Goal: Information Seeking & Learning: Learn about a topic

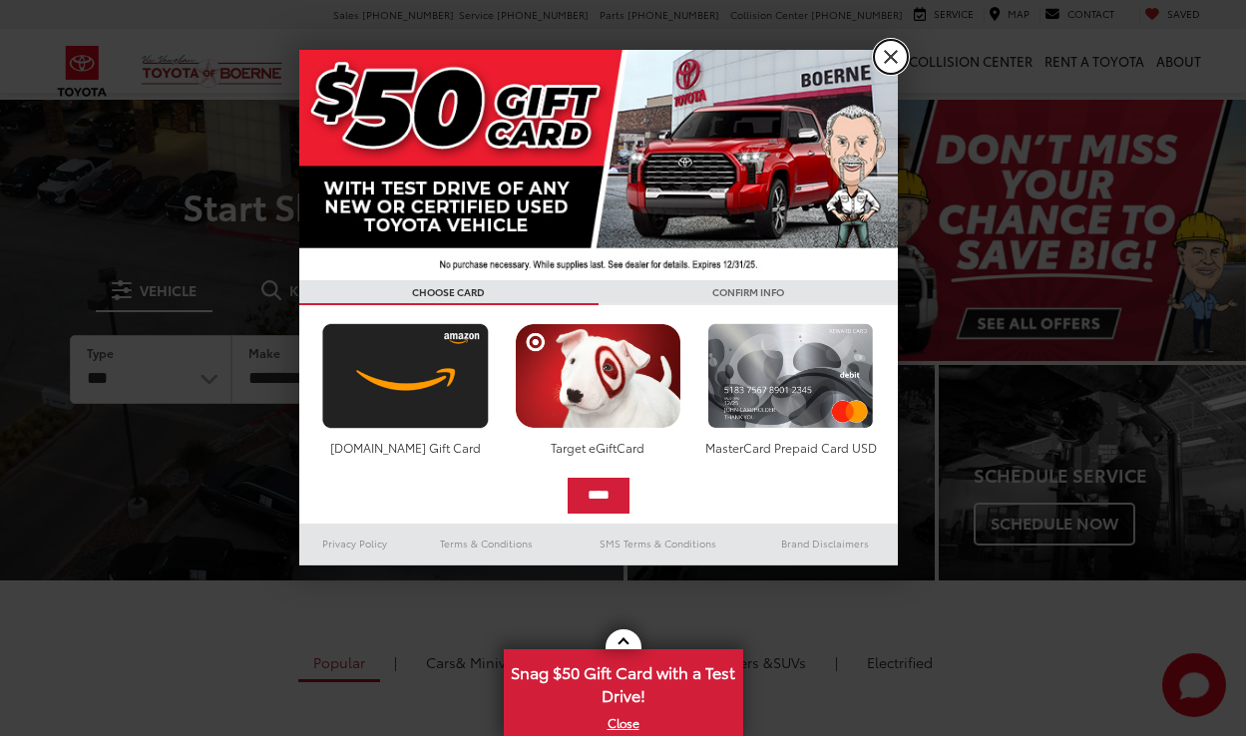
click at [885, 56] on link "X" at bounding box center [891, 57] width 34 height 34
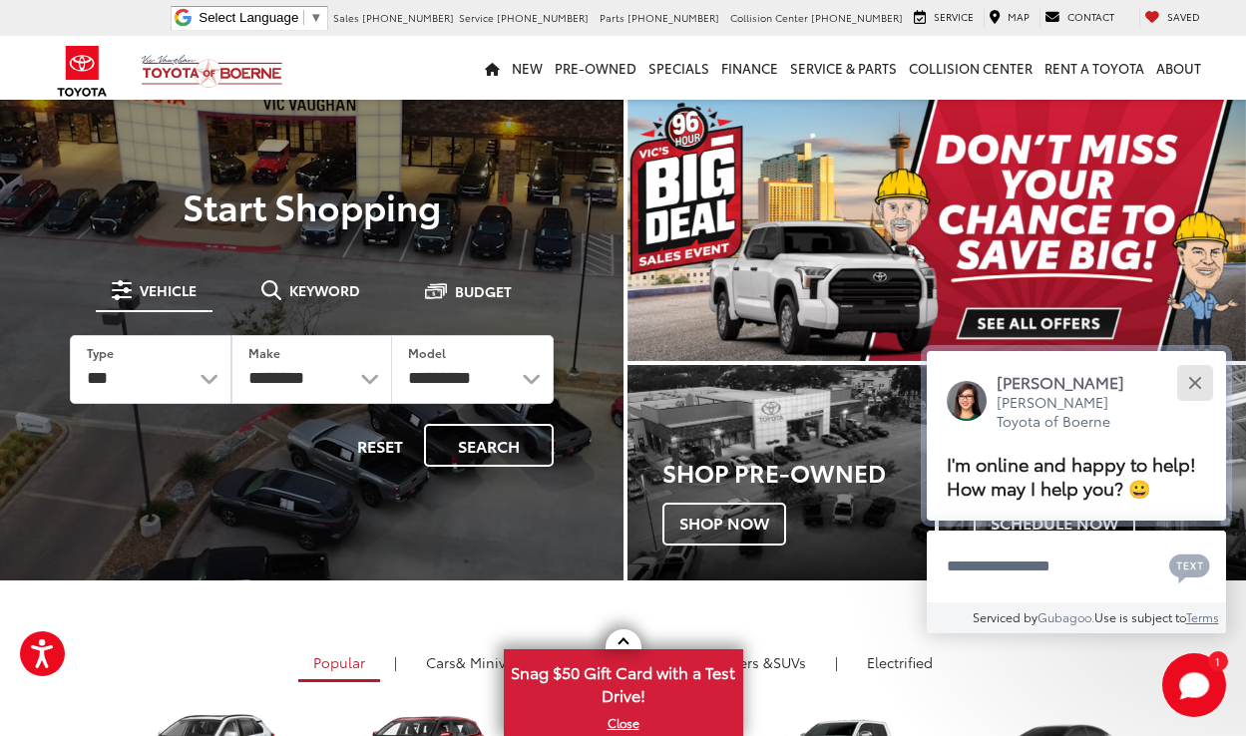
click at [1202, 384] on button "Close" at bounding box center [1195, 382] width 43 height 43
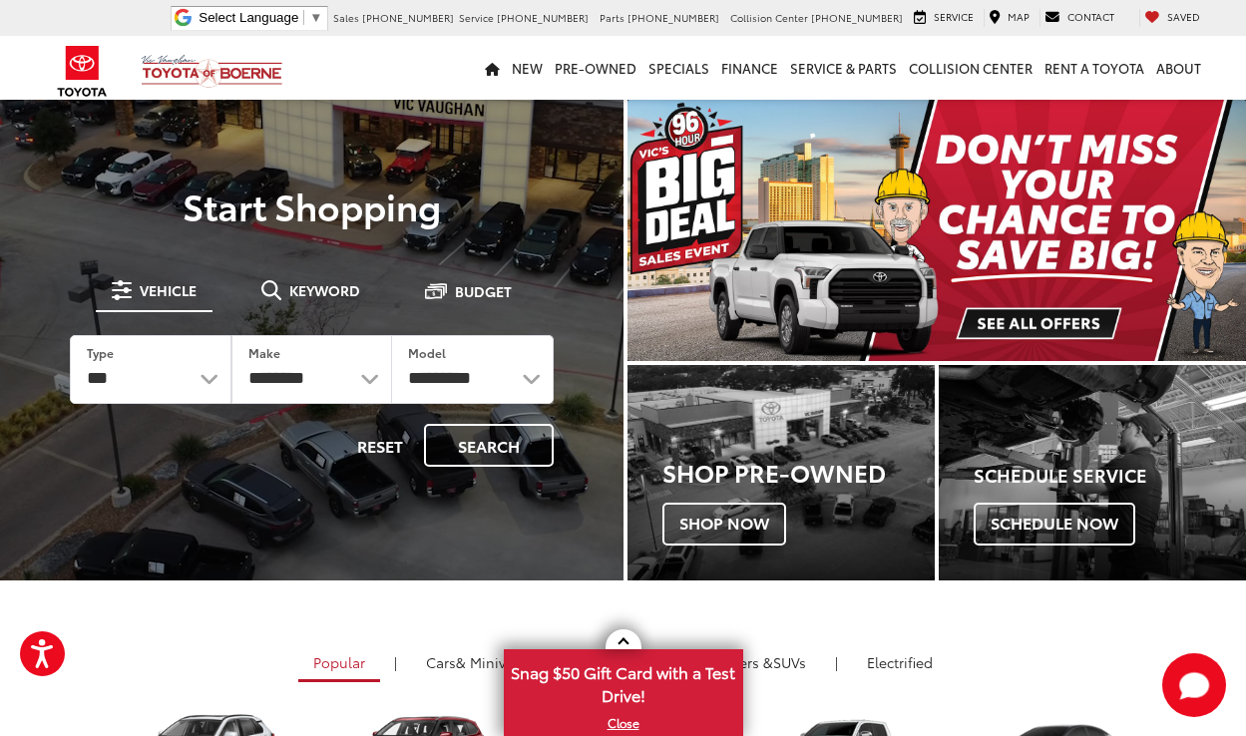
click at [831, 300] on img "carousel slide number 1 of 1" at bounding box center [938, 230] width 620 height 261
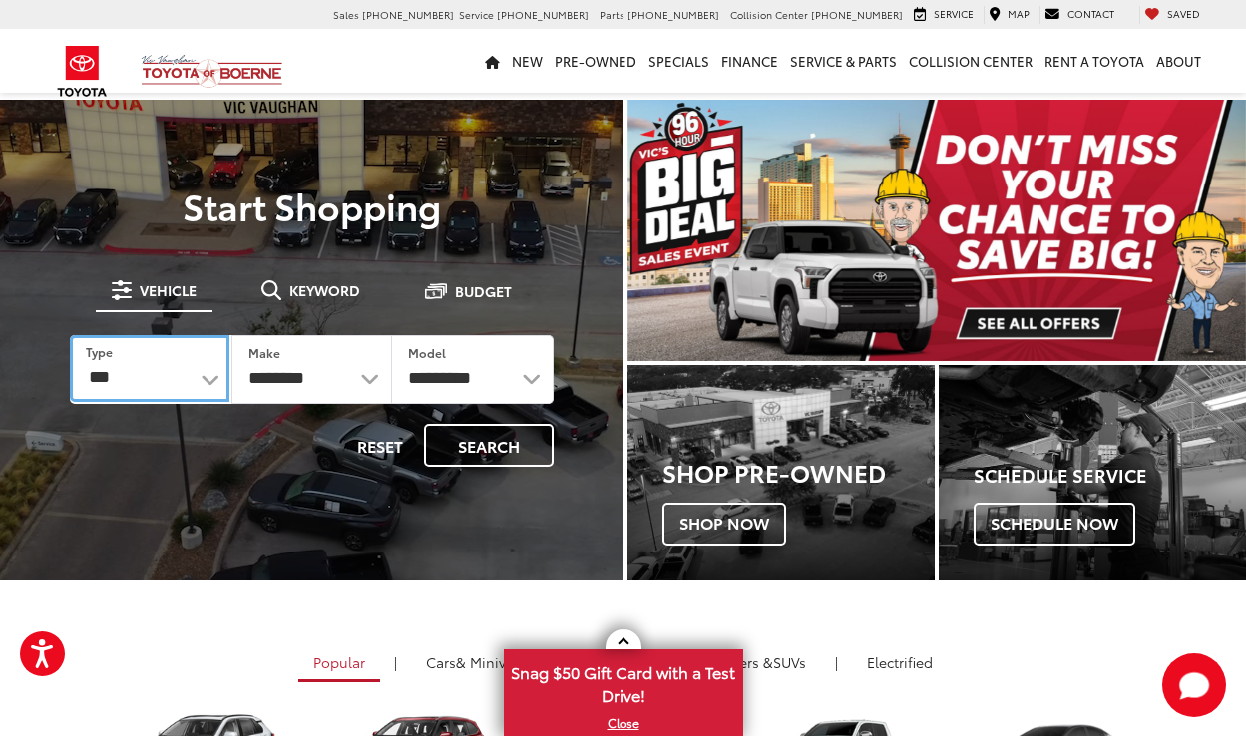
click at [210, 380] on select "*** *** **** *********" at bounding box center [150, 368] width 160 height 67
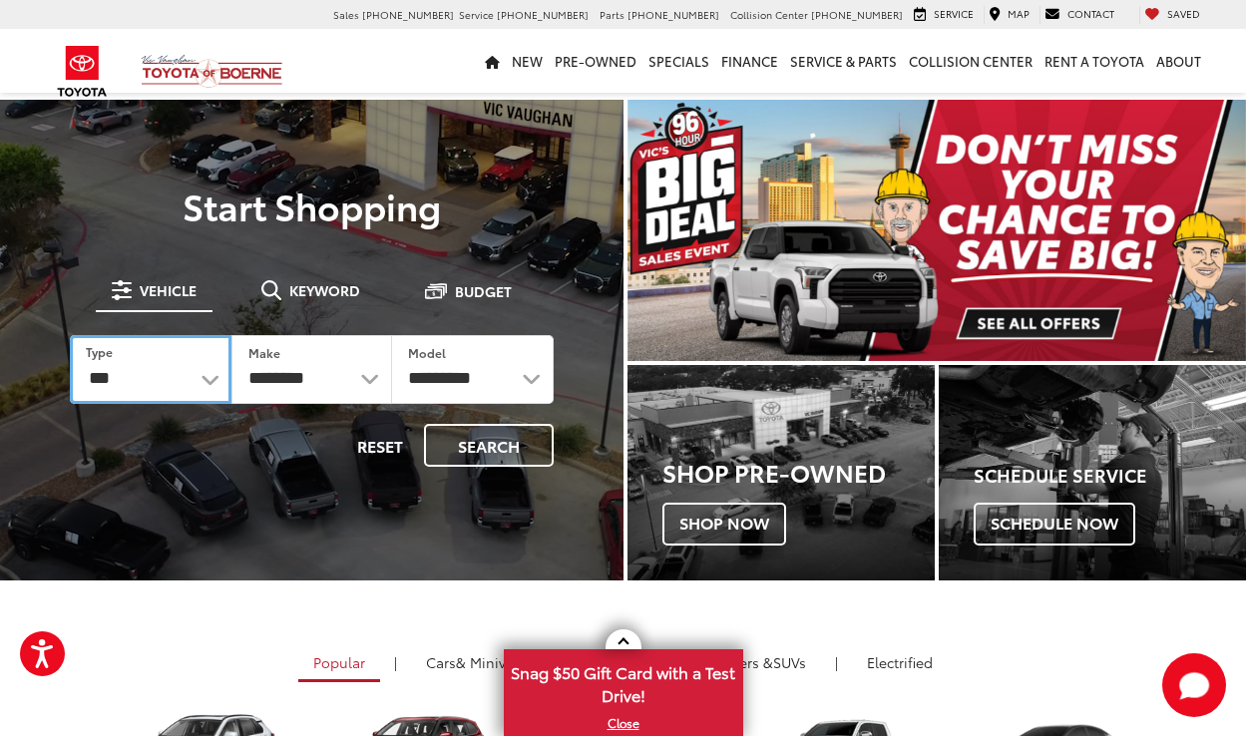
select select "******"
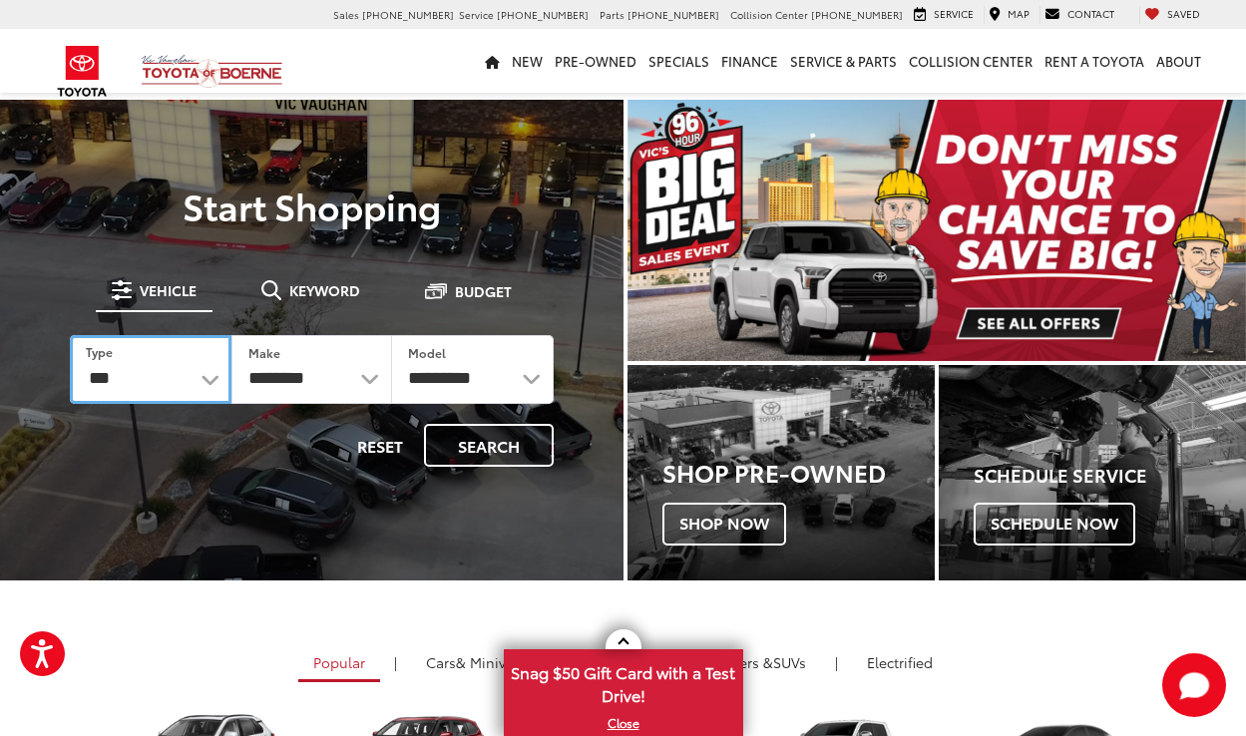
click at [70, 335] on select "*** *** **** *********" at bounding box center [151, 369] width 162 height 69
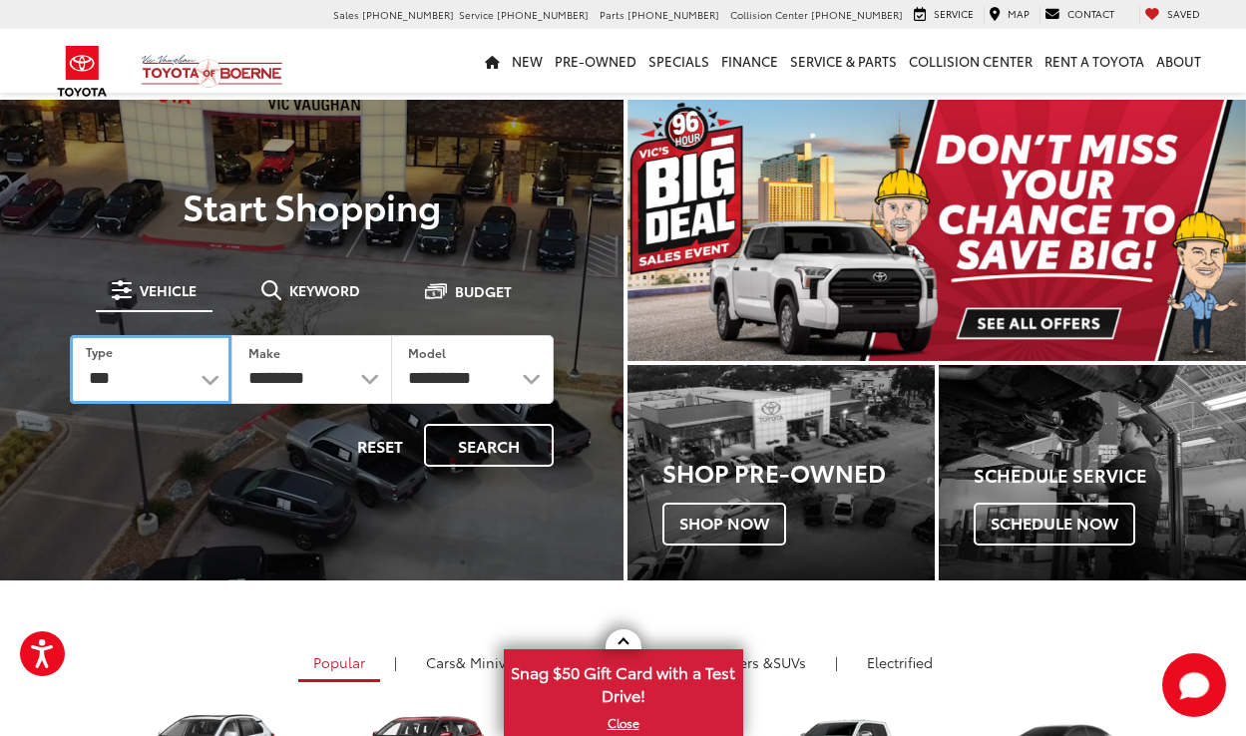
select select "******"
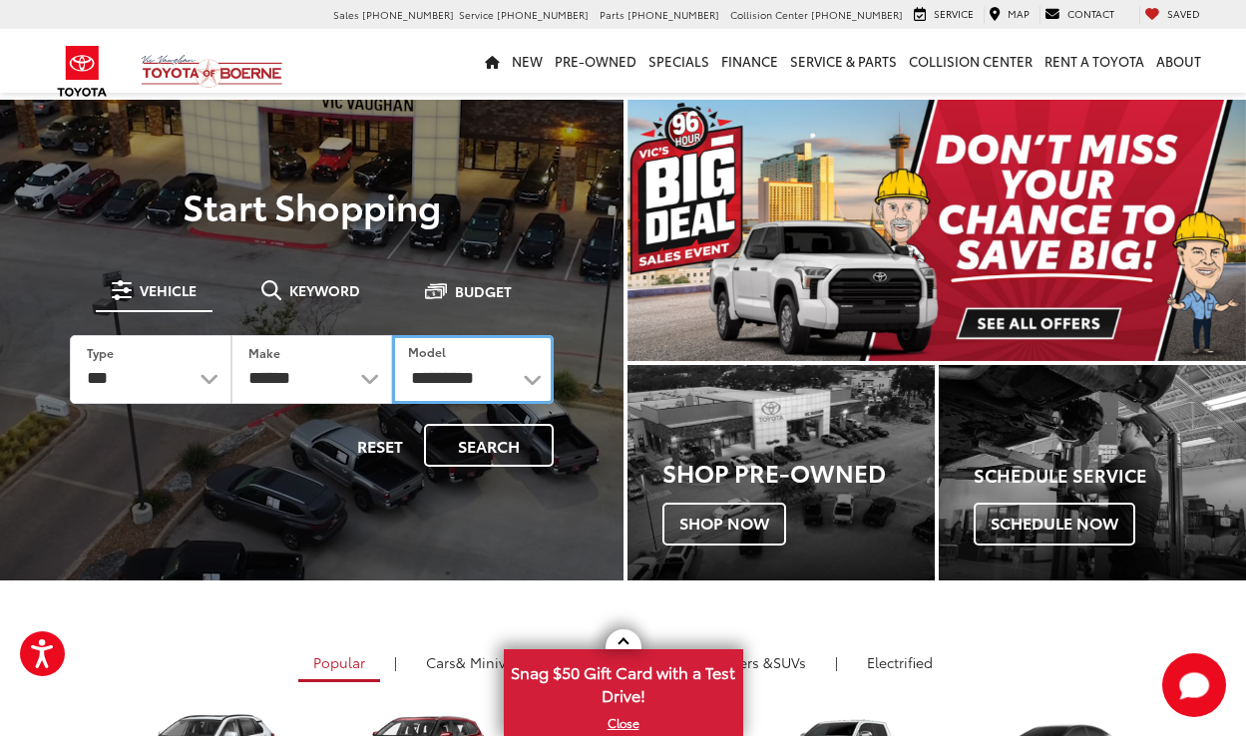
click at [528, 379] on select "**********" at bounding box center [473, 369] width 162 height 69
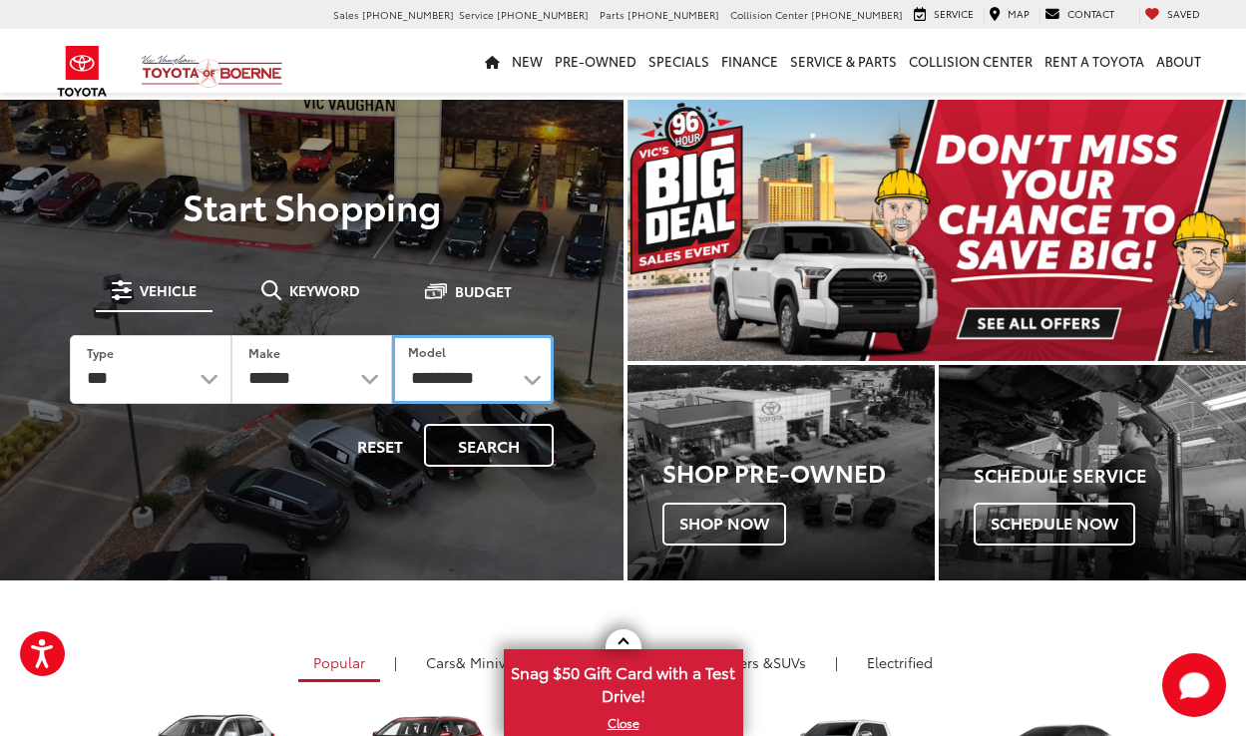
select select "**********"
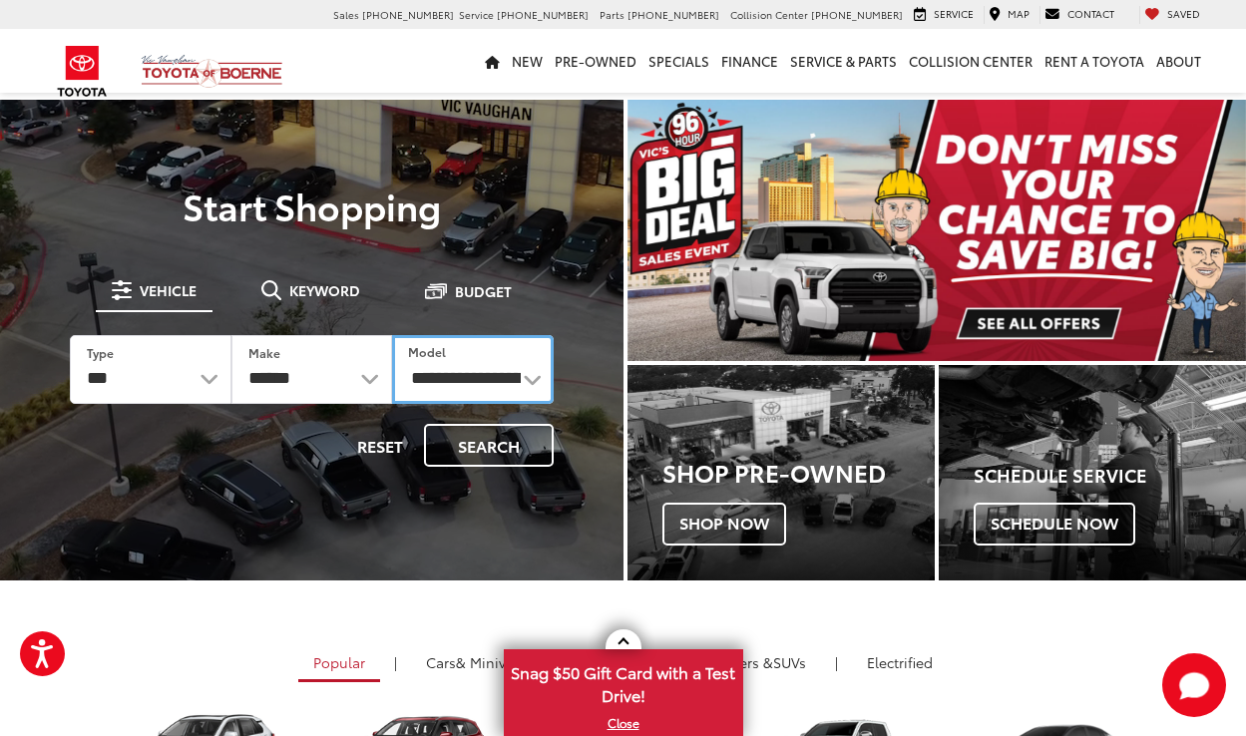
click at [392, 335] on select "**********" at bounding box center [473, 369] width 162 height 69
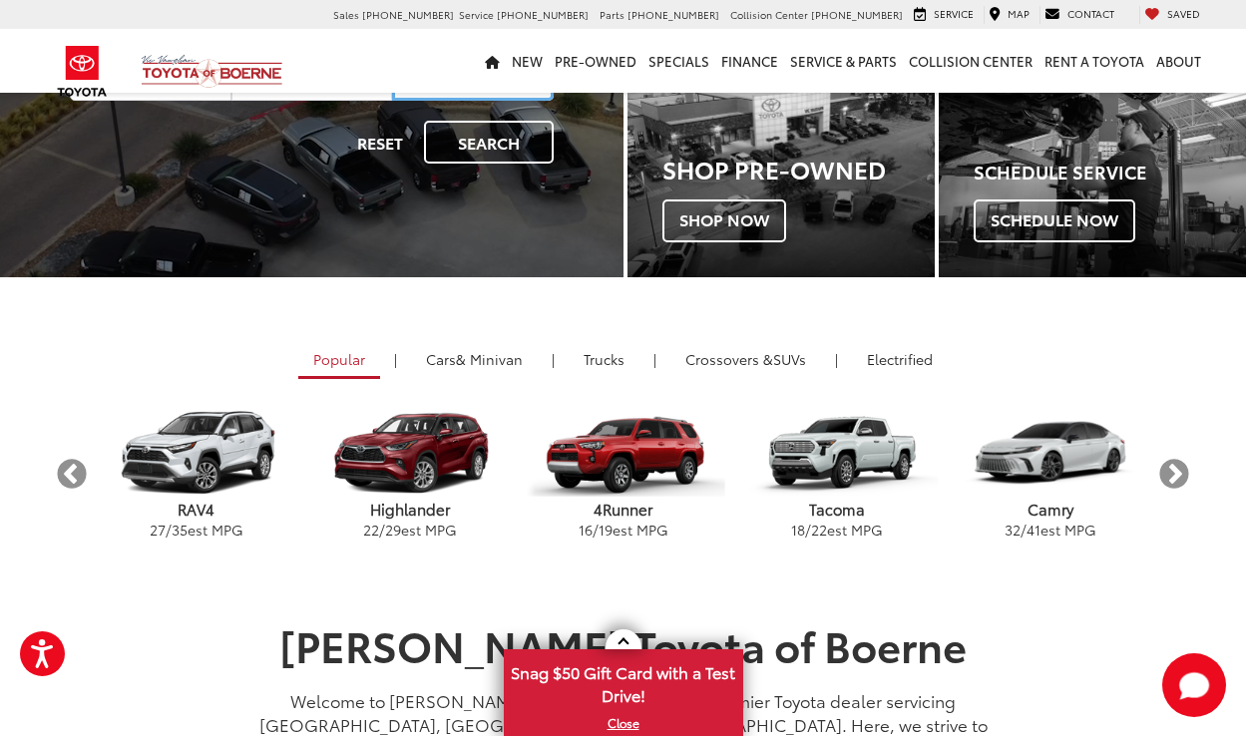
scroll to position [399, 0]
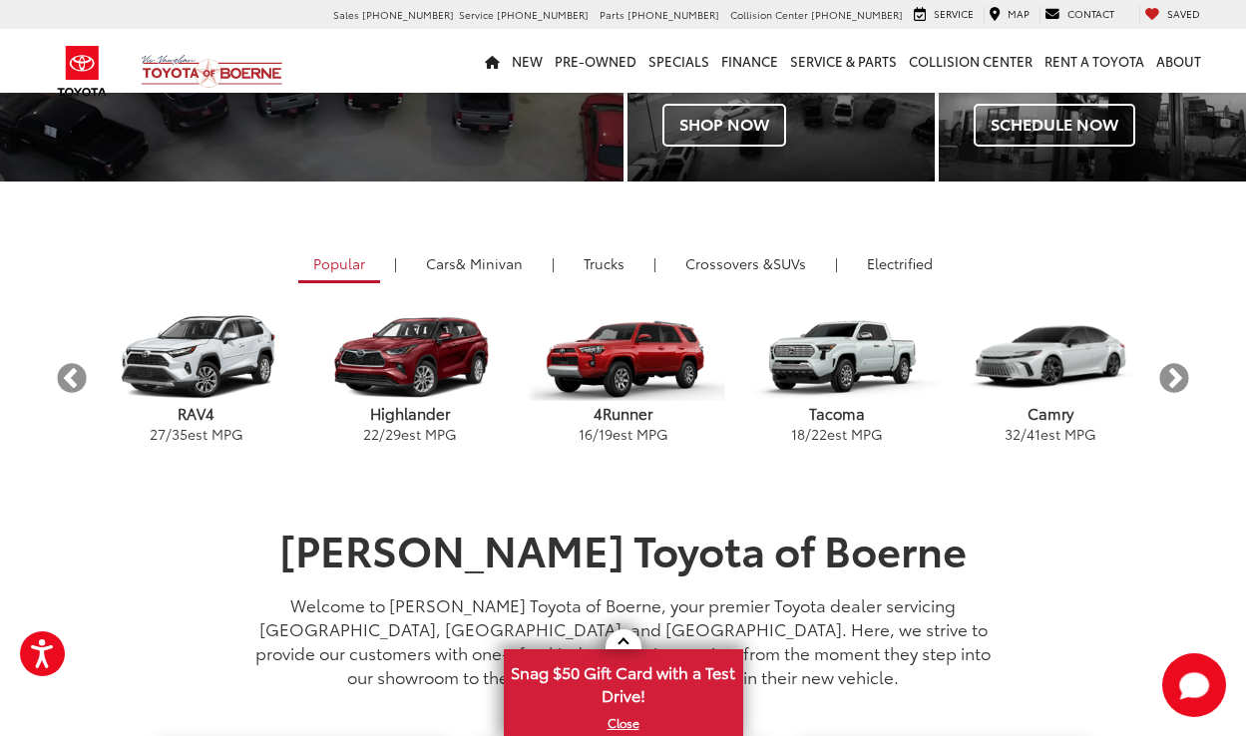
click at [839, 414] on p "Tacoma" at bounding box center [838, 413] width 214 height 21
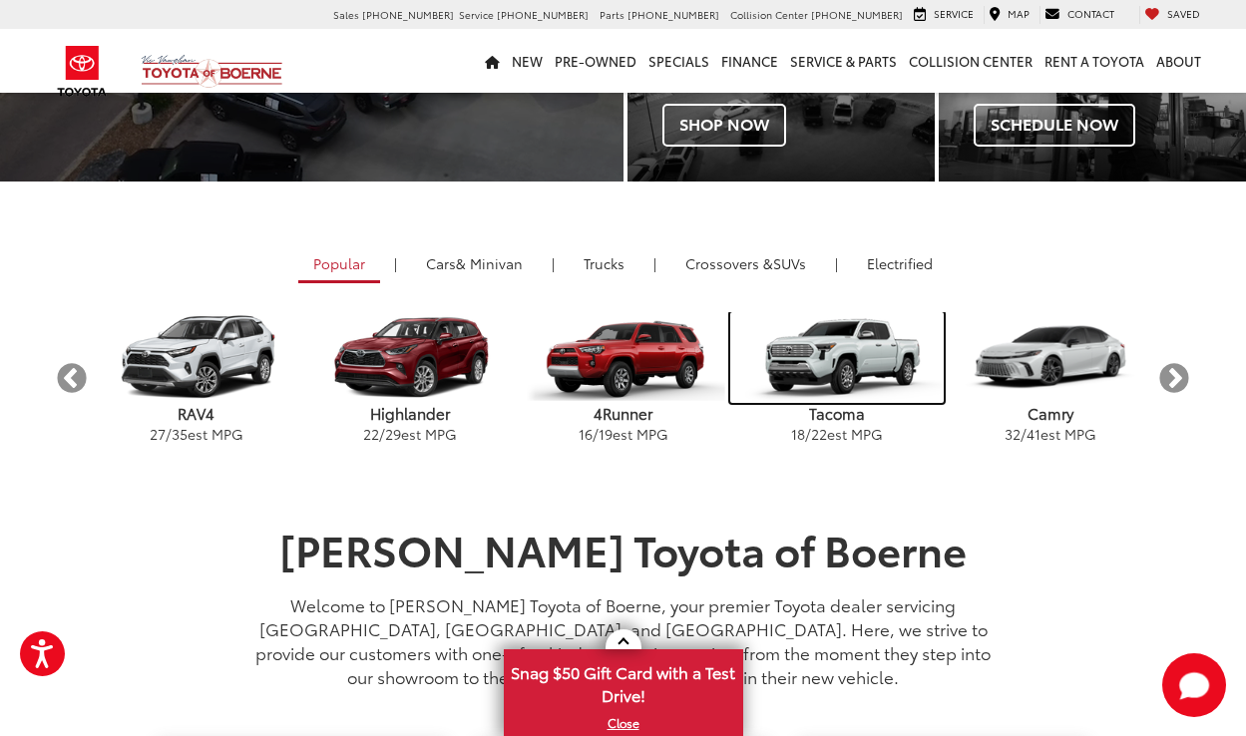
click at [833, 360] on img "carousel" at bounding box center [838, 357] width 214 height 91
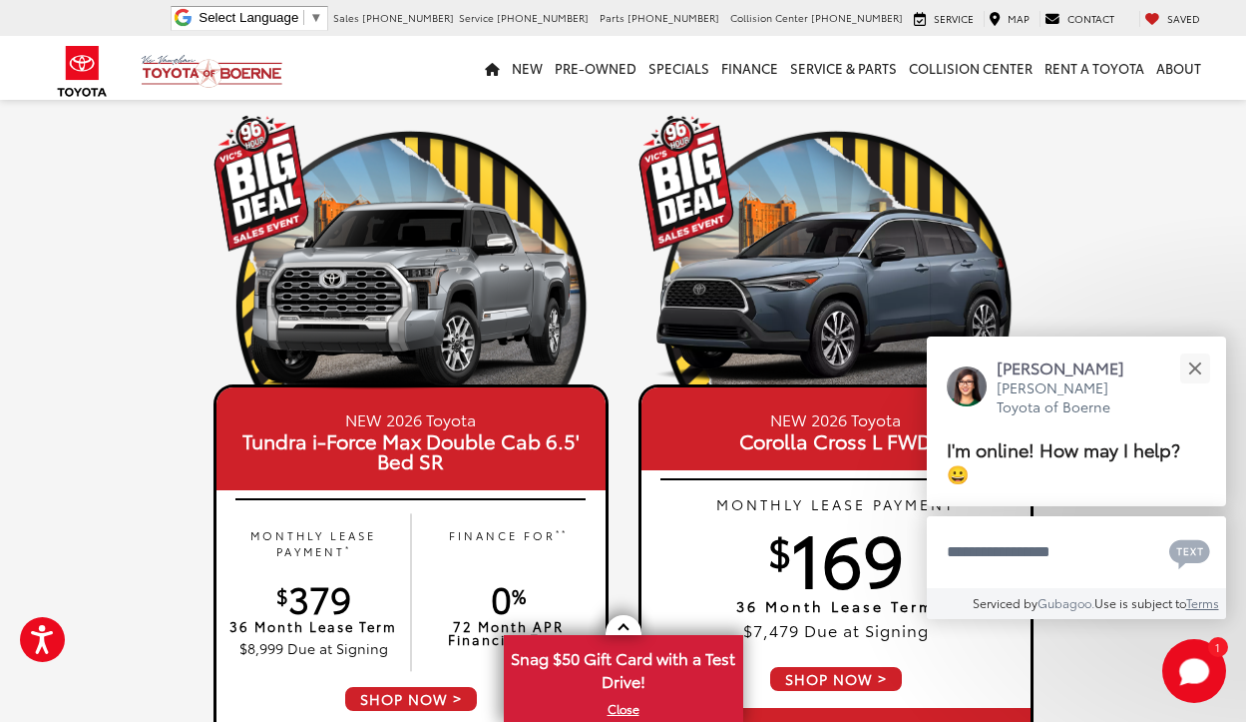
scroll to position [200, 0]
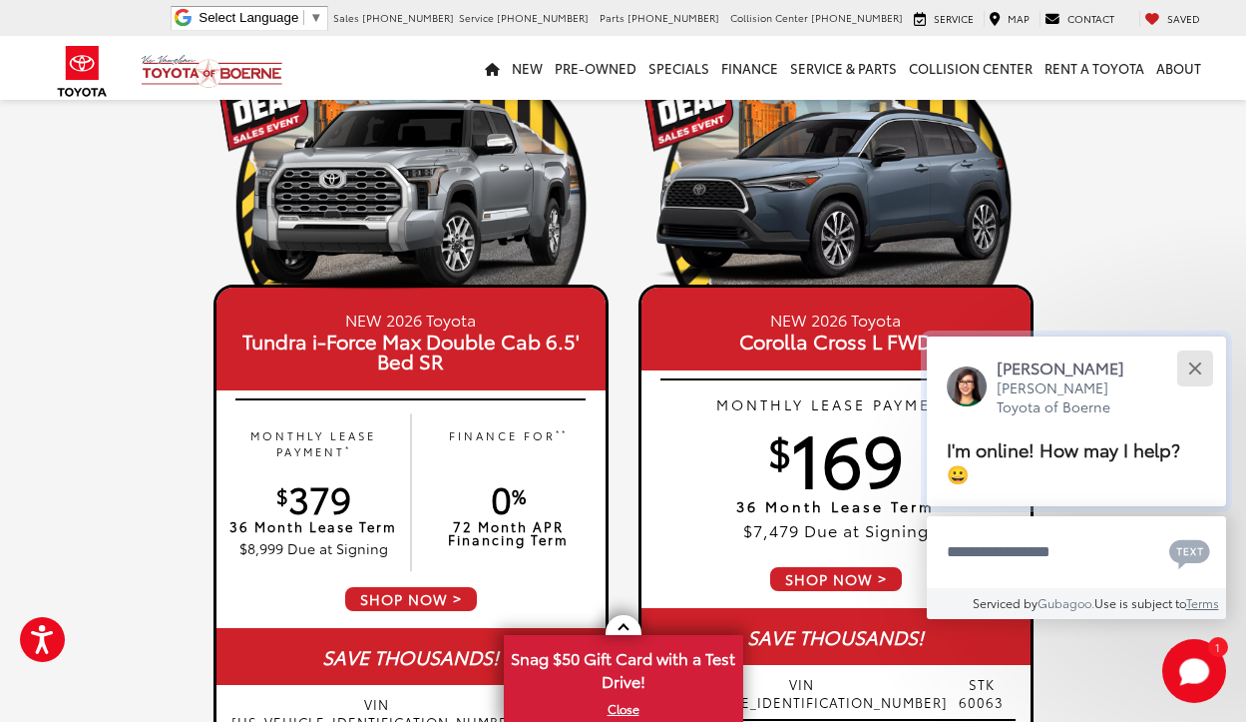
click at [1194, 367] on div "Close" at bounding box center [1195, 367] width 13 height 13
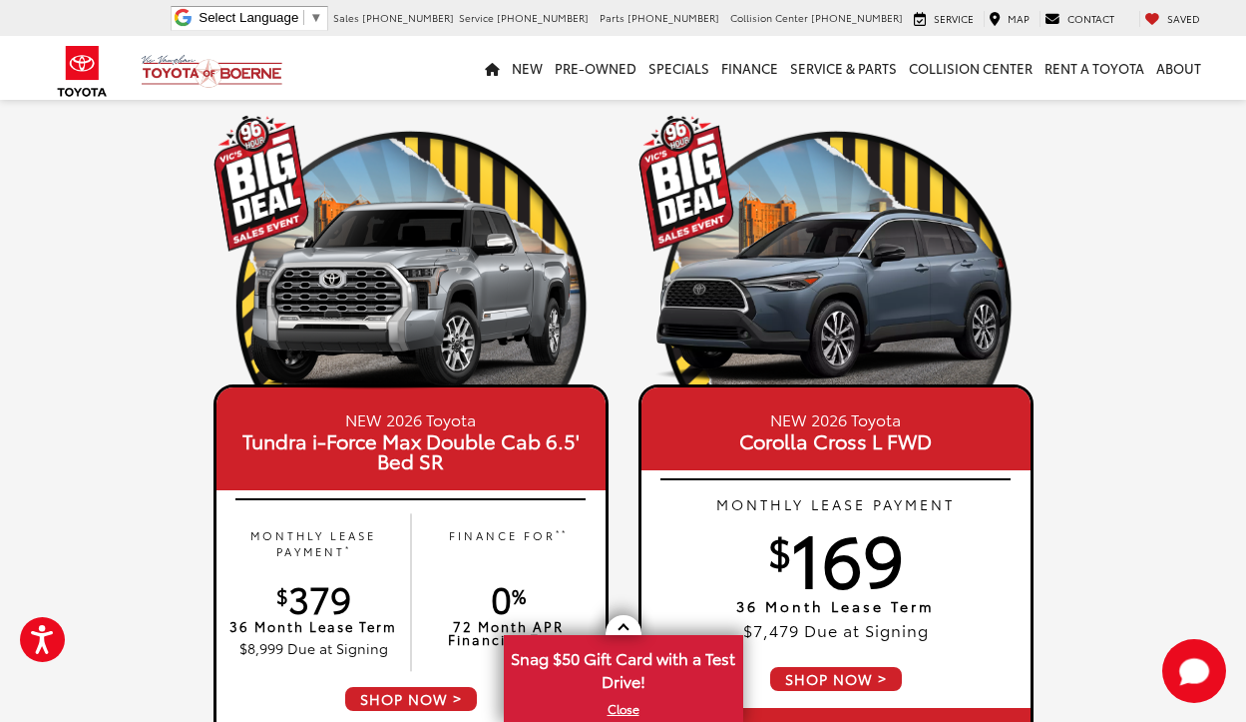
scroll to position [0, 0]
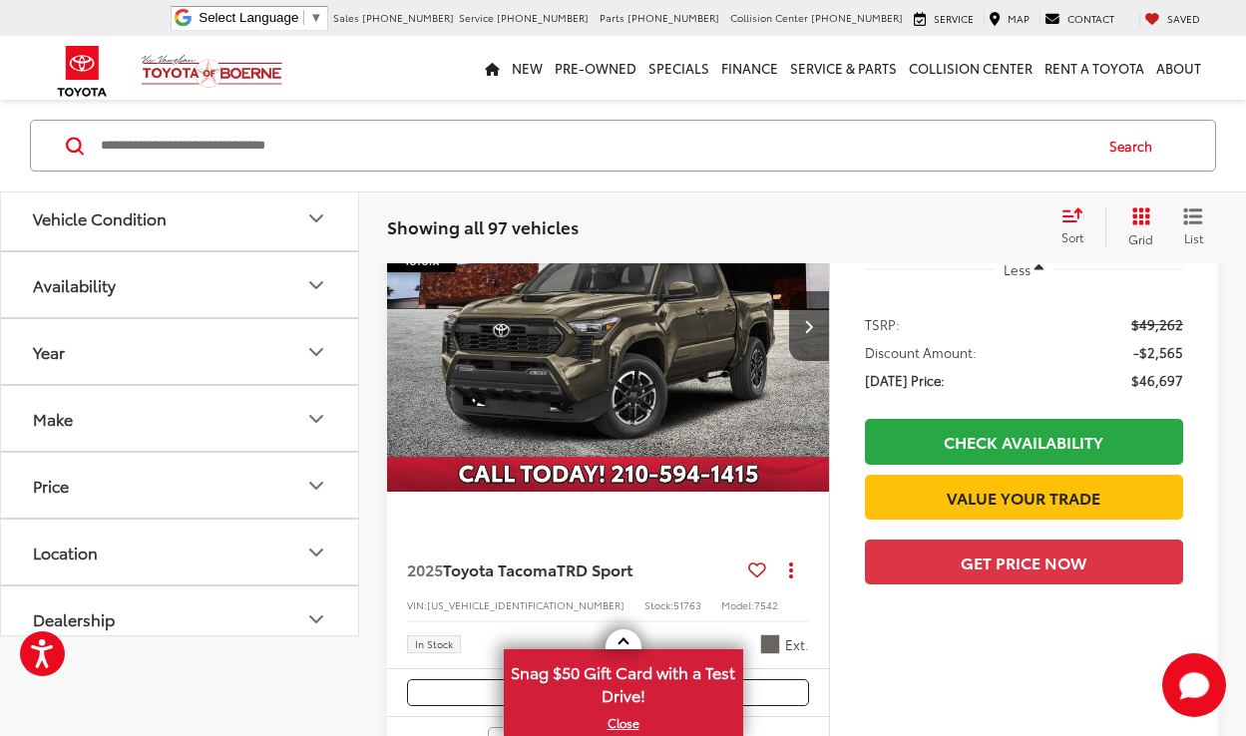
scroll to position [100, 0]
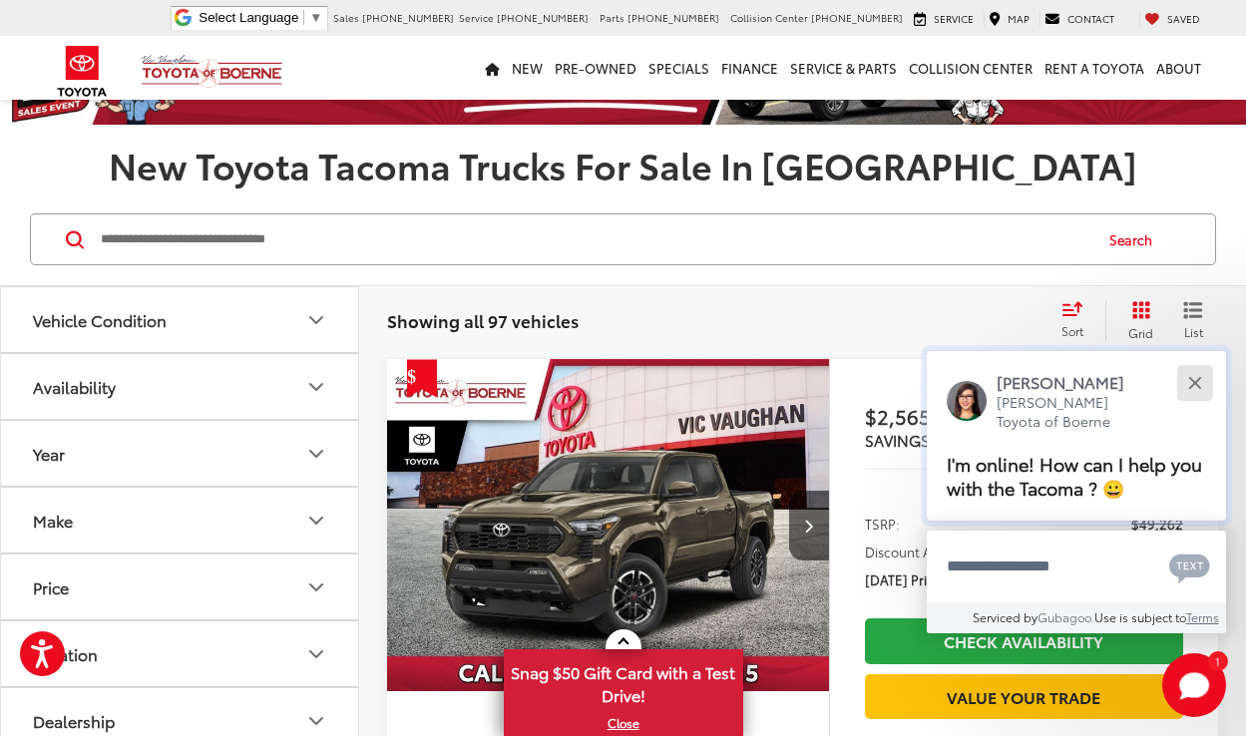
click at [1197, 383] on div "Close" at bounding box center [1195, 382] width 13 height 13
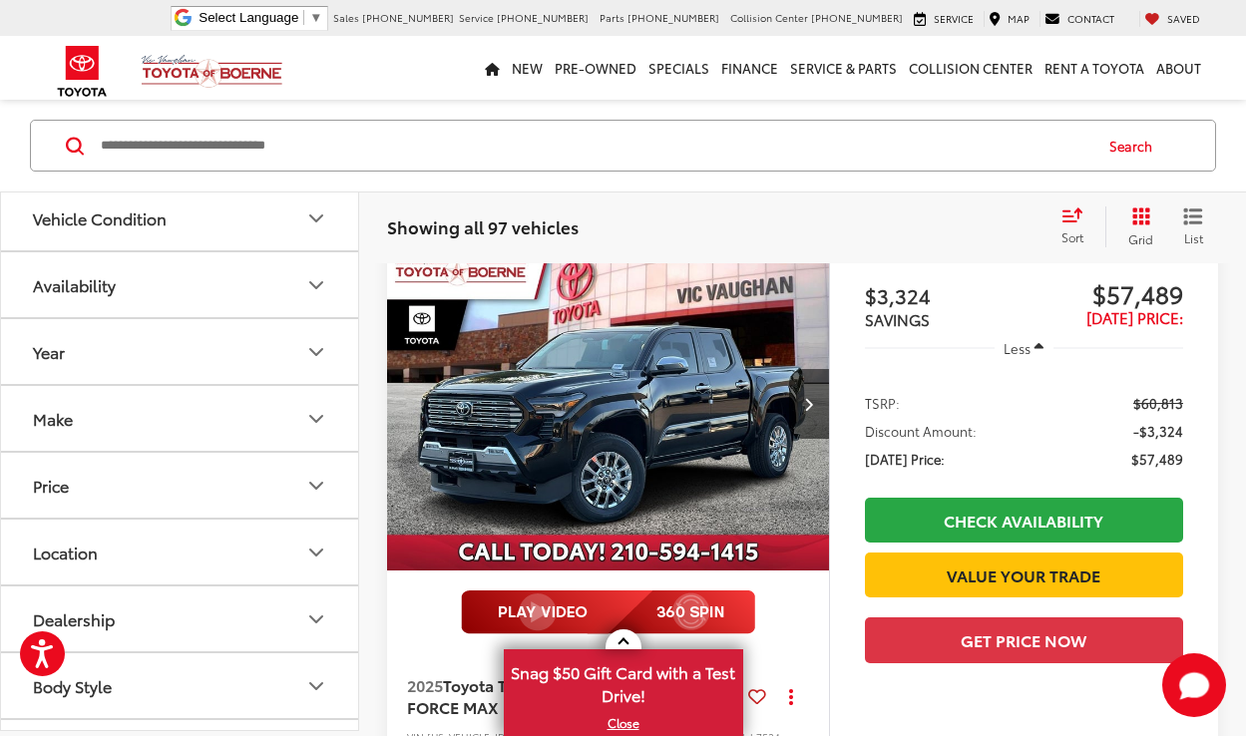
scroll to position [2395, 0]
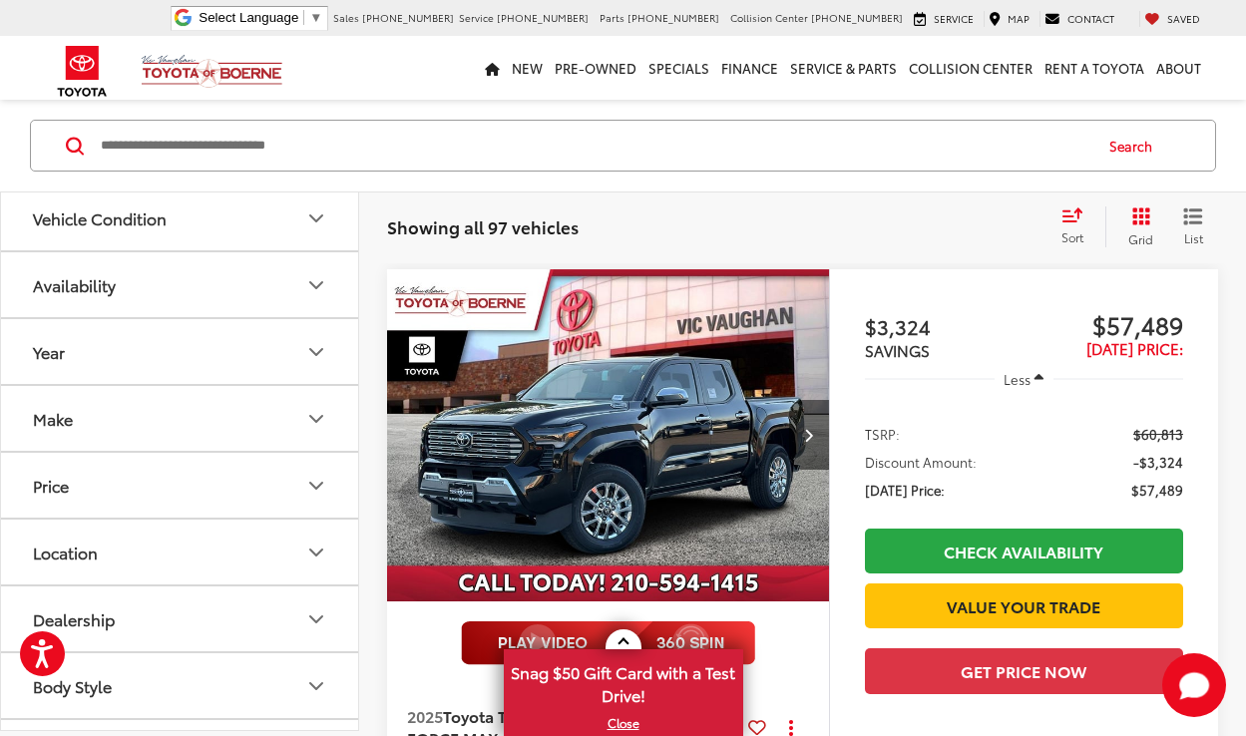
click at [805, 432] on icon "Next image" at bounding box center [808, 435] width 9 height 14
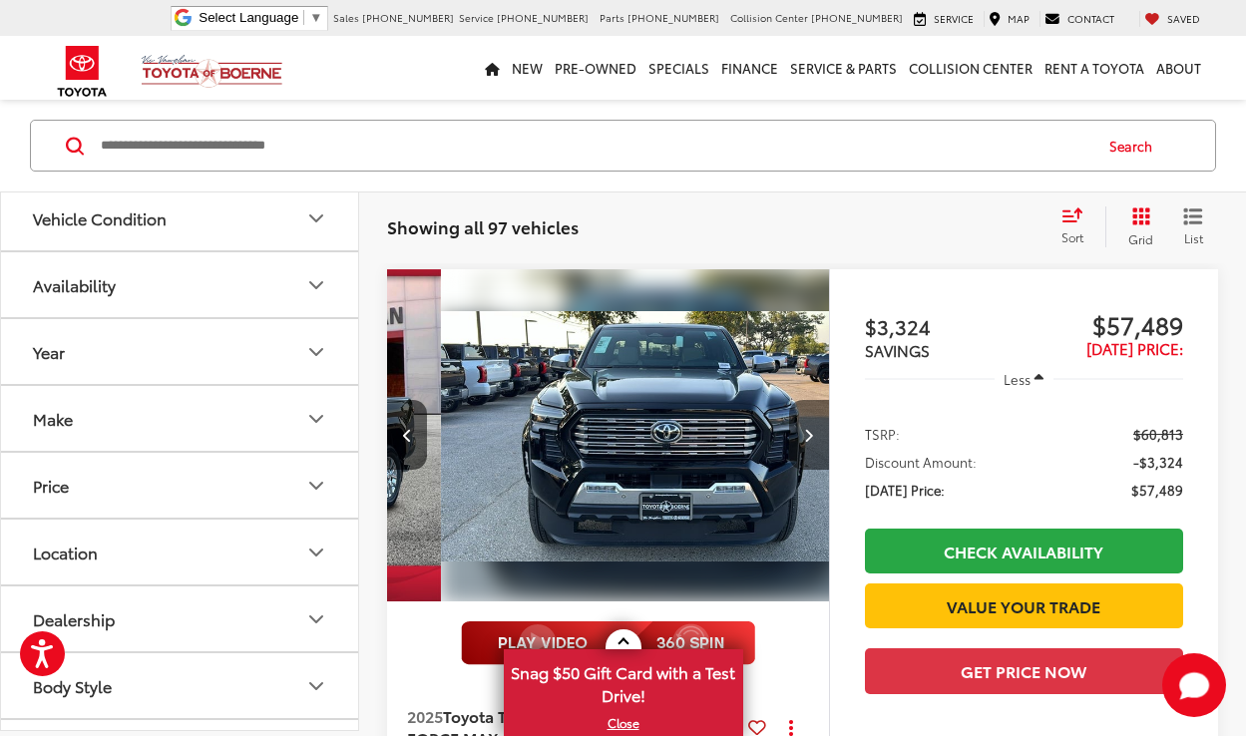
scroll to position [0, 445]
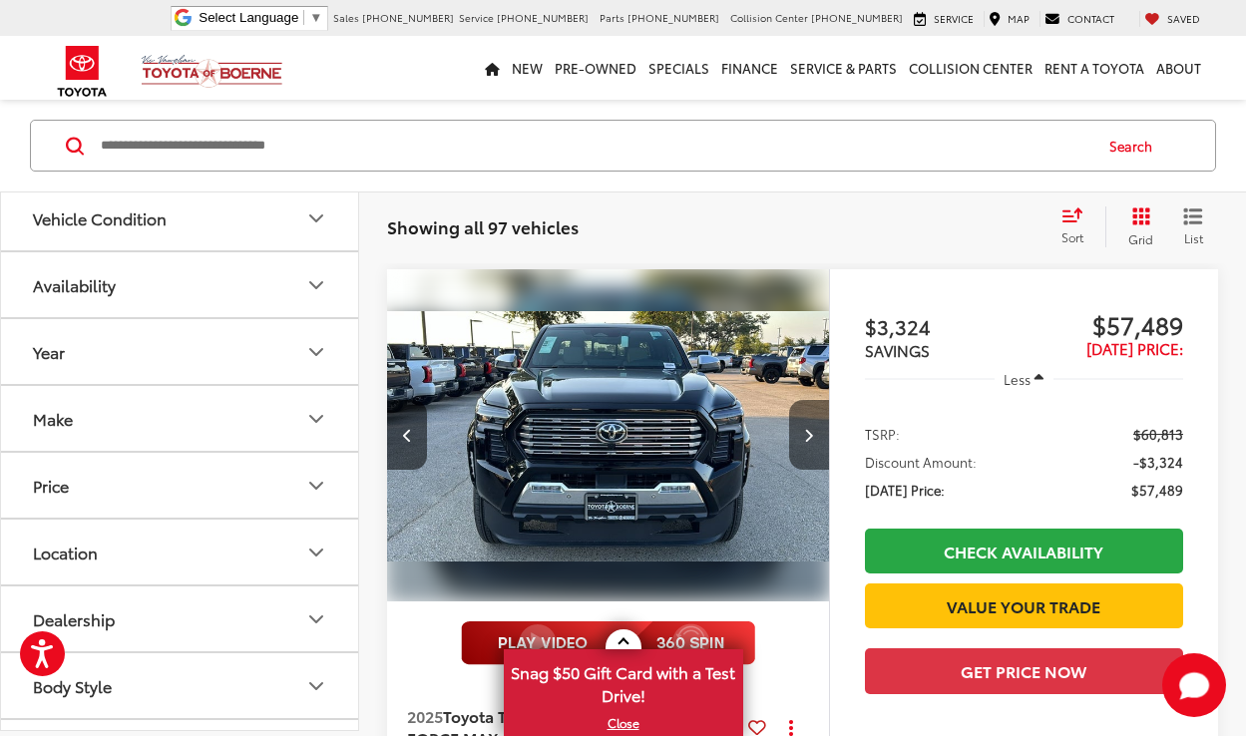
click at [805, 431] on icon "Next image" at bounding box center [808, 435] width 9 height 14
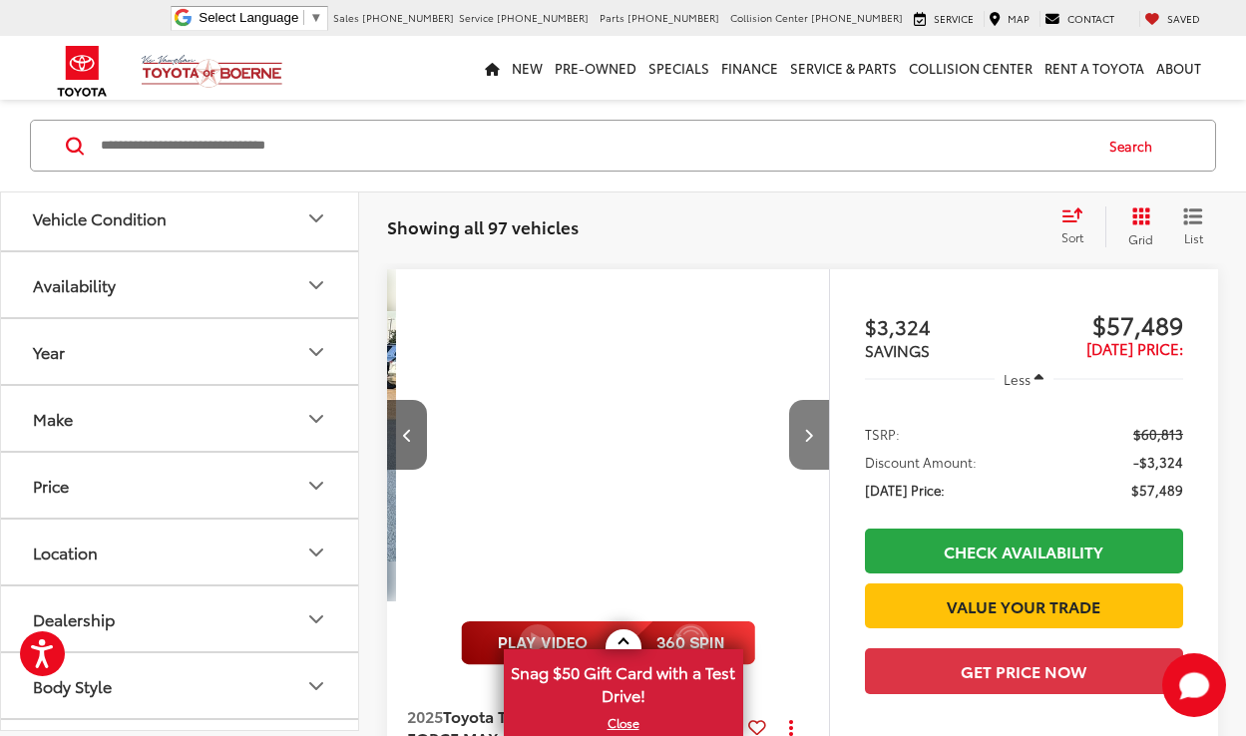
scroll to position [0, 890]
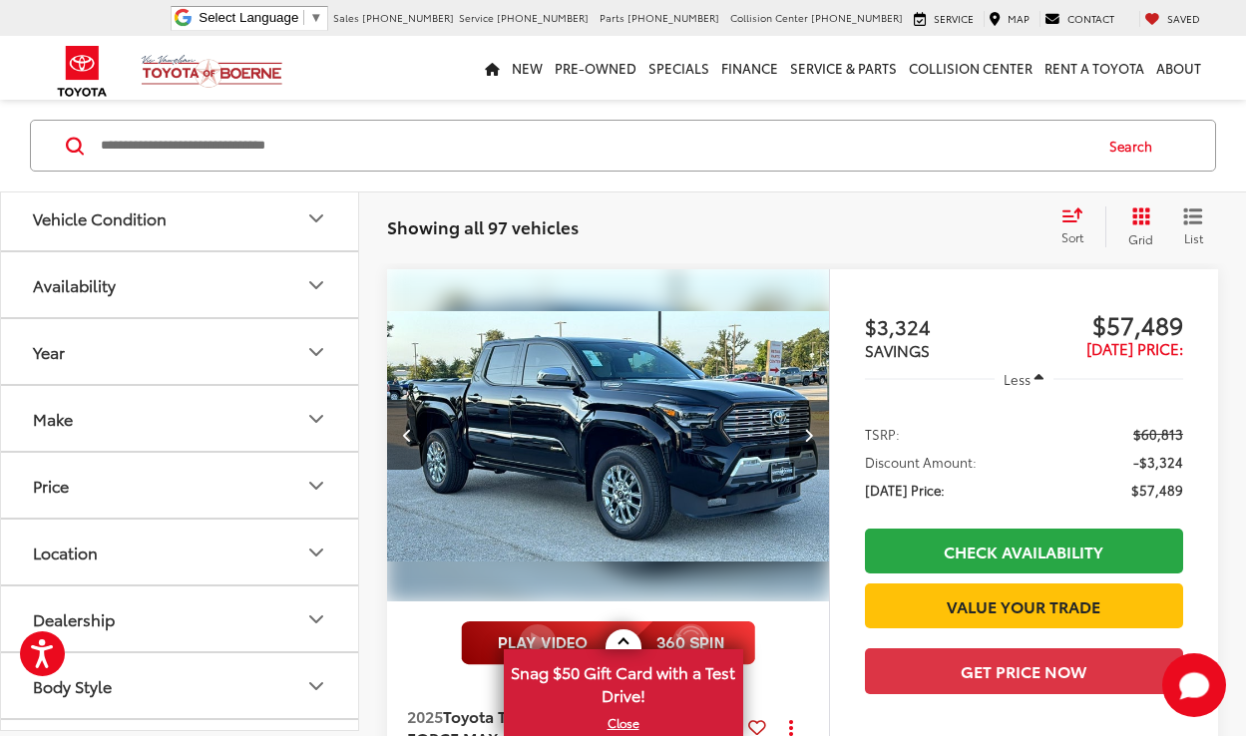
click at [815, 434] on button "Next image" at bounding box center [809, 435] width 40 height 70
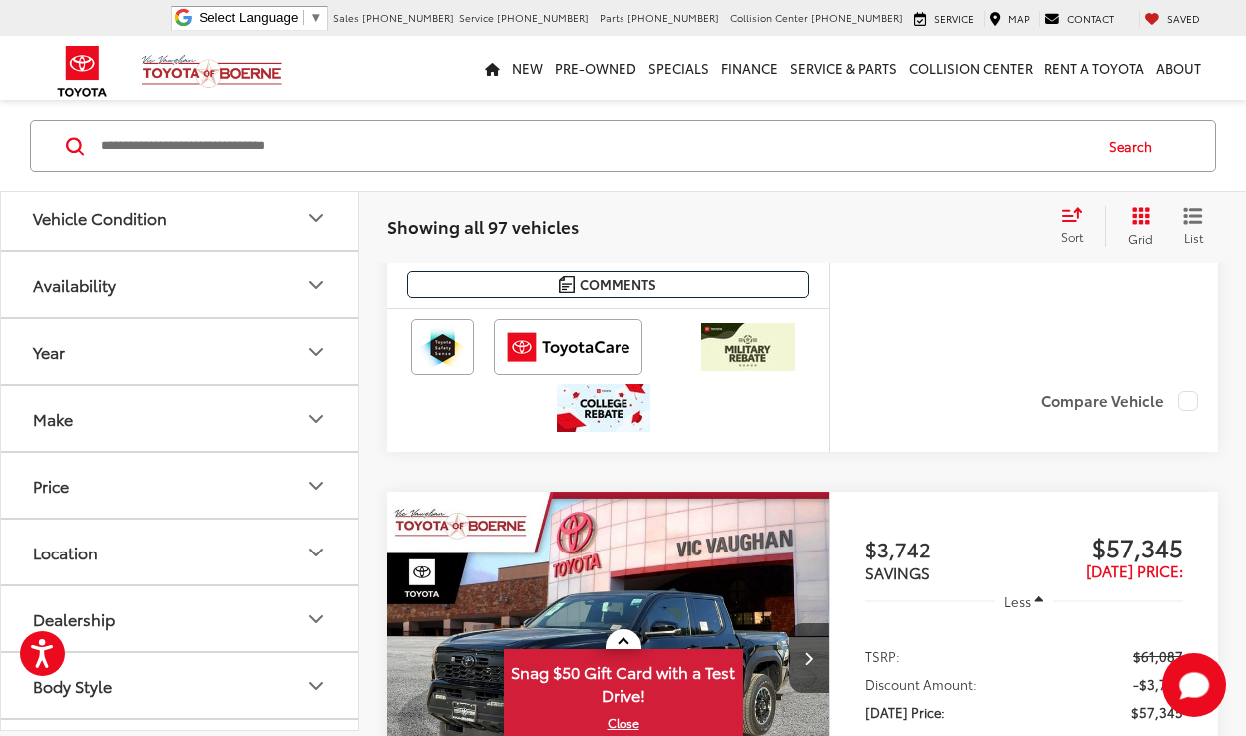
scroll to position [8483, 0]
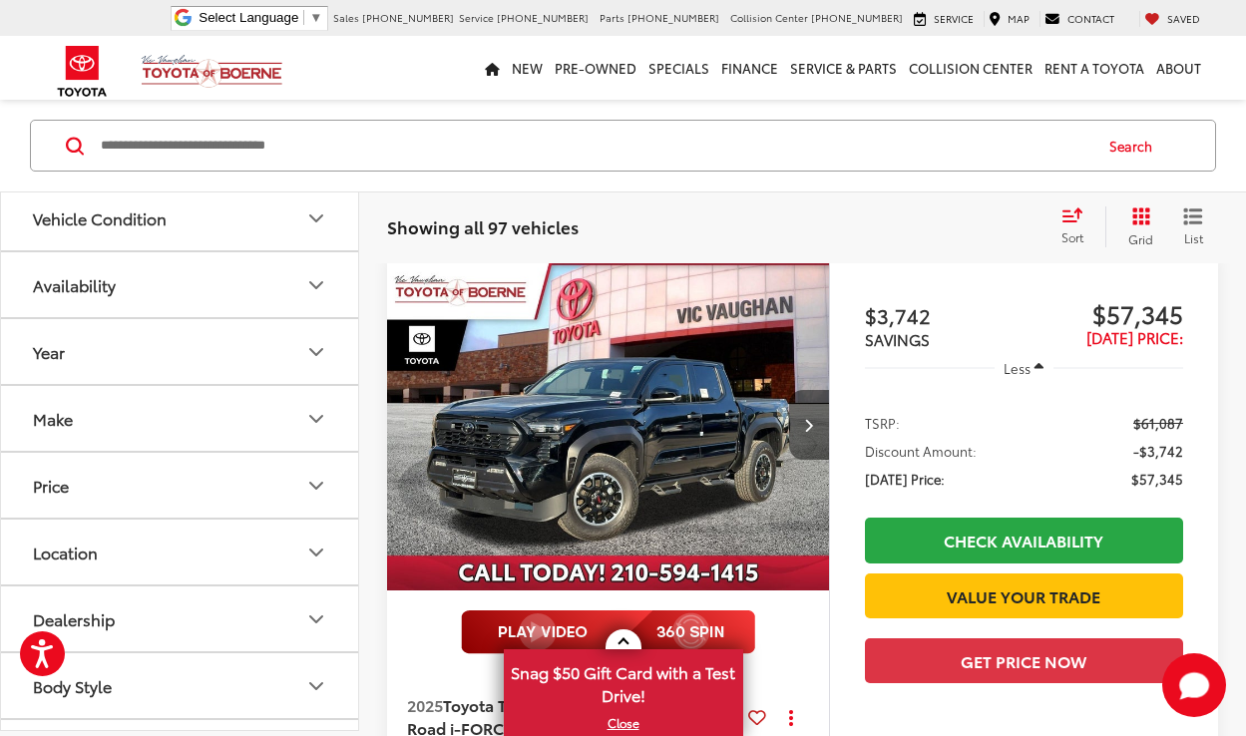
click at [805, 432] on icon "Next image" at bounding box center [808, 425] width 9 height 14
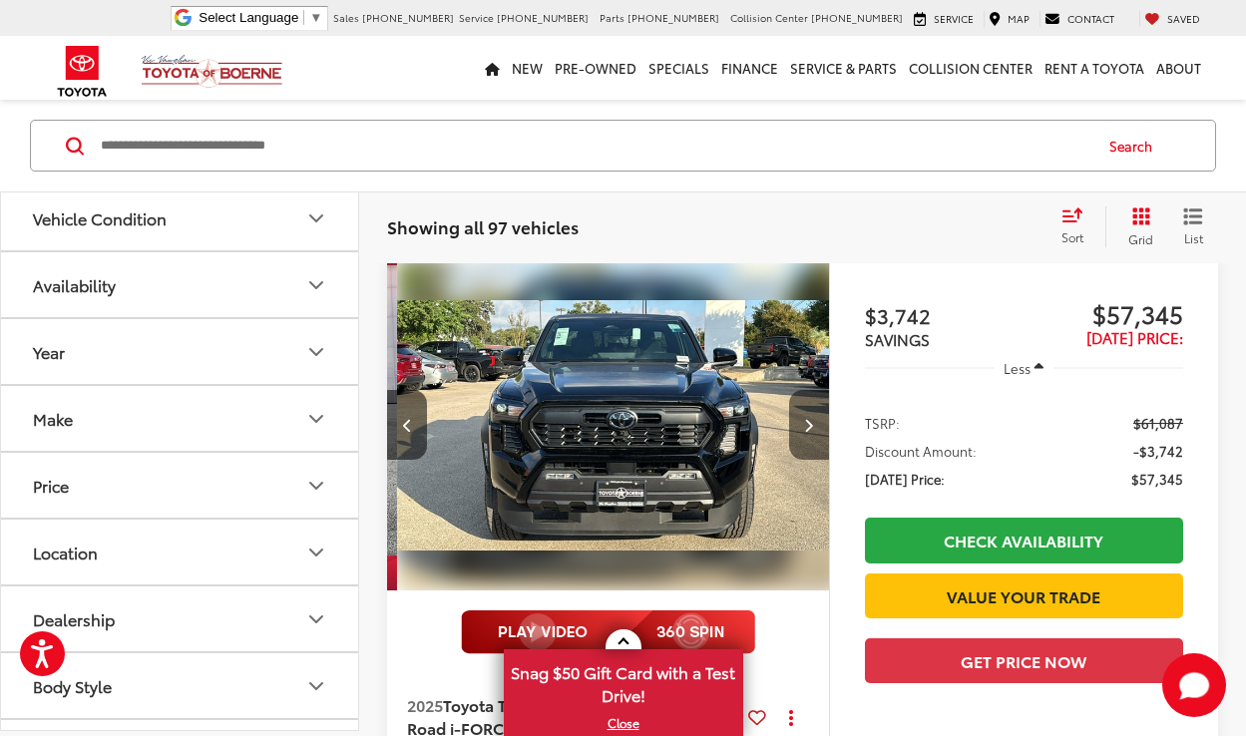
scroll to position [0, 445]
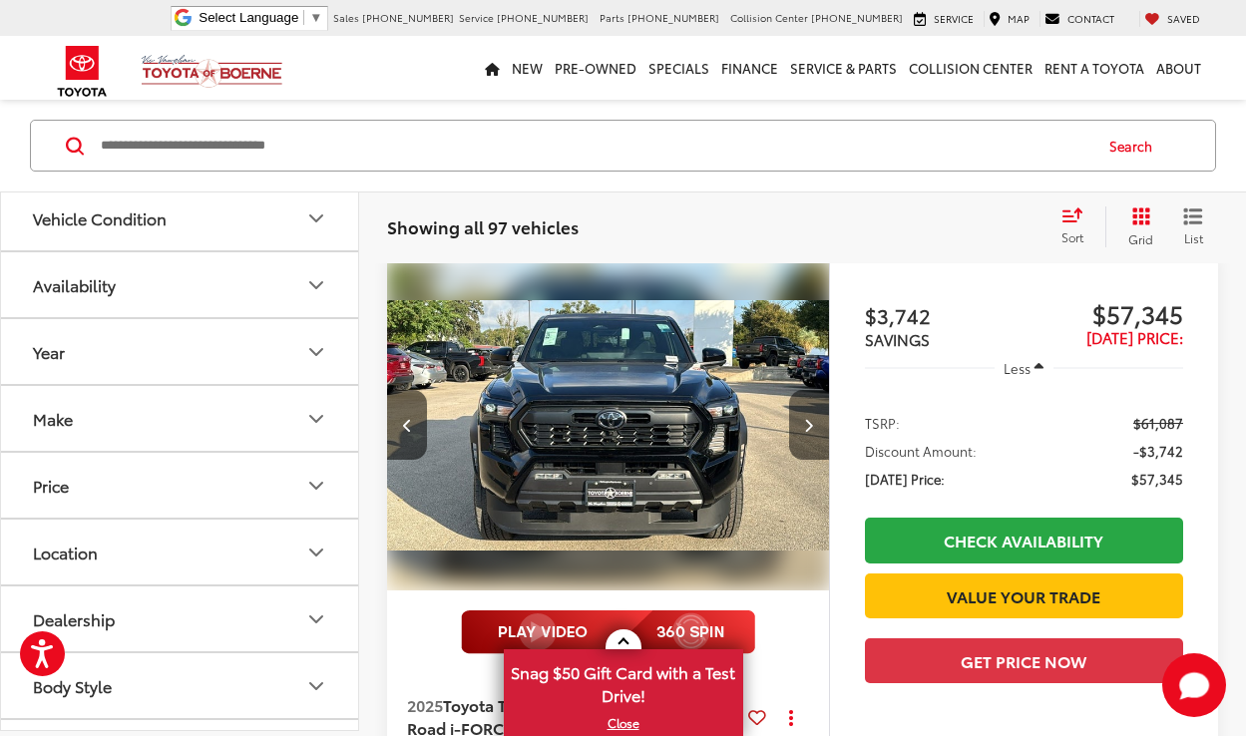
click at [805, 432] on icon "Next image" at bounding box center [808, 425] width 9 height 14
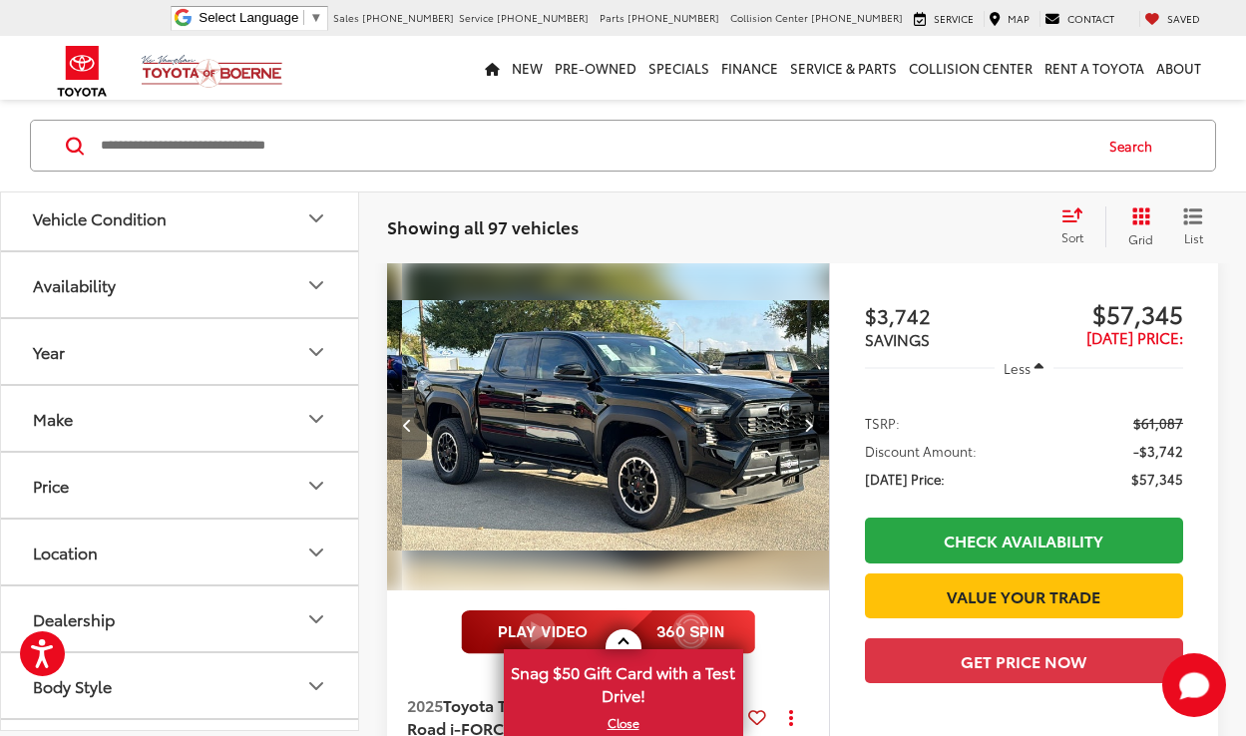
scroll to position [0, 890]
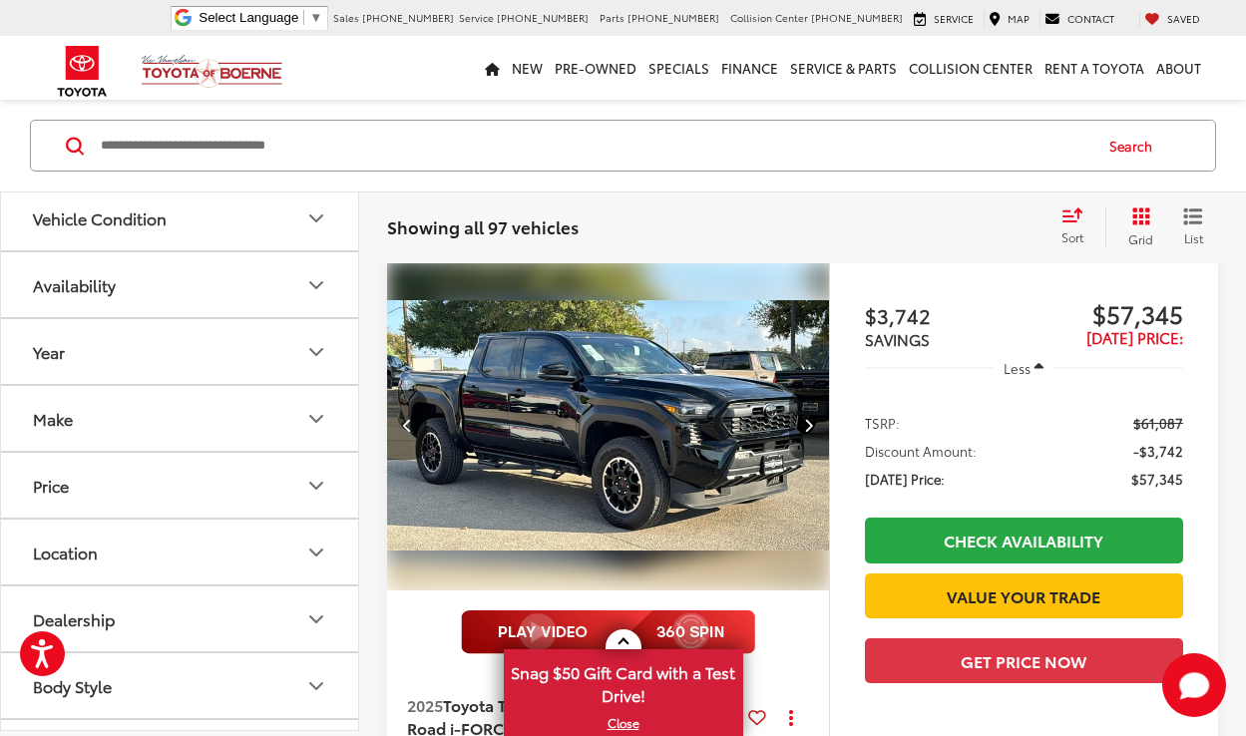
click at [813, 432] on icon "Next image" at bounding box center [808, 425] width 9 height 14
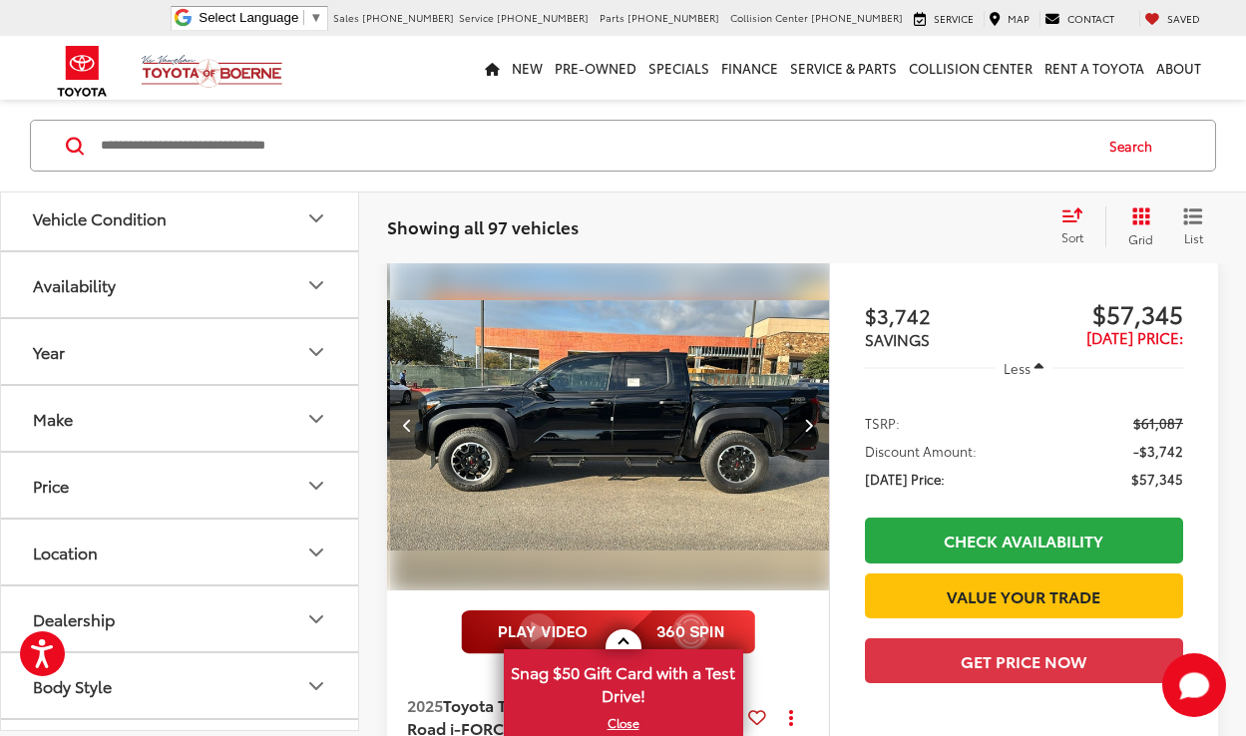
scroll to position [0, 1335]
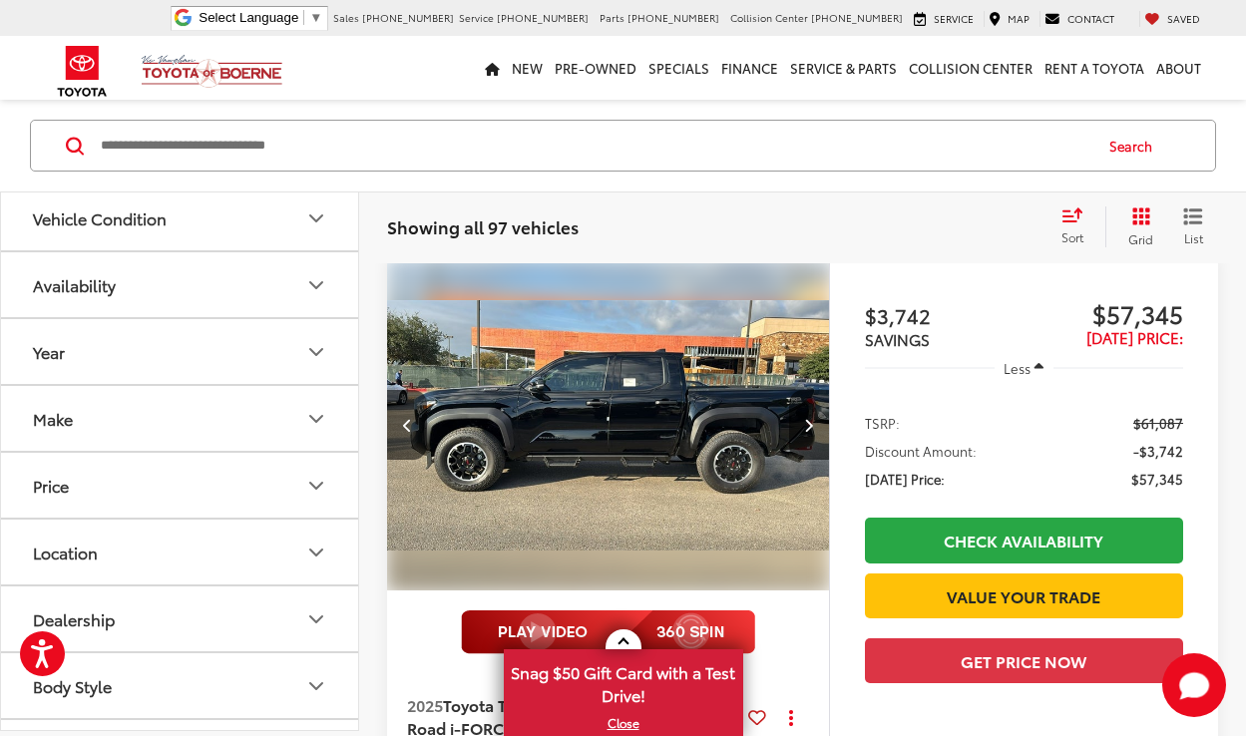
click at [753, 488] on img "2025 Toyota Tacoma i-FORCE MAX TRD Off-Road i-FORCE MAX 3" at bounding box center [608, 424] width 445 height 333
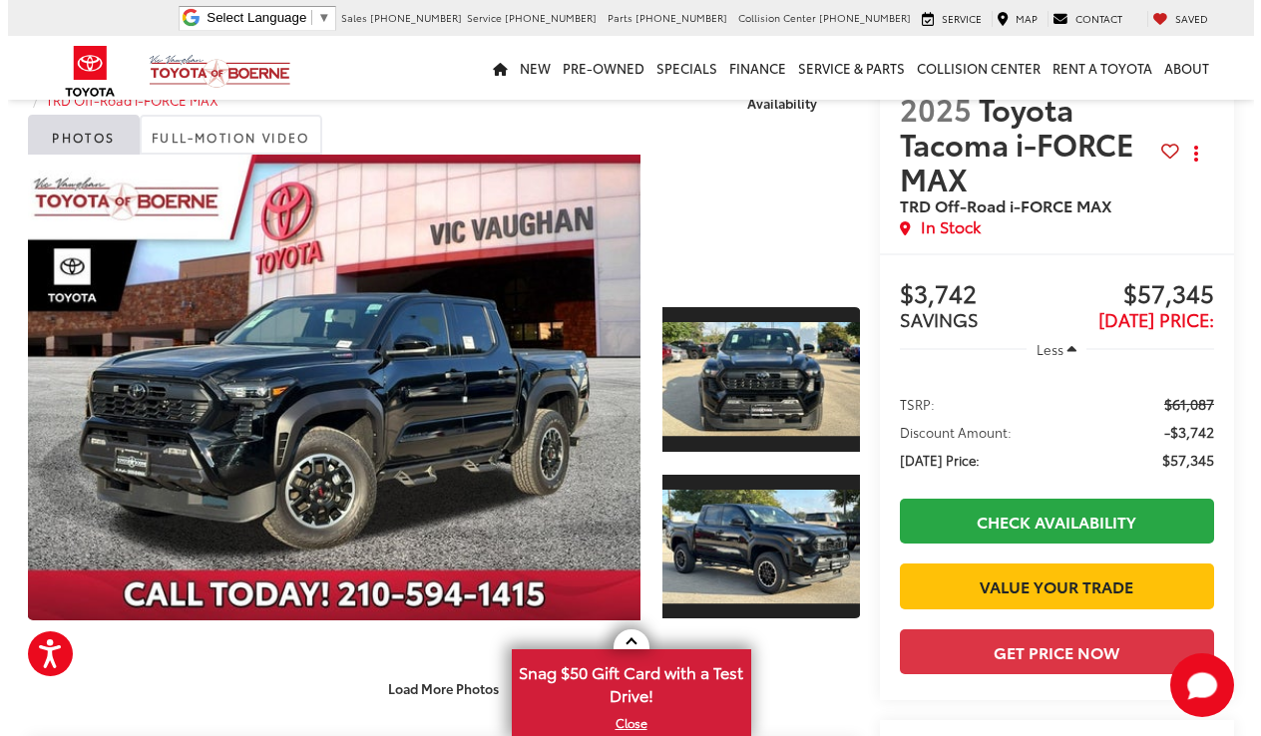
scroll to position [100, 0]
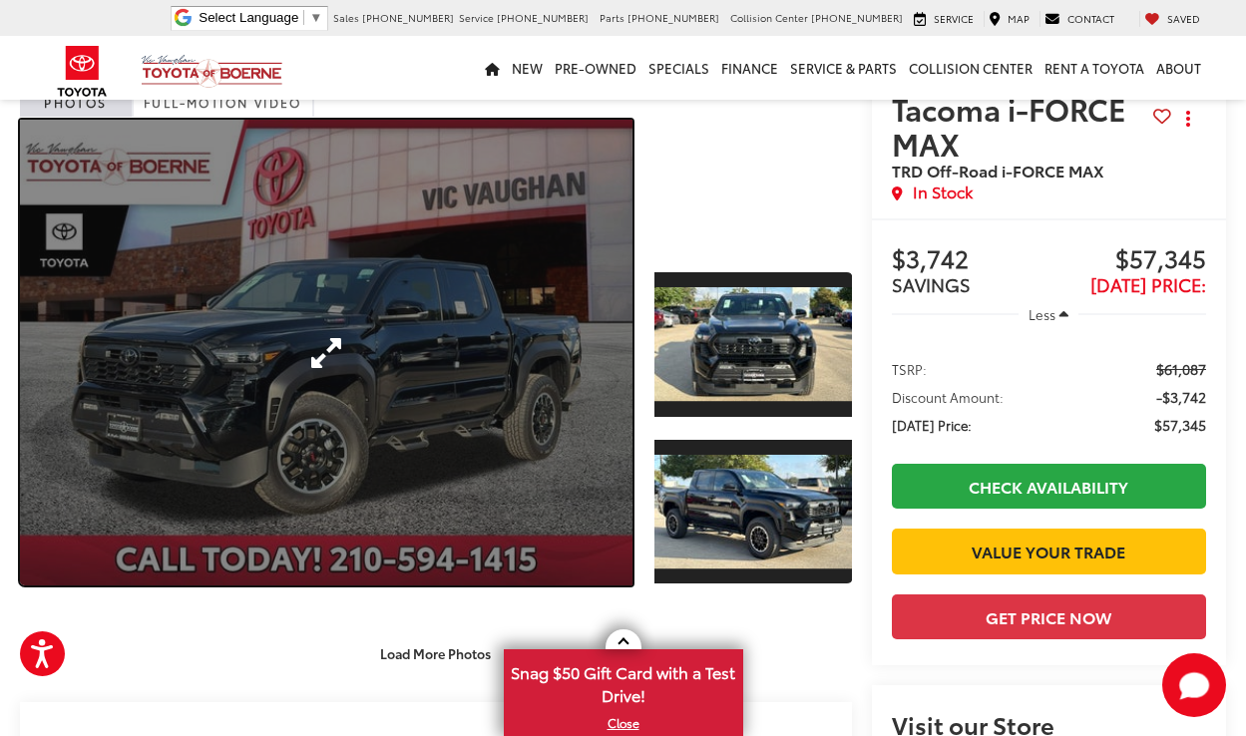
click at [454, 425] on link "Expand Photo 0" at bounding box center [326, 353] width 613 height 466
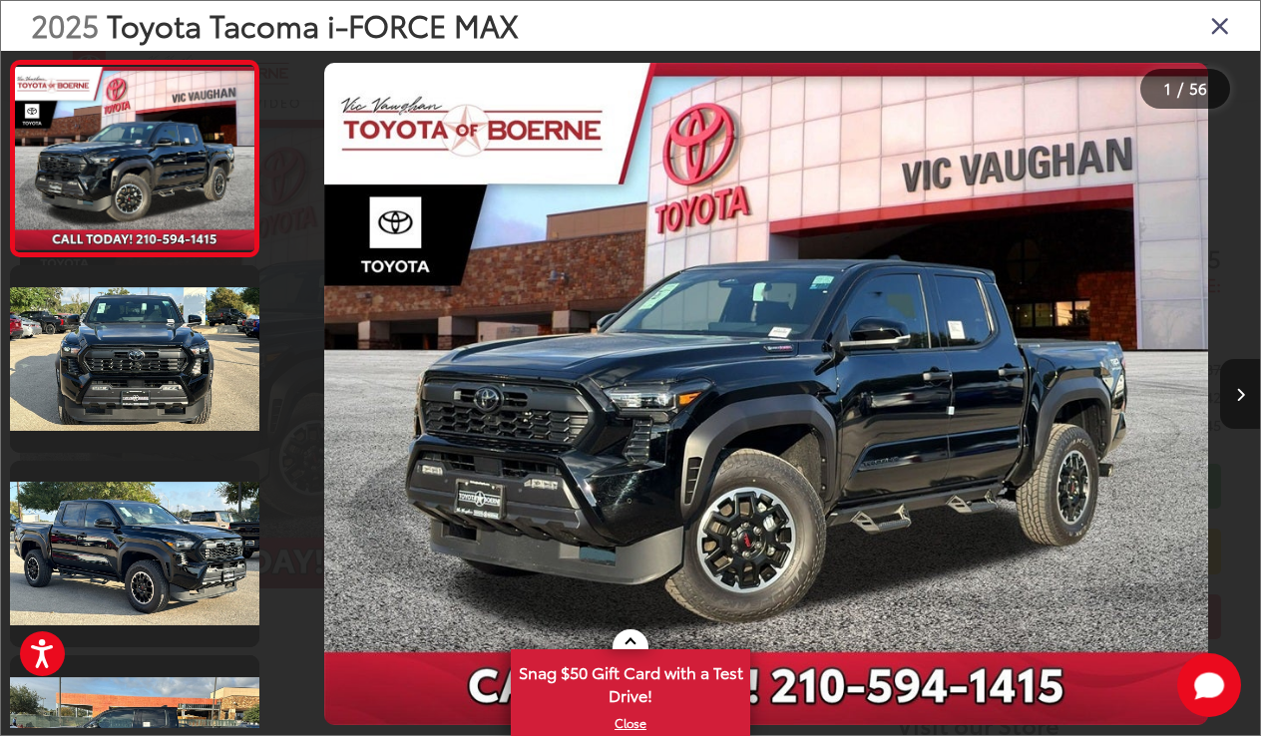
click at [1245, 387] on button "Next image" at bounding box center [1241, 394] width 40 height 70
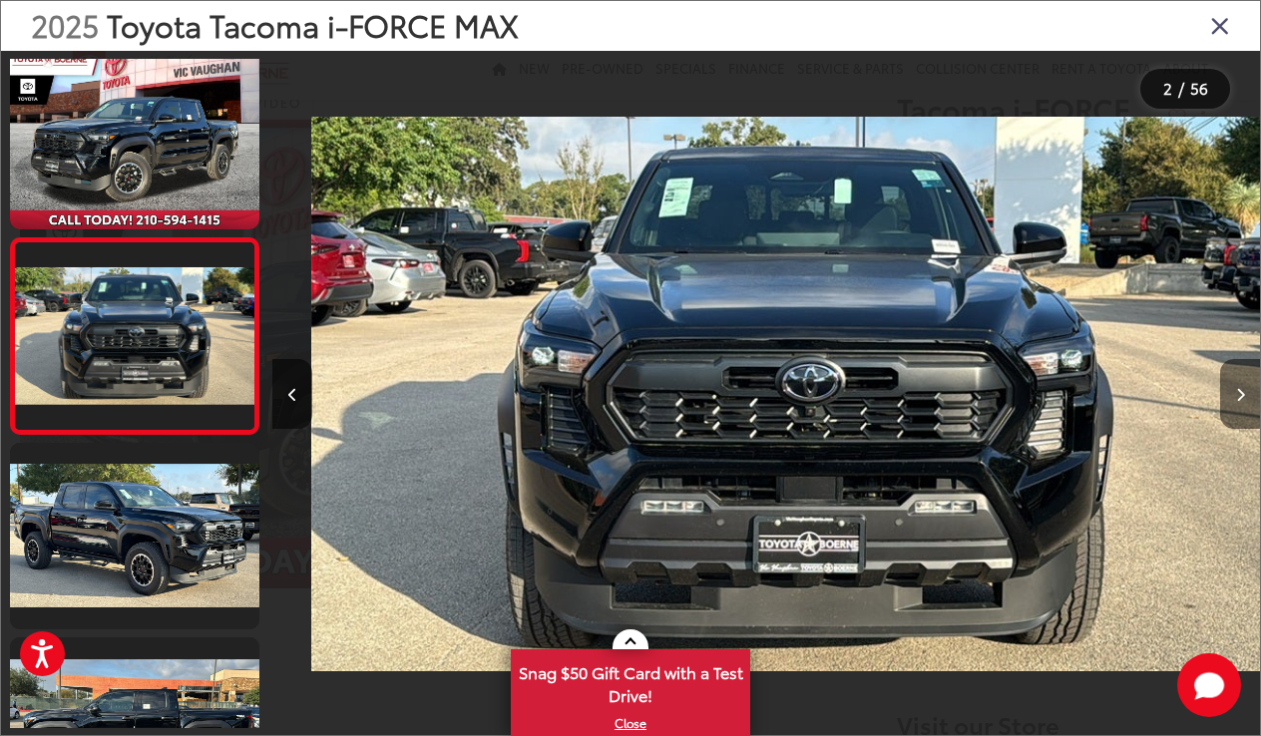
scroll to position [0, 988]
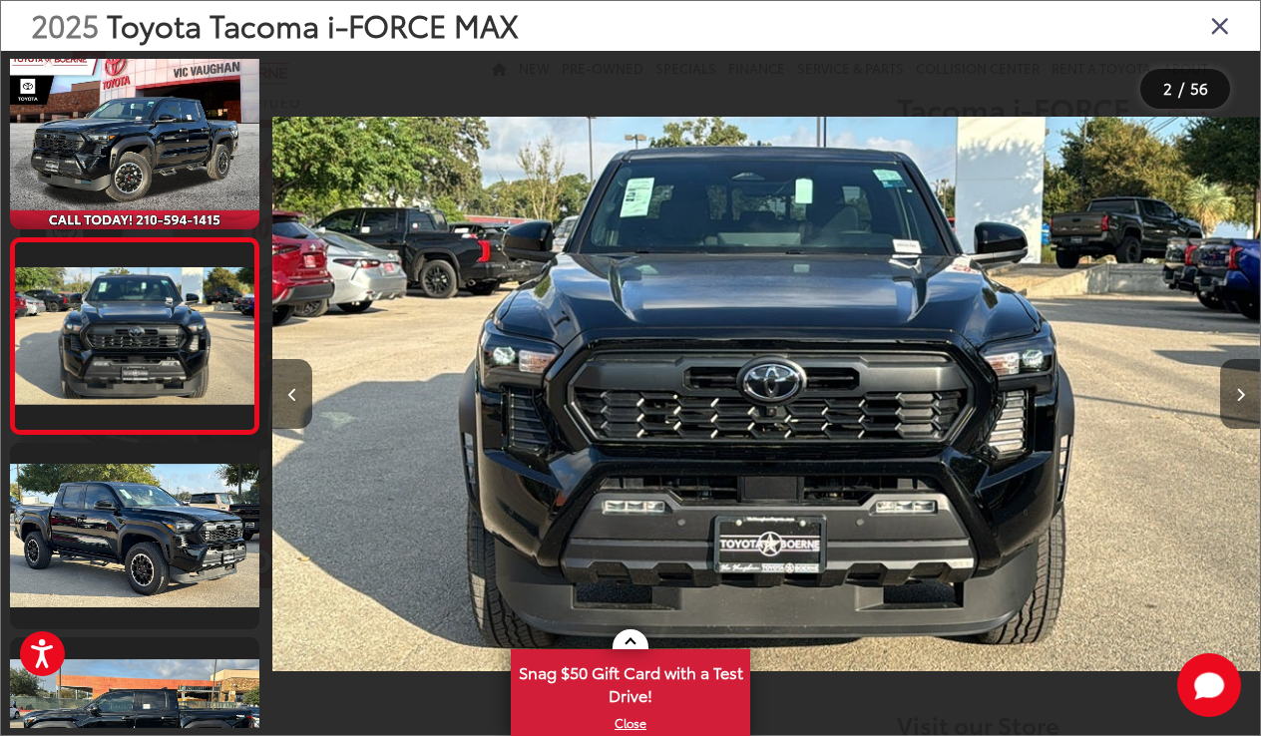
click at [1242, 394] on icon "Next image" at bounding box center [1240, 395] width 9 height 14
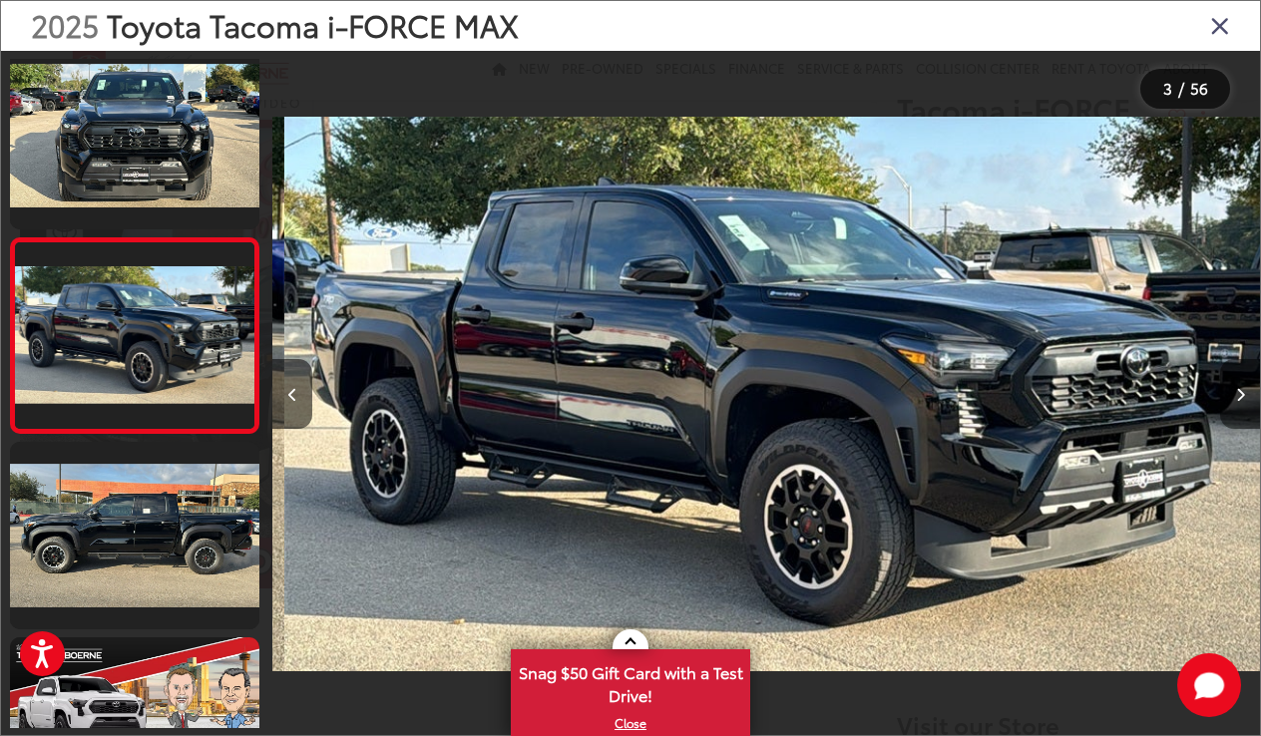
scroll to position [0, 1975]
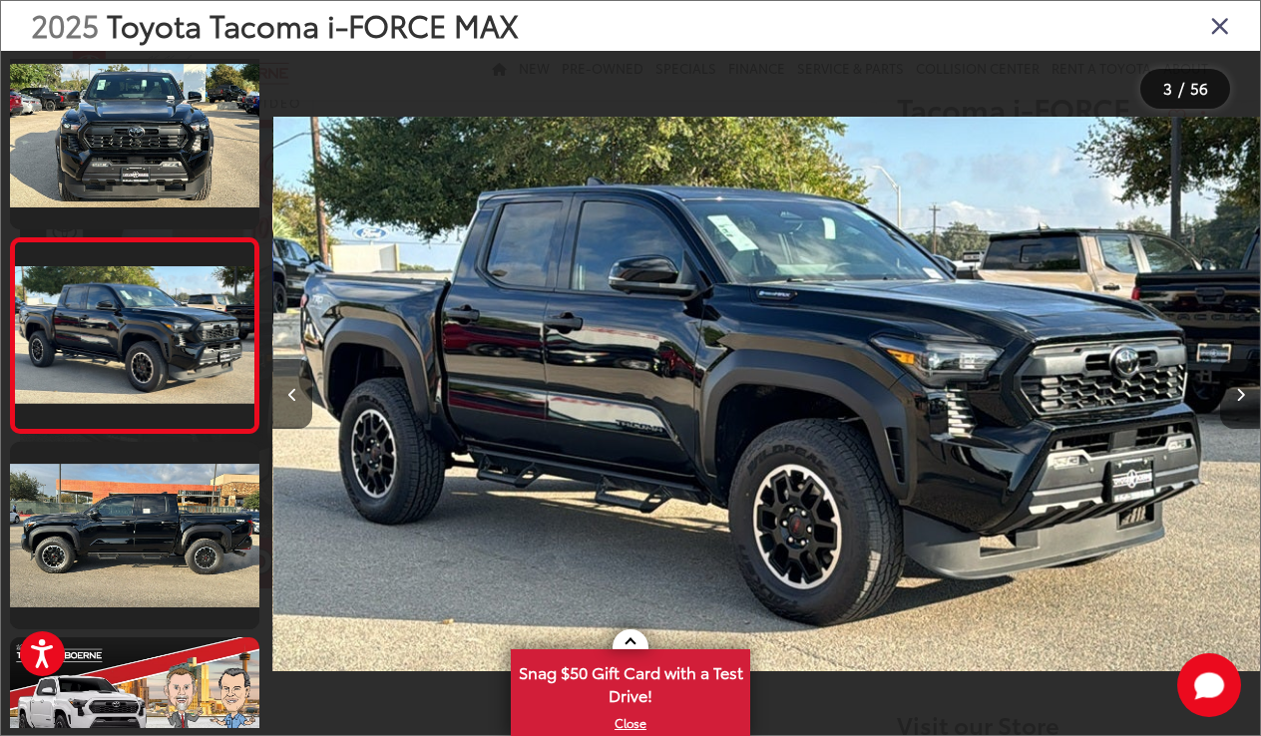
click at [1242, 403] on button "Next image" at bounding box center [1241, 394] width 40 height 70
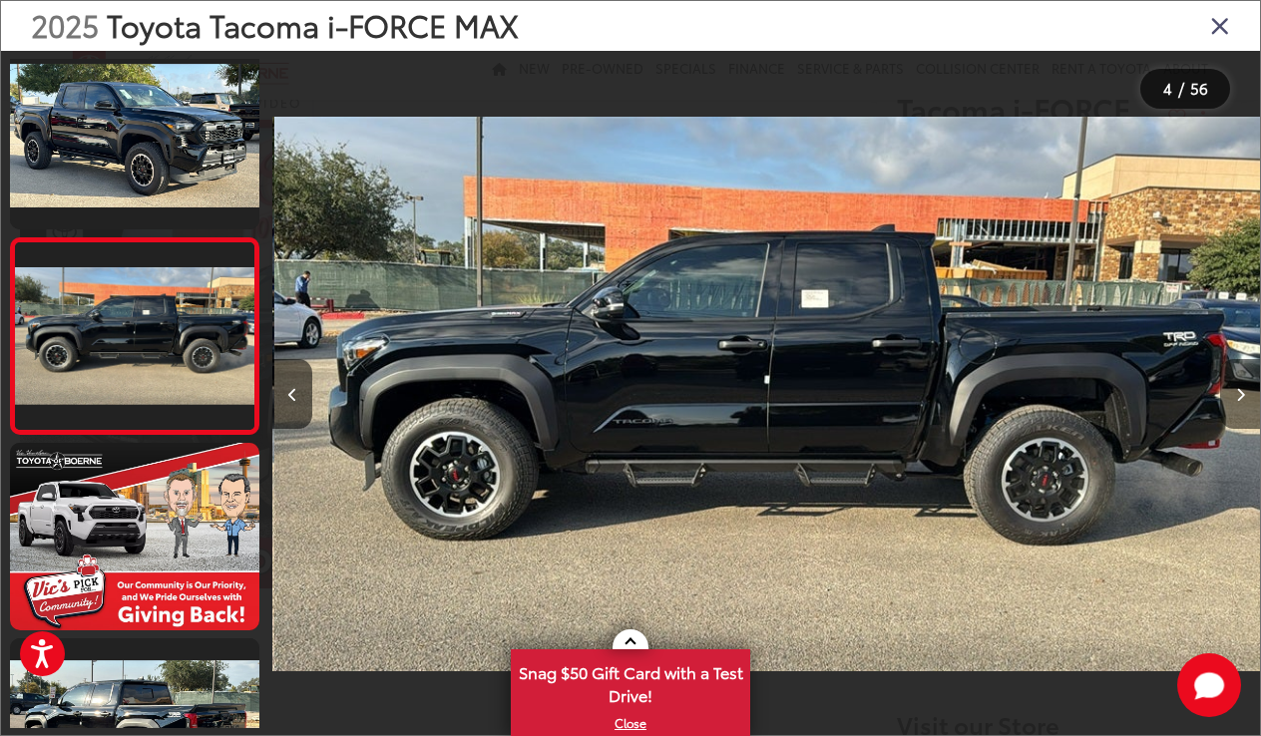
scroll to position [0, 2963]
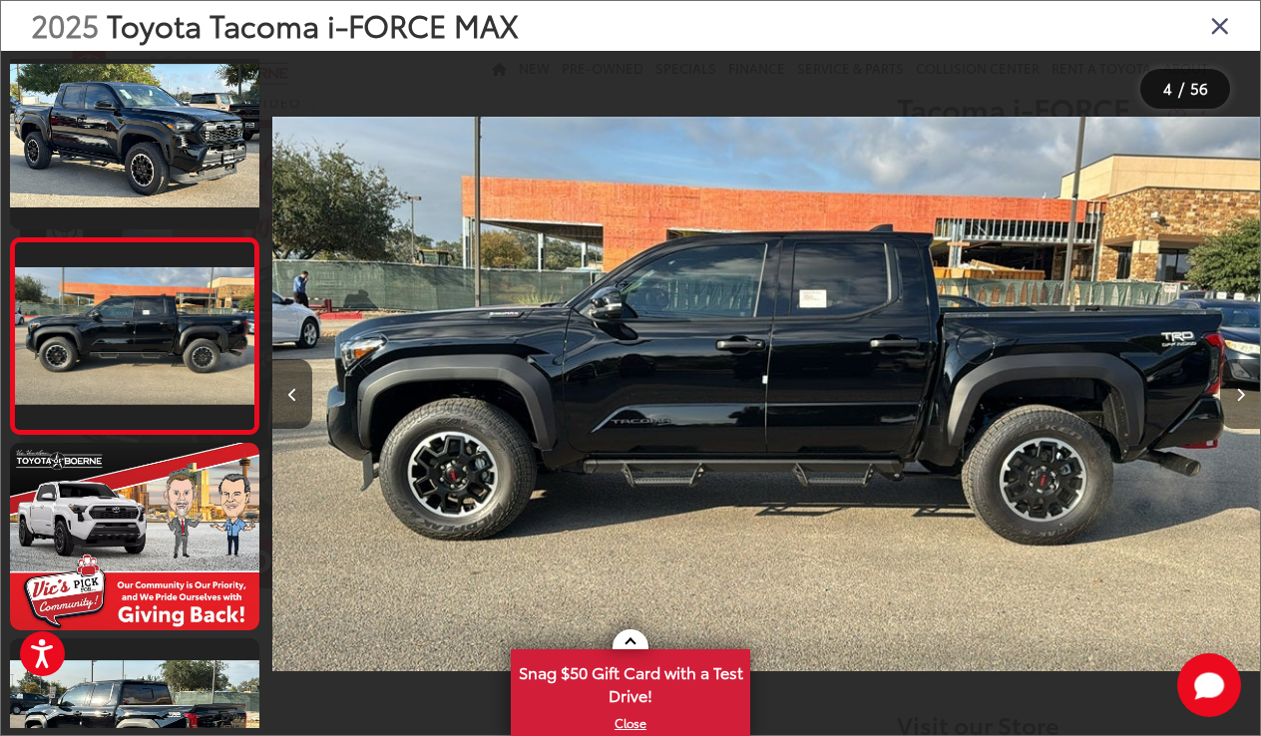
click at [1236, 391] on icon "Next image" at bounding box center [1240, 395] width 9 height 14
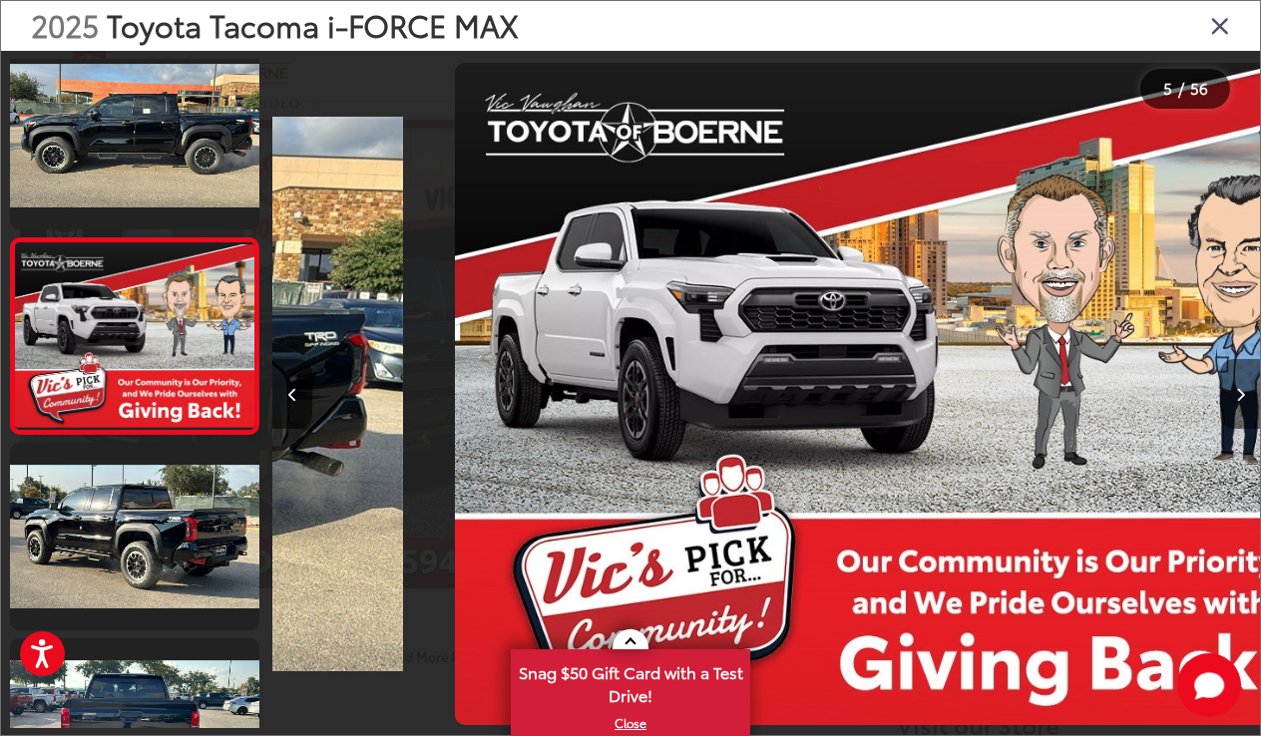
scroll to position [0, 3950]
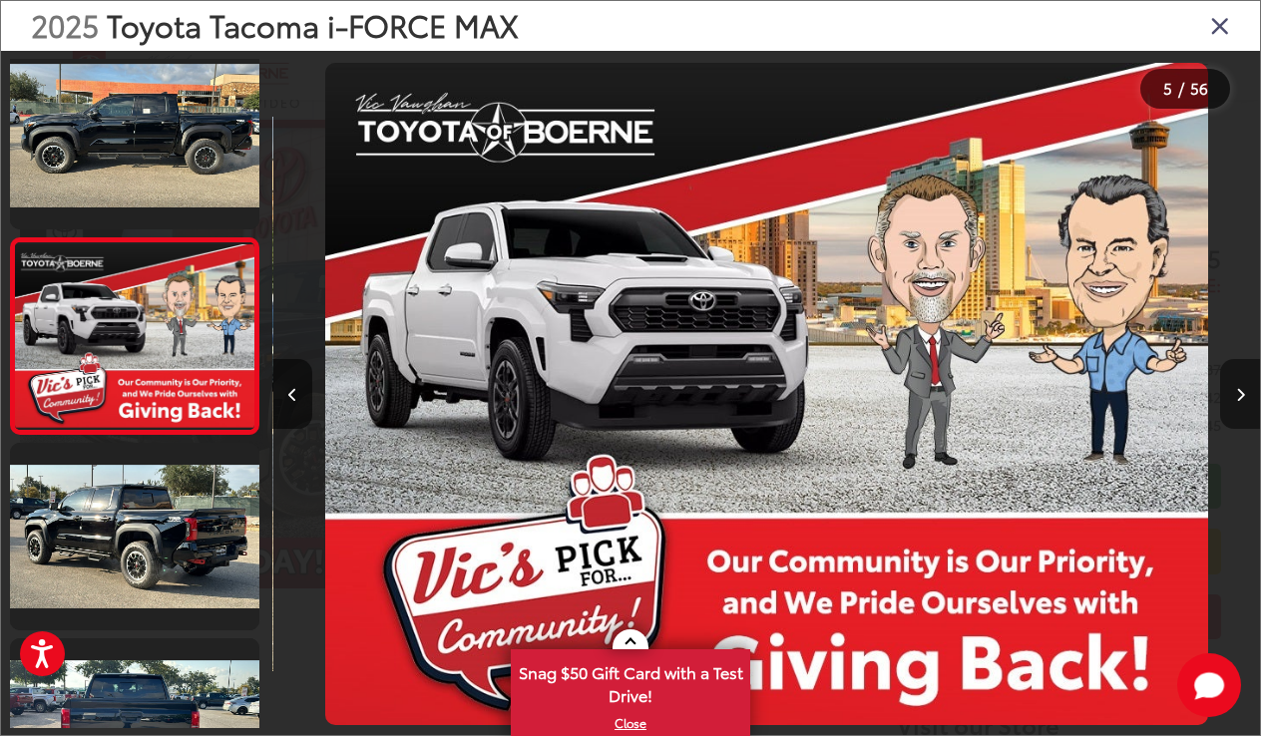
click at [1236, 394] on icon "Next image" at bounding box center [1240, 395] width 9 height 14
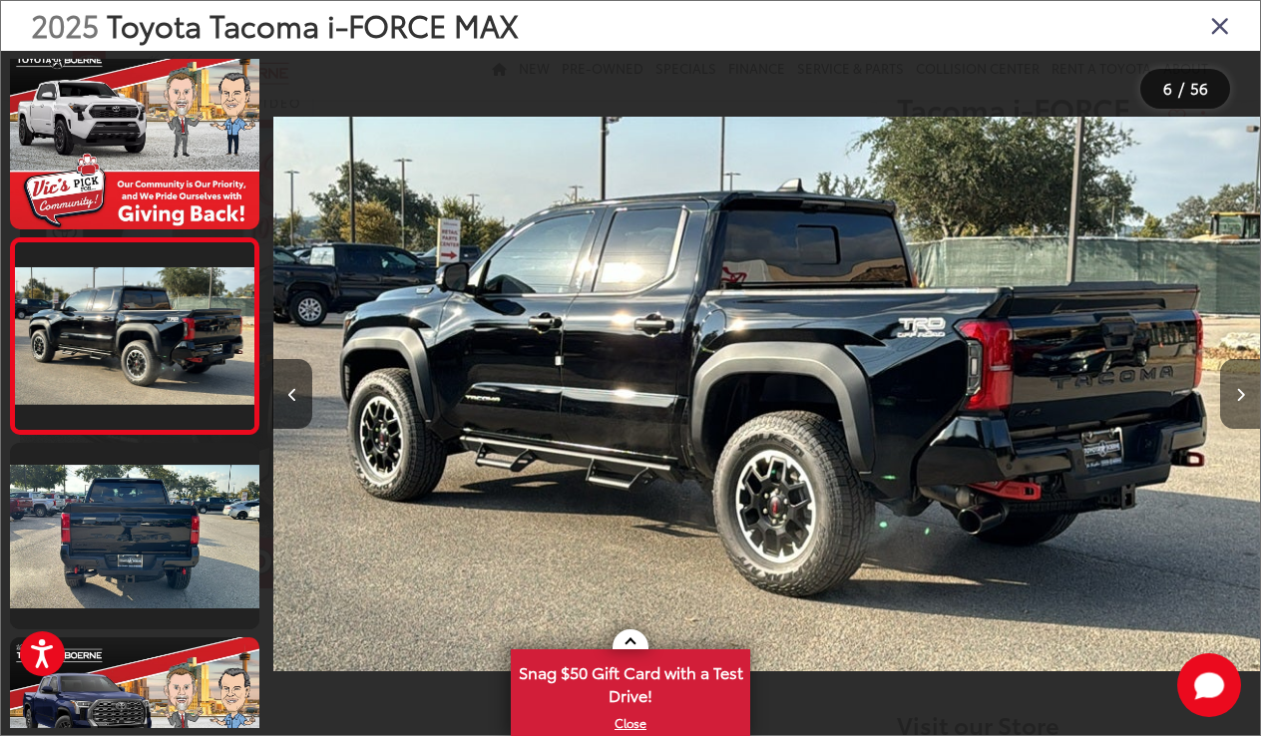
scroll to position [0, 4938]
click at [1236, 394] on icon "Next image" at bounding box center [1240, 395] width 9 height 14
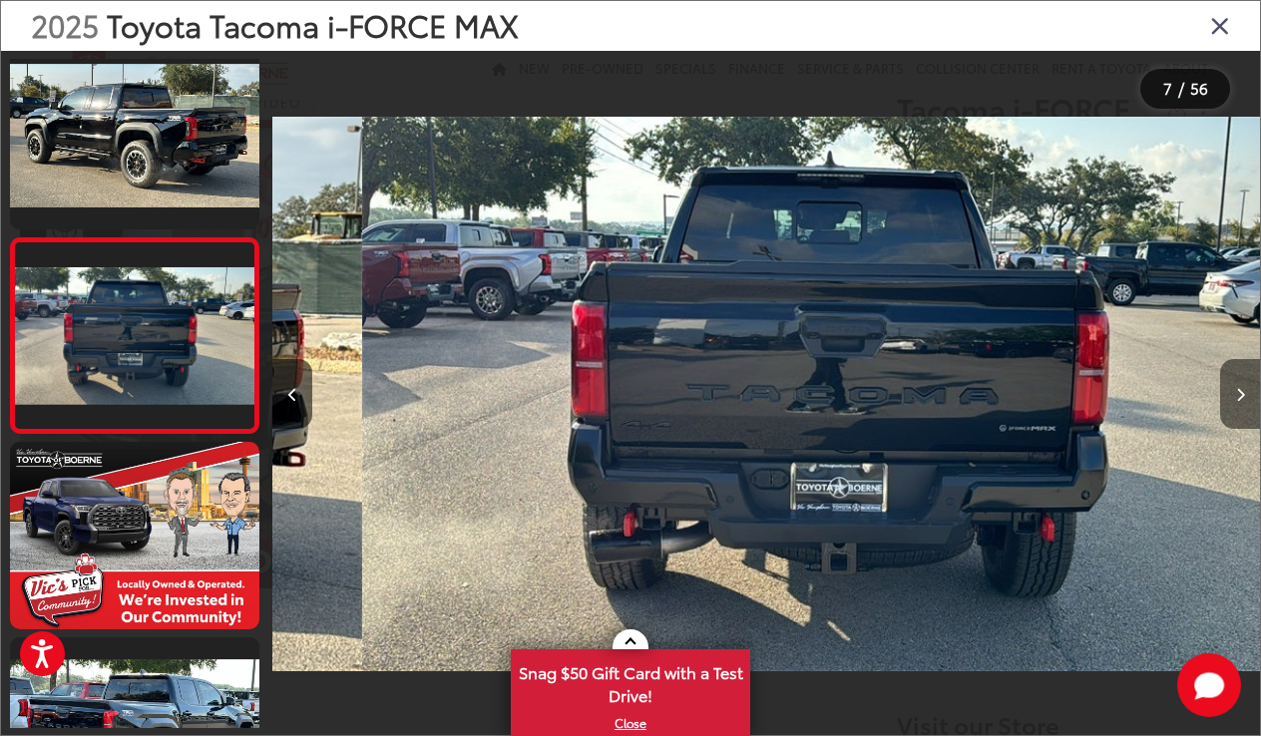
scroll to position [0, 5926]
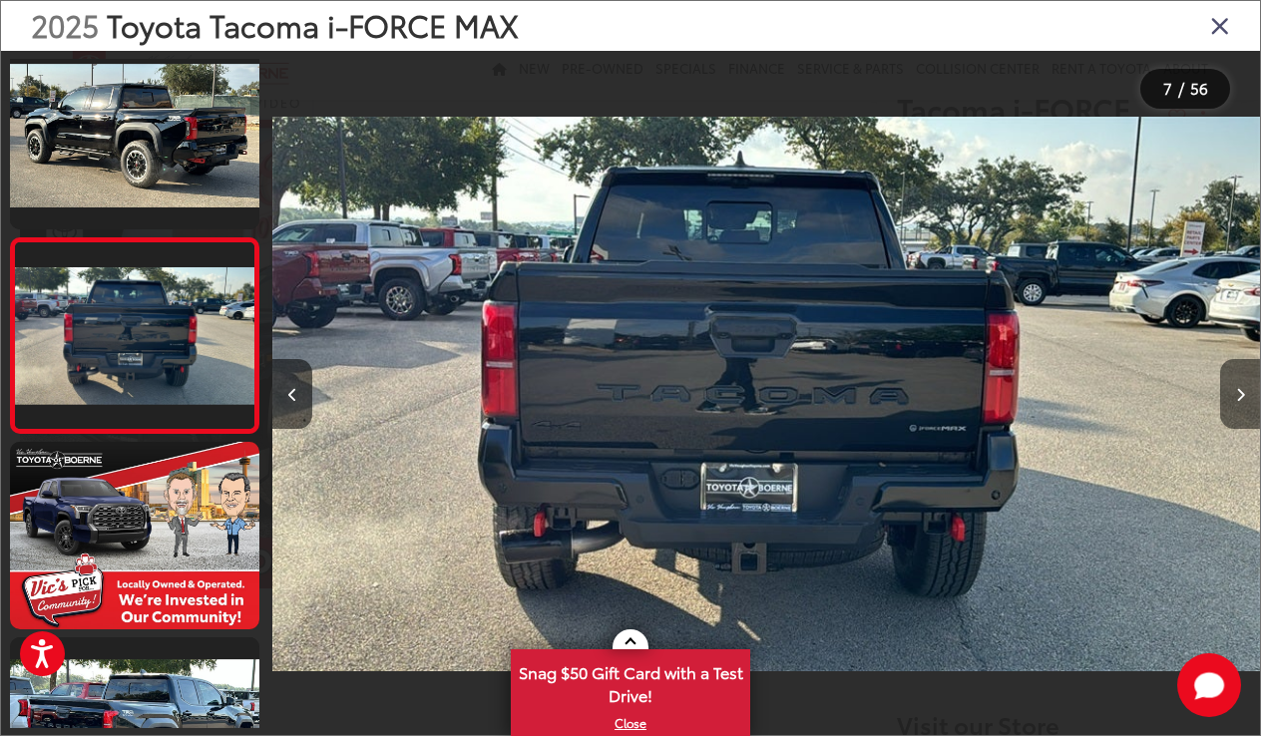
click at [1236, 394] on icon "Next image" at bounding box center [1240, 395] width 9 height 14
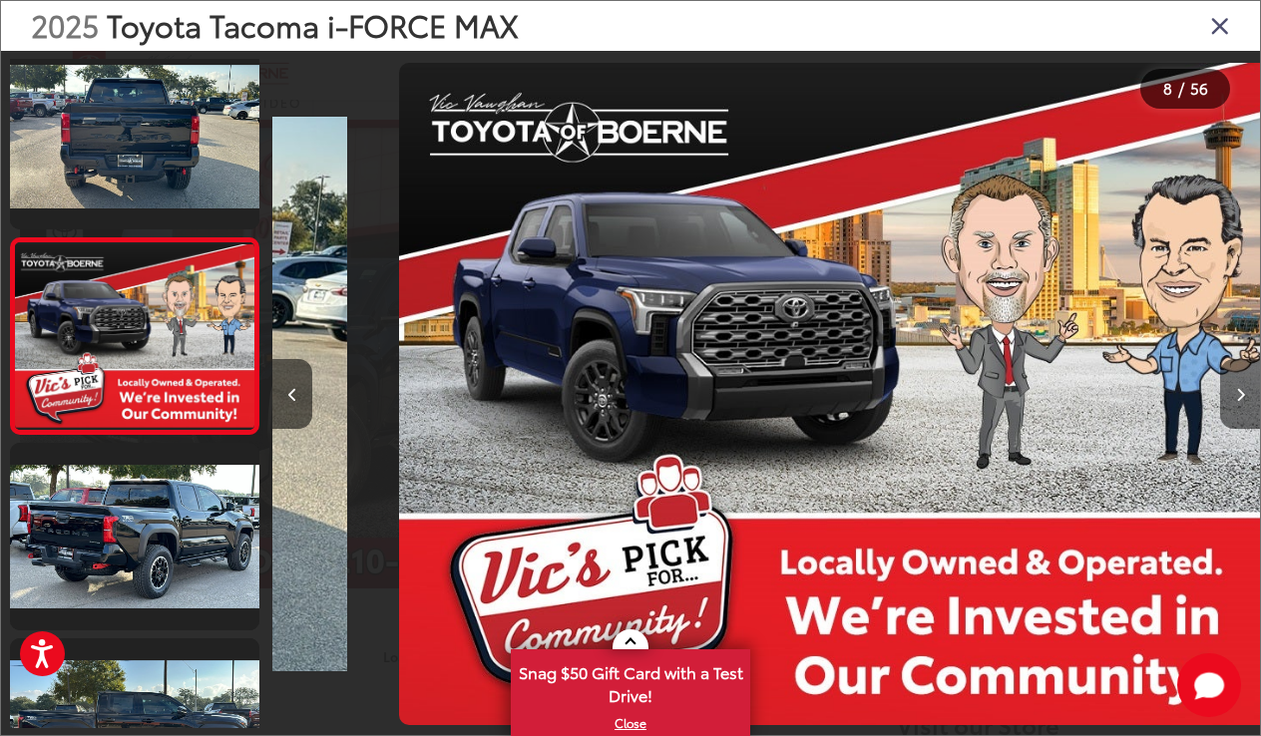
scroll to position [0, 6913]
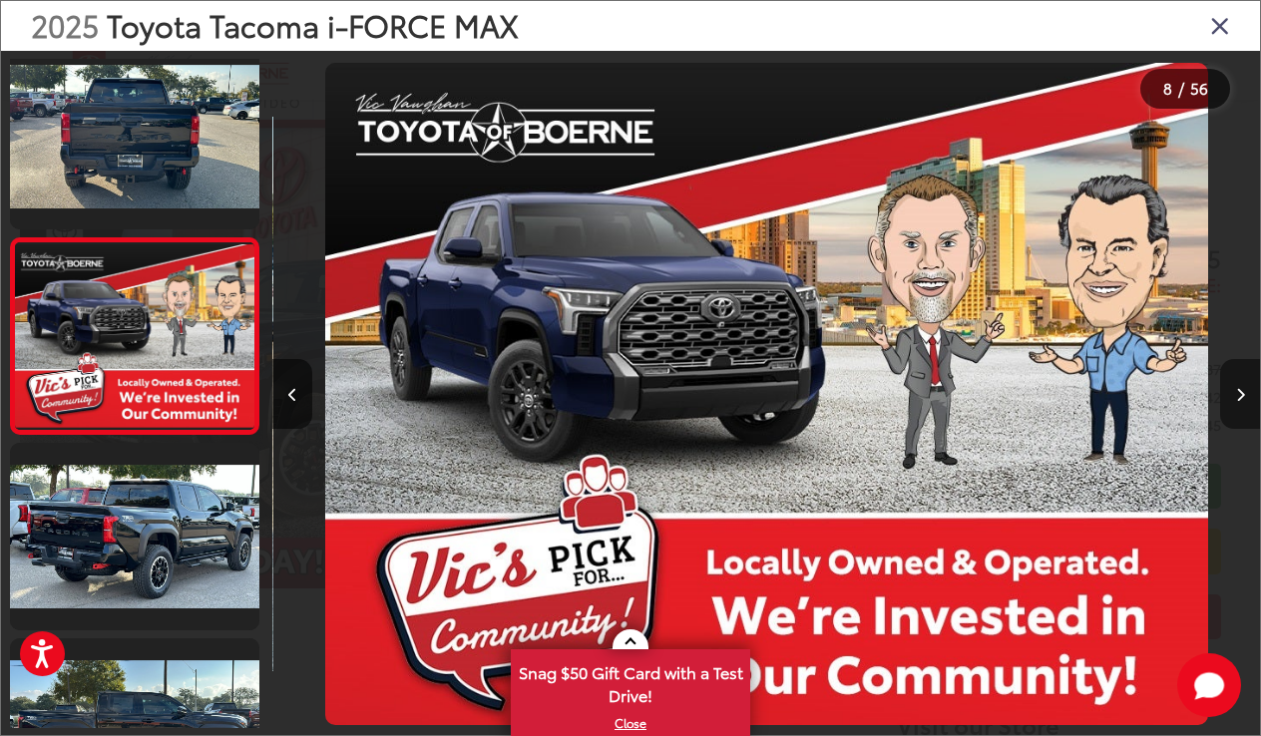
click at [1236, 394] on icon "Next image" at bounding box center [1240, 395] width 9 height 14
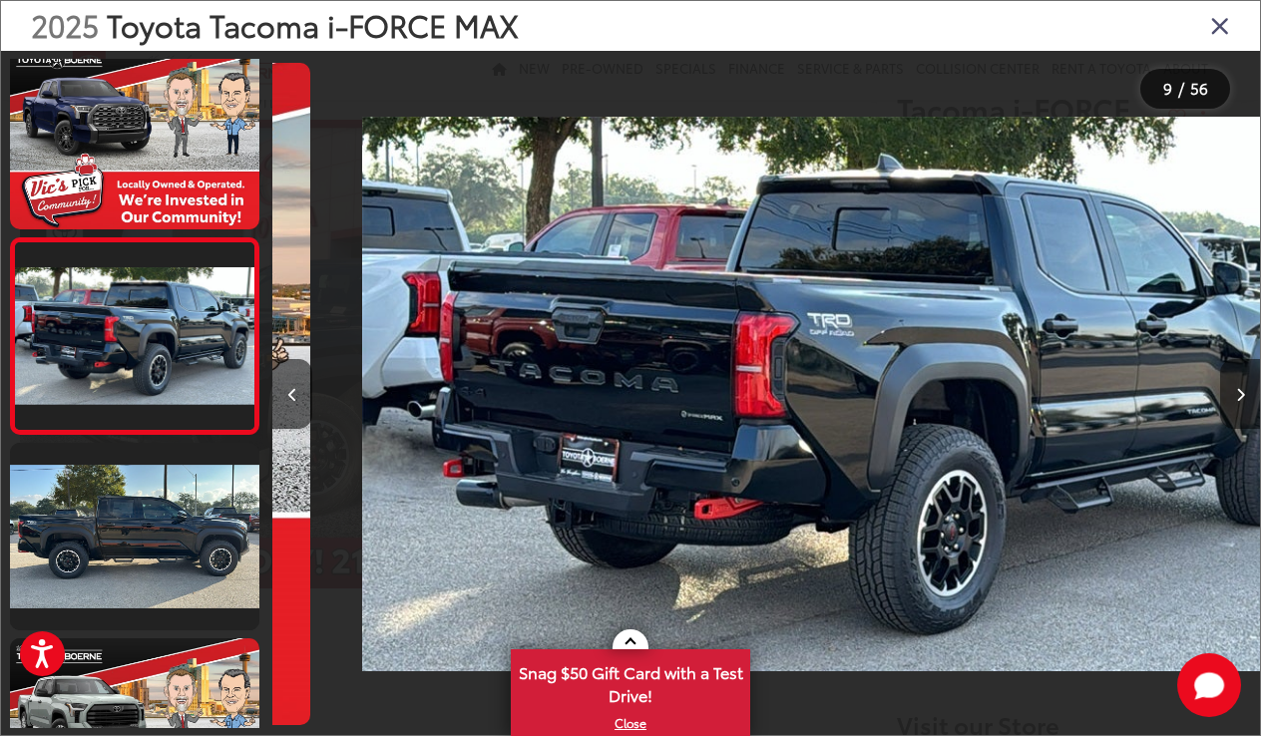
scroll to position [0, 7901]
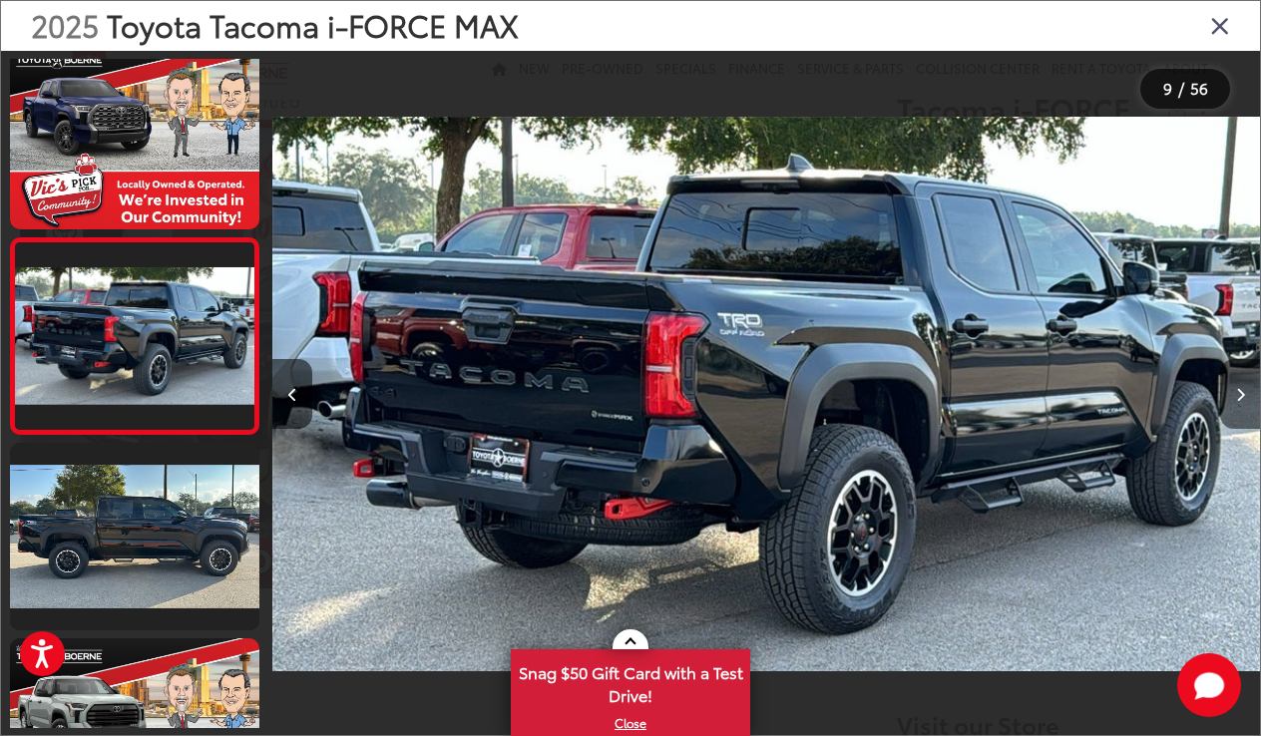
click at [1236, 394] on icon "Next image" at bounding box center [1240, 395] width 9 height 14
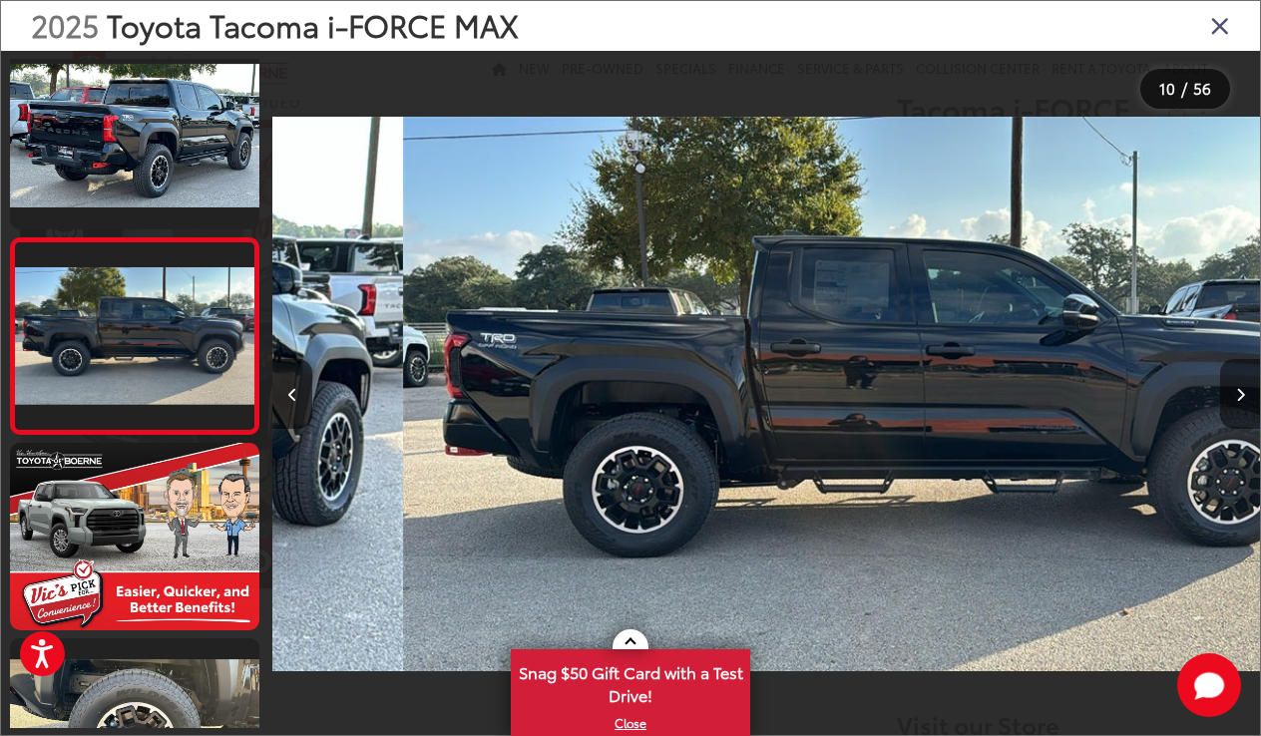
scroll to position [0, 8888]
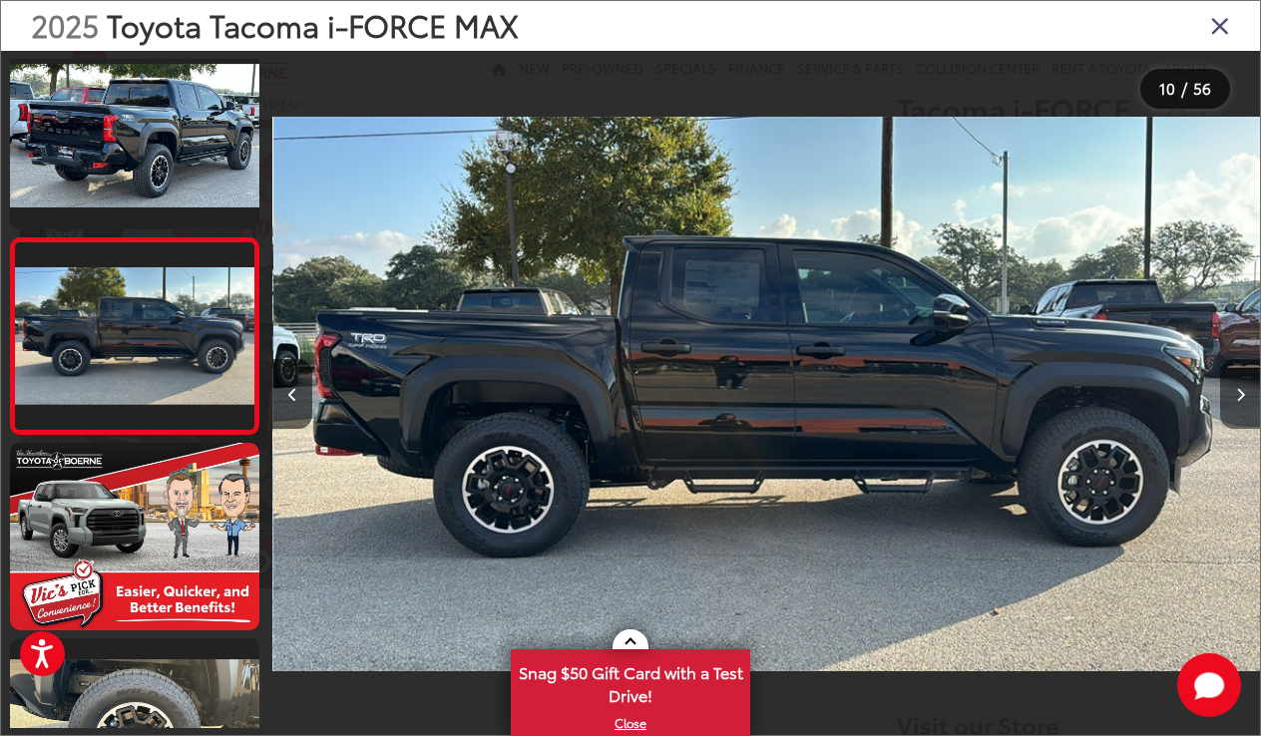
click at [1236, 394] on icon "Next image" at bounding box center [1240, 395] width 9 height 14
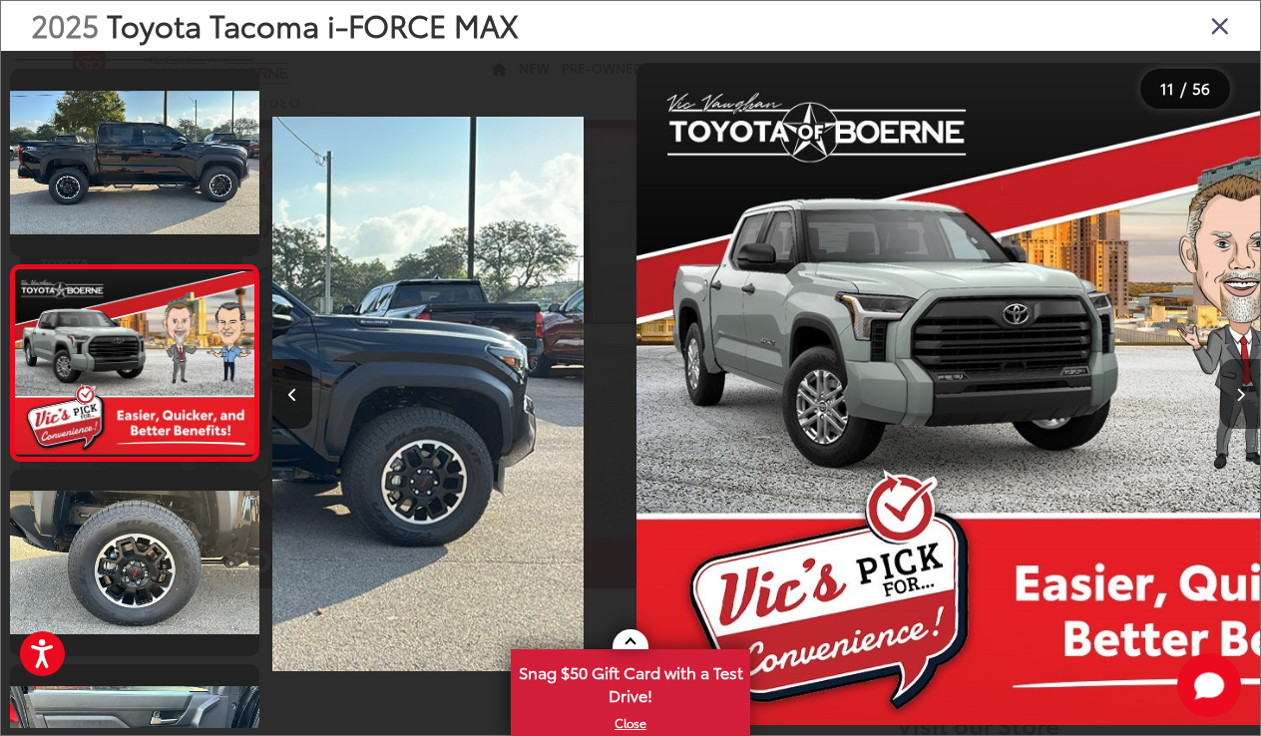
scroll to position [1776, 0]
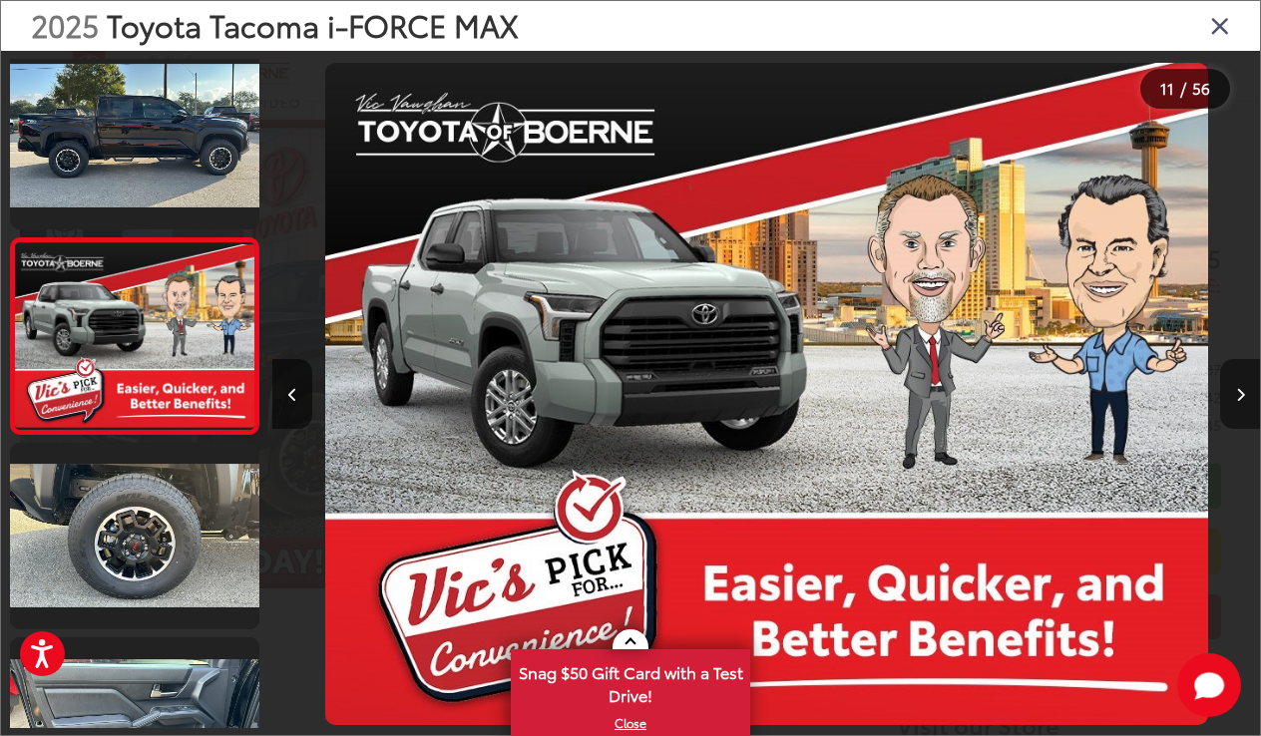
click at [1236, 394] on icon "Next image" at bounding box center [1240, 395] width 9 height 14
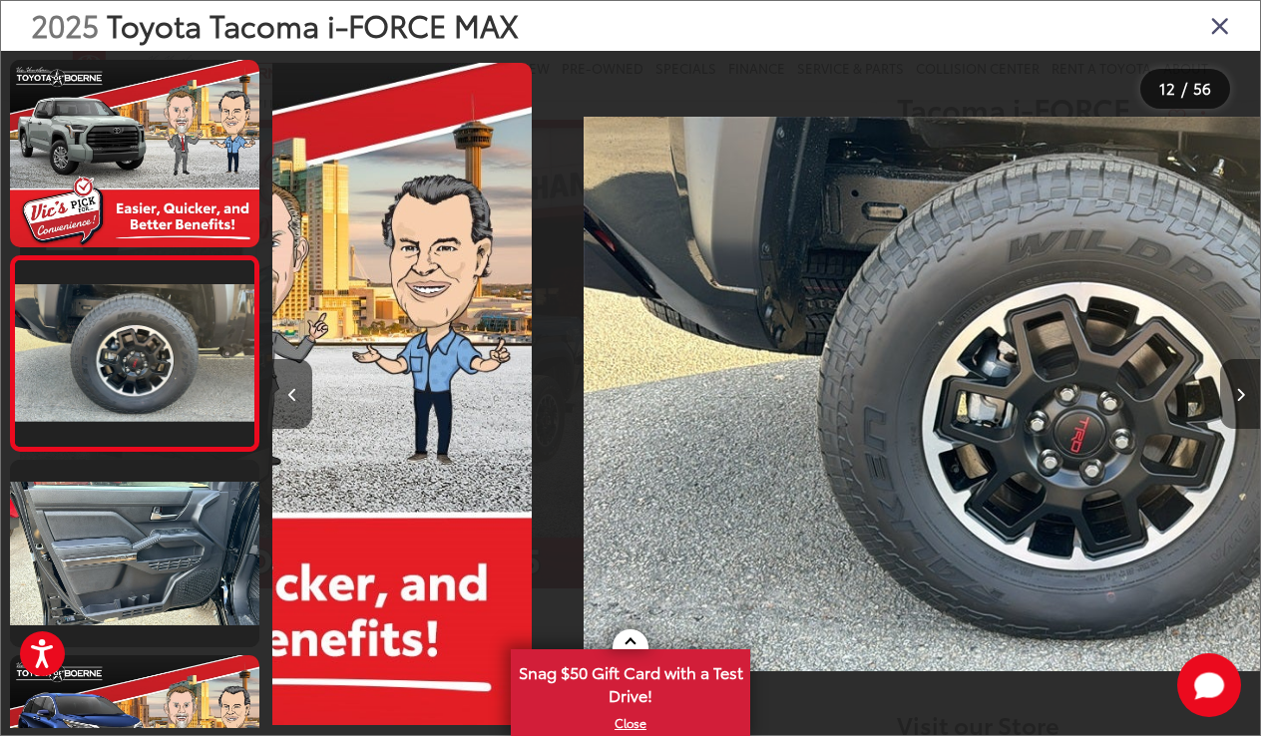
scroll to position [0, 0]
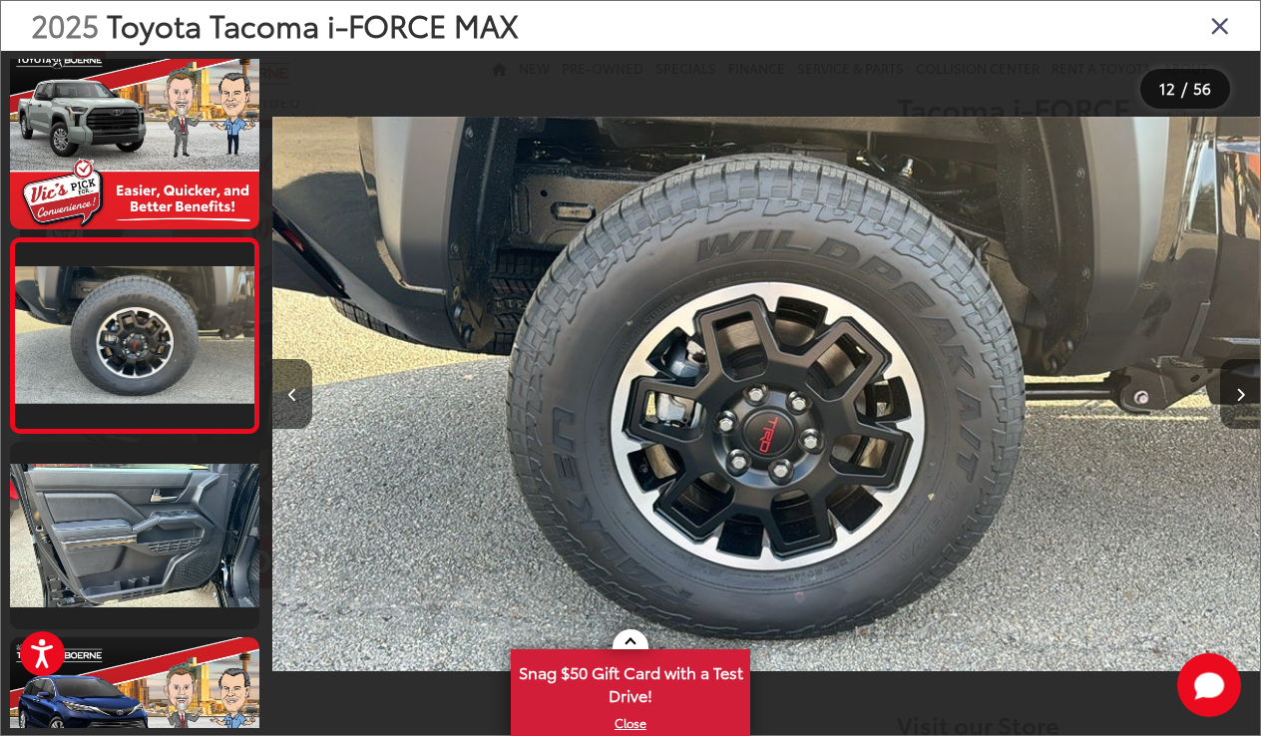
click at [1236, 394] on icon "Next image" at bounding box center [1240, 395] width 9 height 14
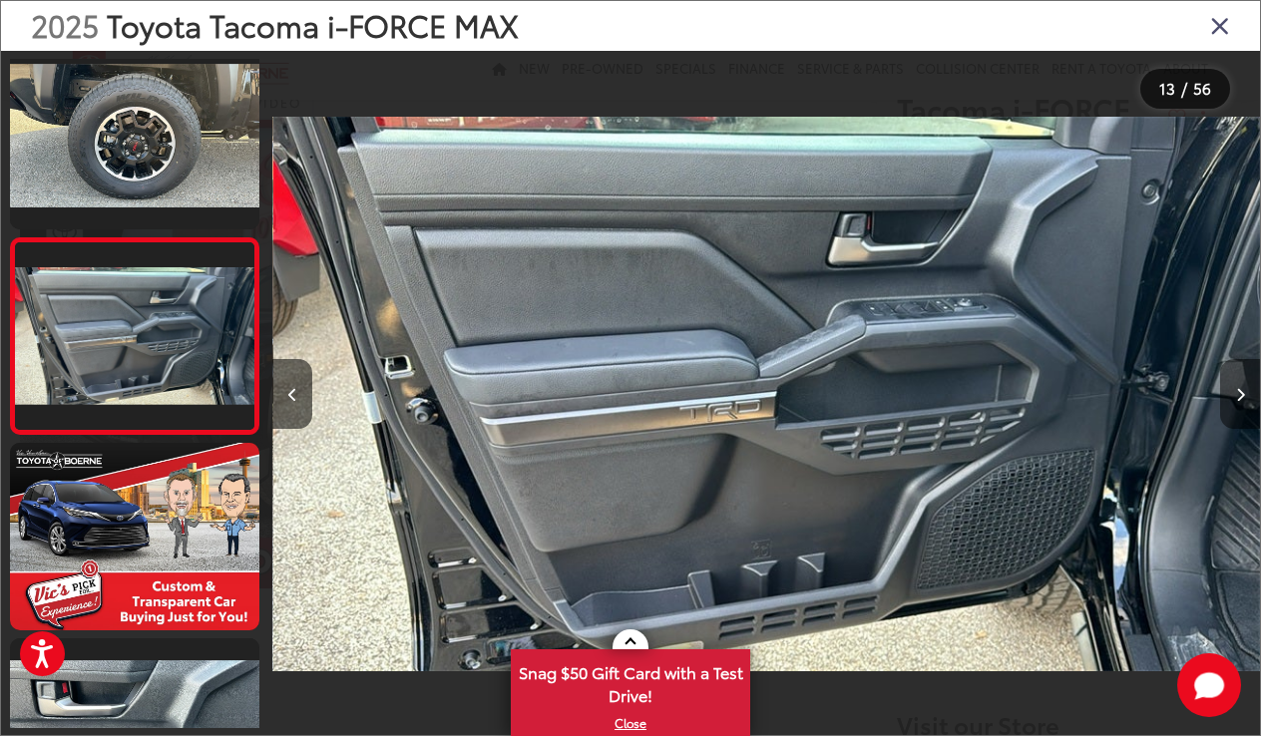
click at [1236, 394] on icon "Next image" at bounding box center [1240, 395] width 9 height 14
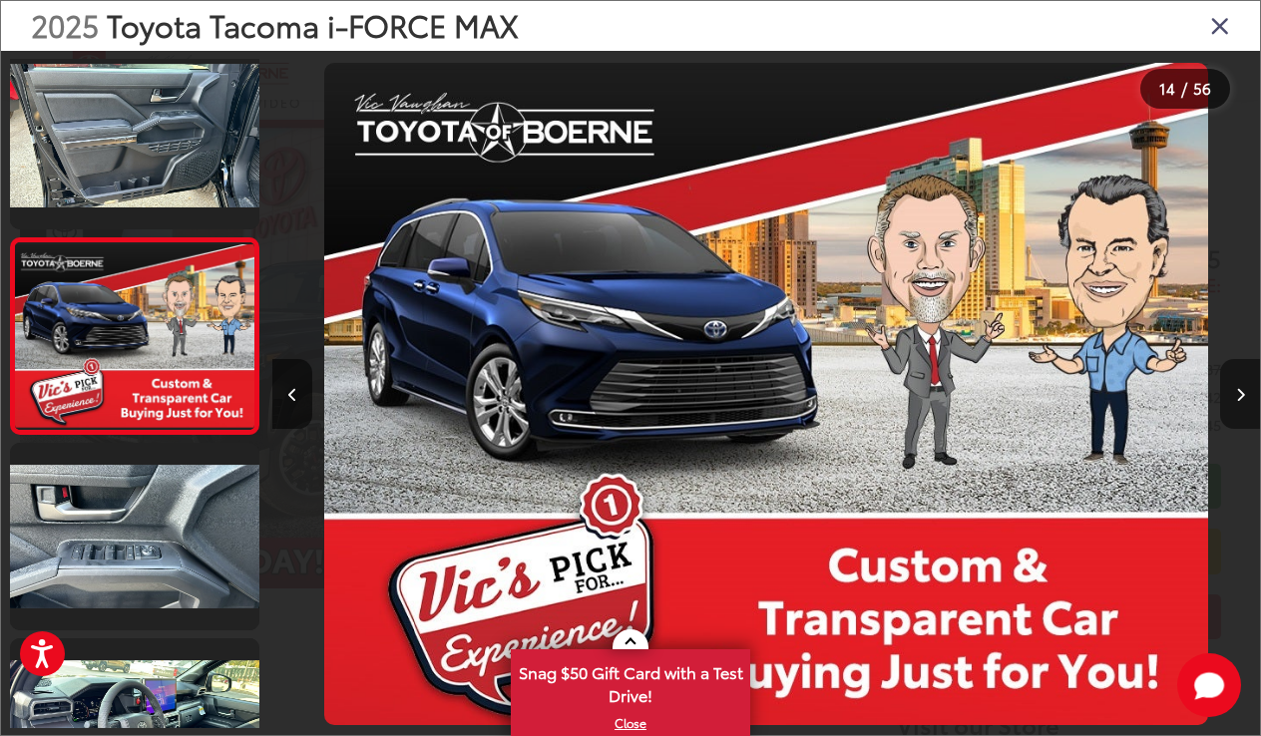
click at [1236, 394] on icon "Next image" at bounding box center [1240, 395] width 9 height 14
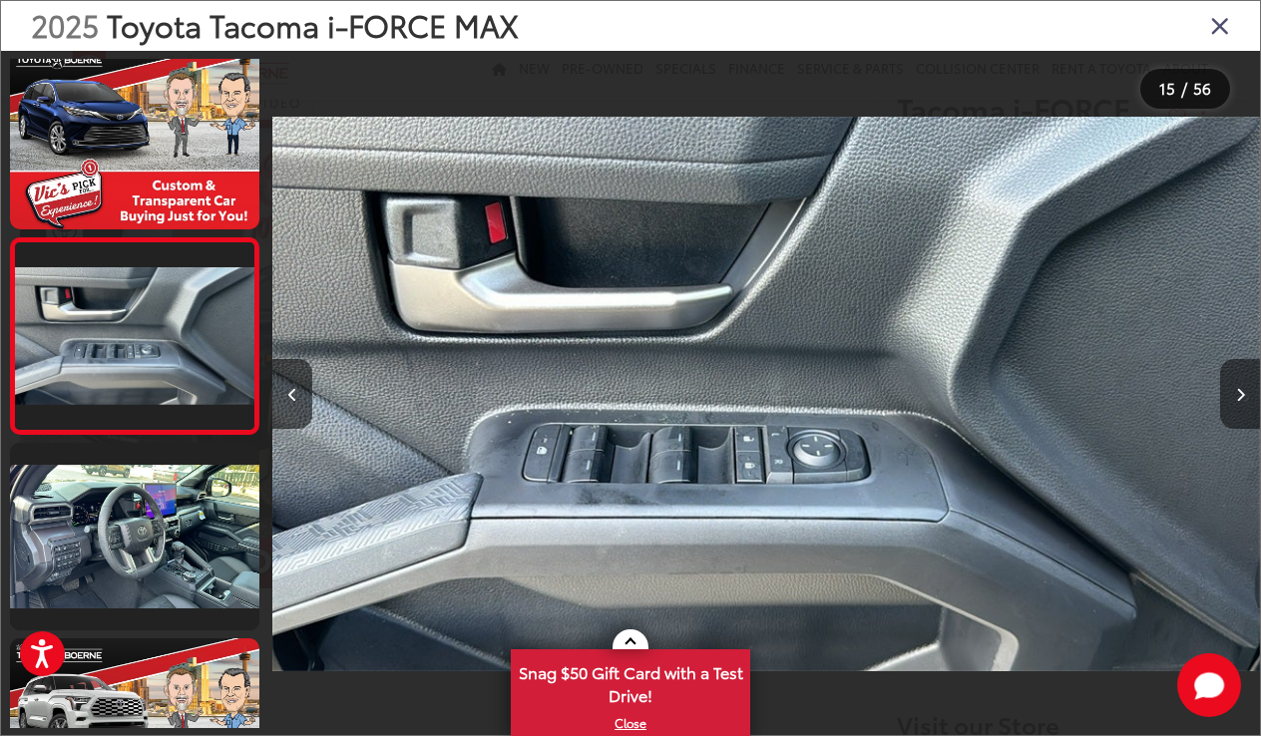
click at [1236, 394] on icon "Next image" at bounding box center [1240, 395] width 9 height 14
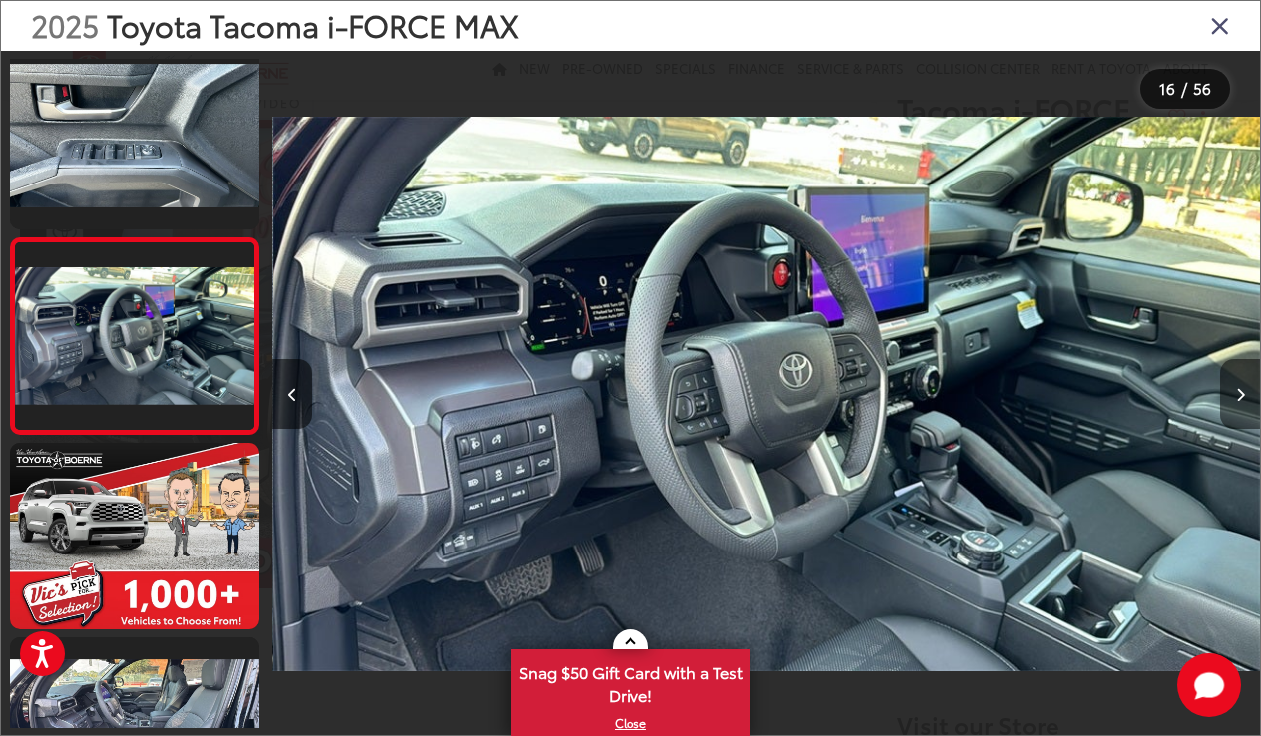
click at [1238, 393] on icon "Next image" at bounding box center [1240, 395] width 9 height 14
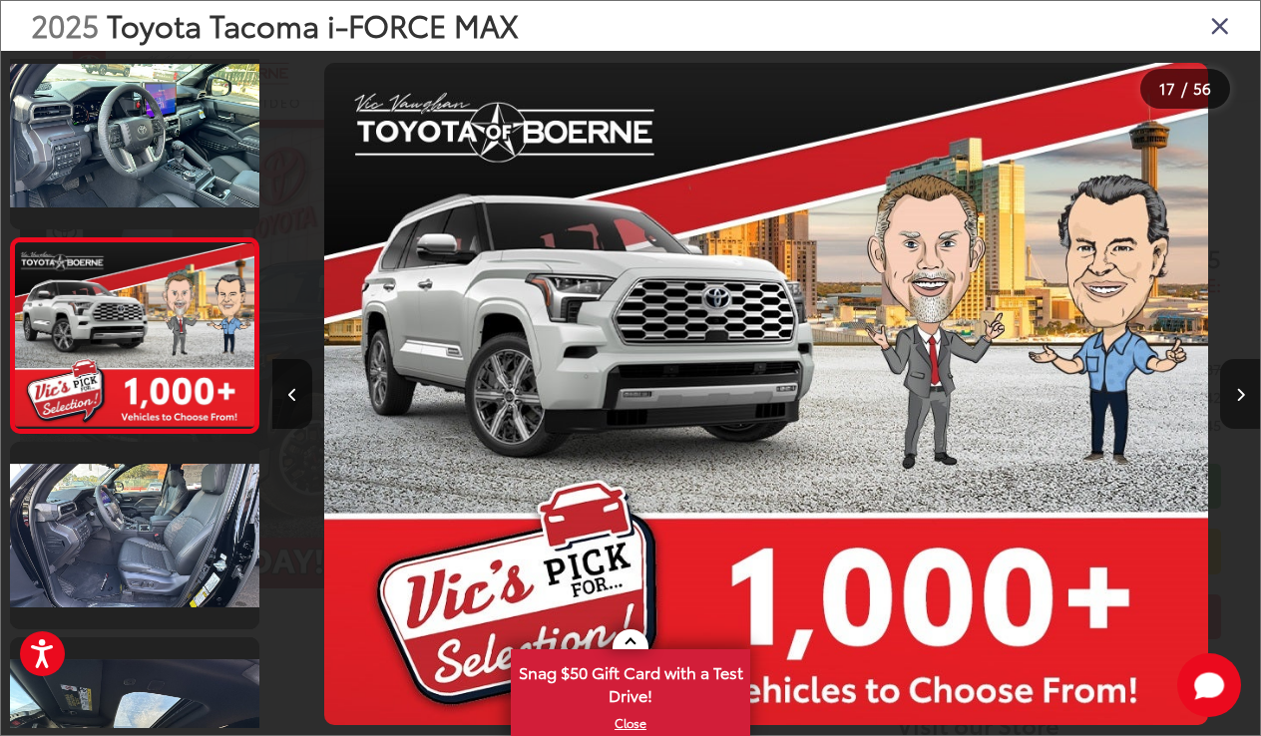
click at [1238, 393] on icon "Next image" at bounding box center [1240, 395] width 9 height 14
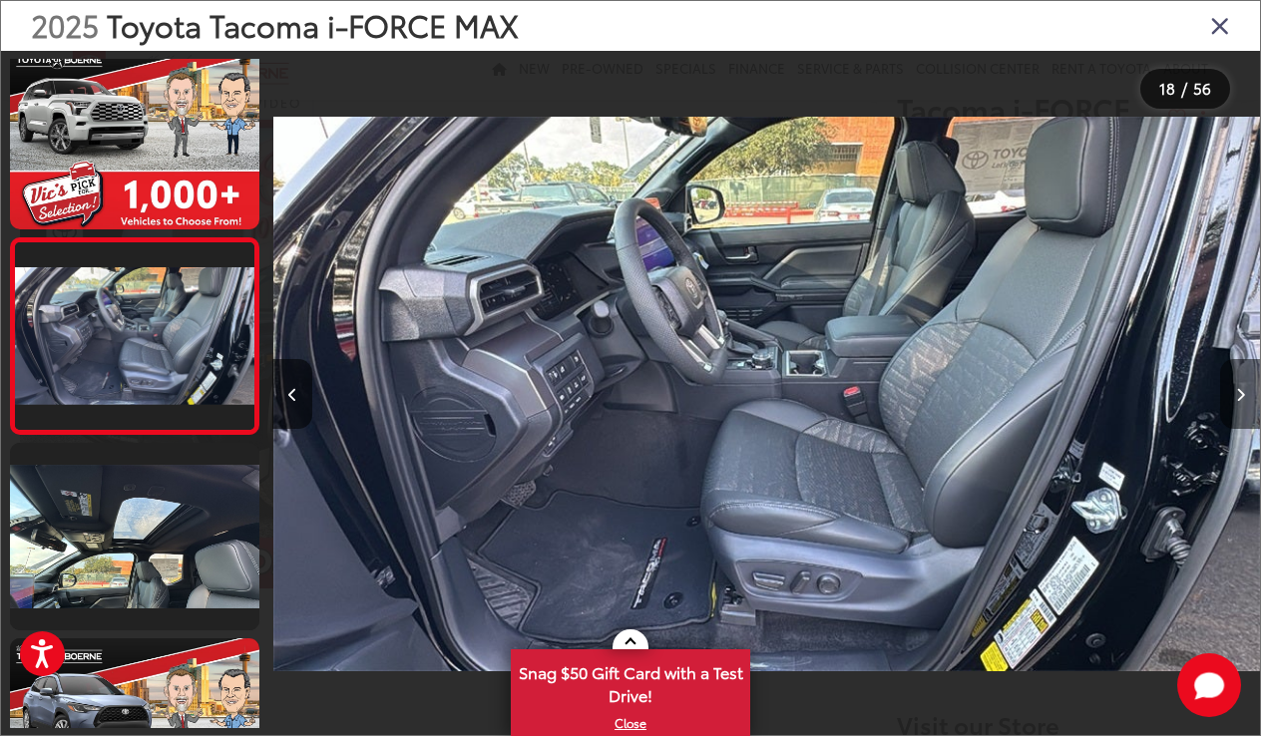
click at [1238, 393] on icon "Next image" at bounding box center [1240, 395] width 9 height 14
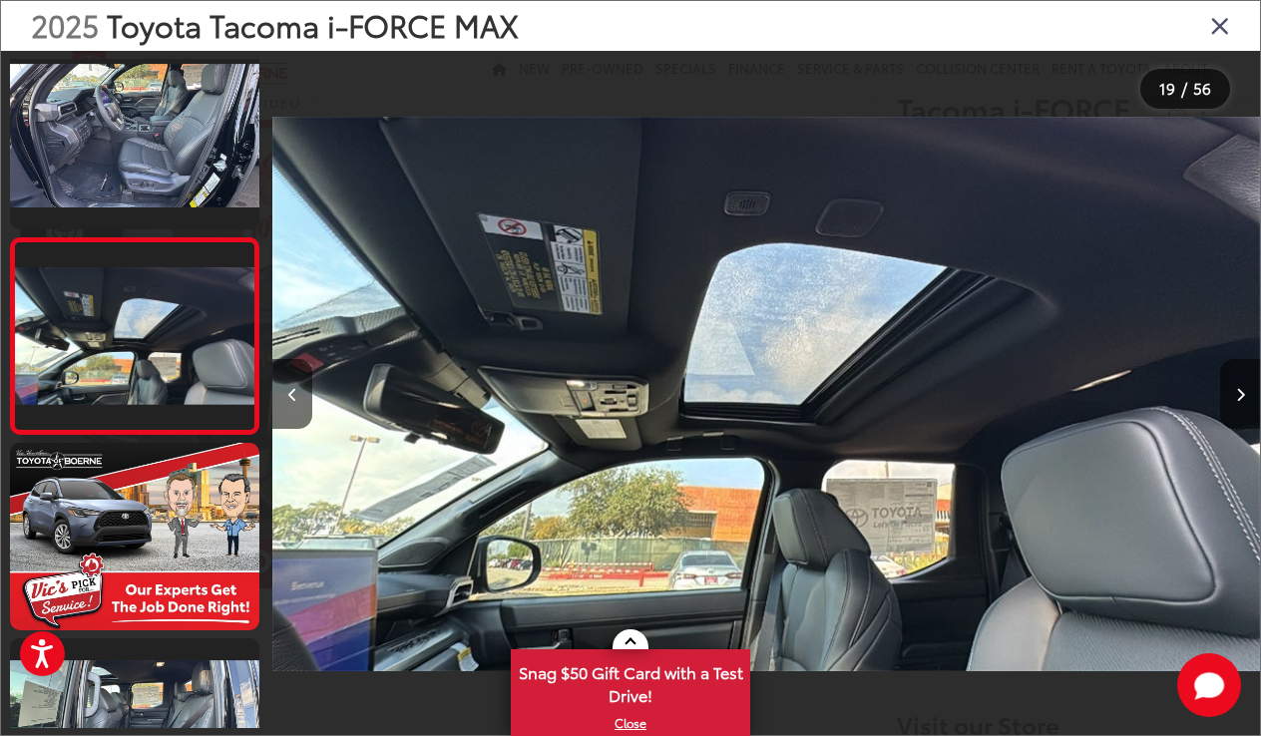
click at [1238, 393] on icon "Next image" at bounding box center [1240, 395] width 9 height 14
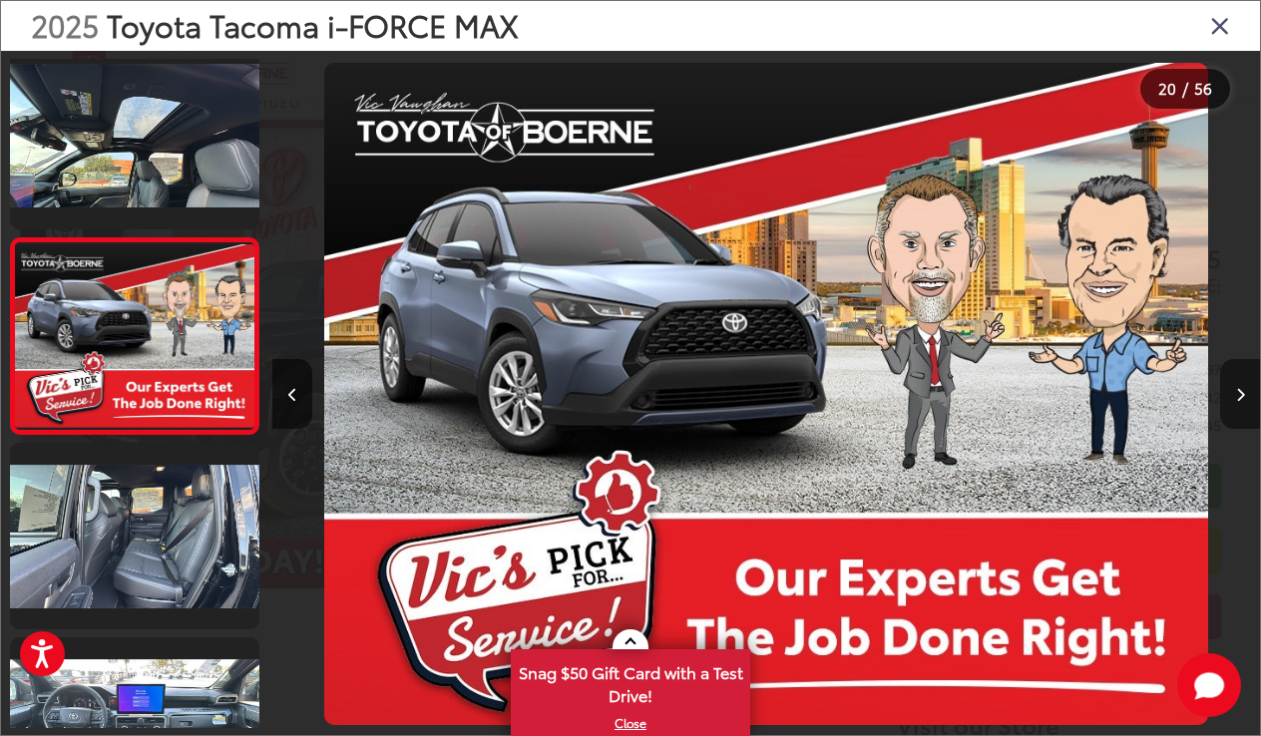
click at [1238, 393] on icon "Next image" at bounding box center [1240, 395] width 9 height 14
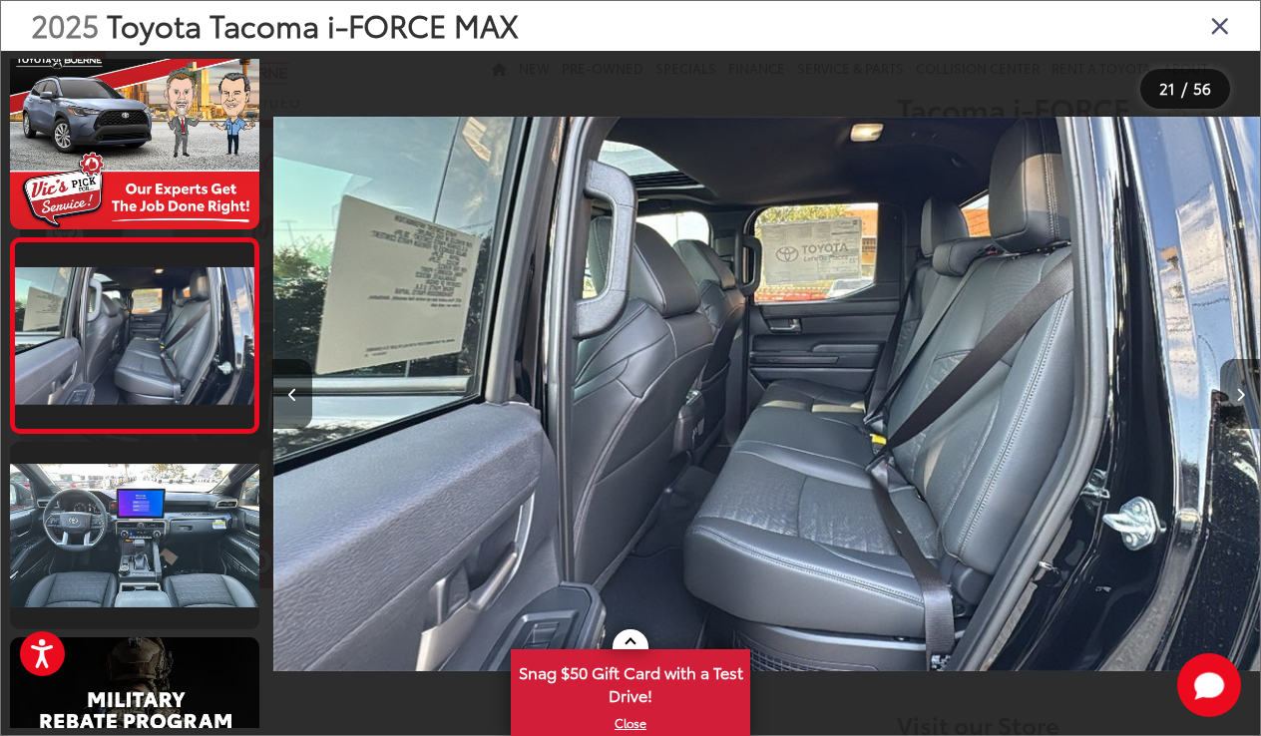
click at [1243, 397] on icon "Next image" at bounding box center [1240, 395] width 9 height 14
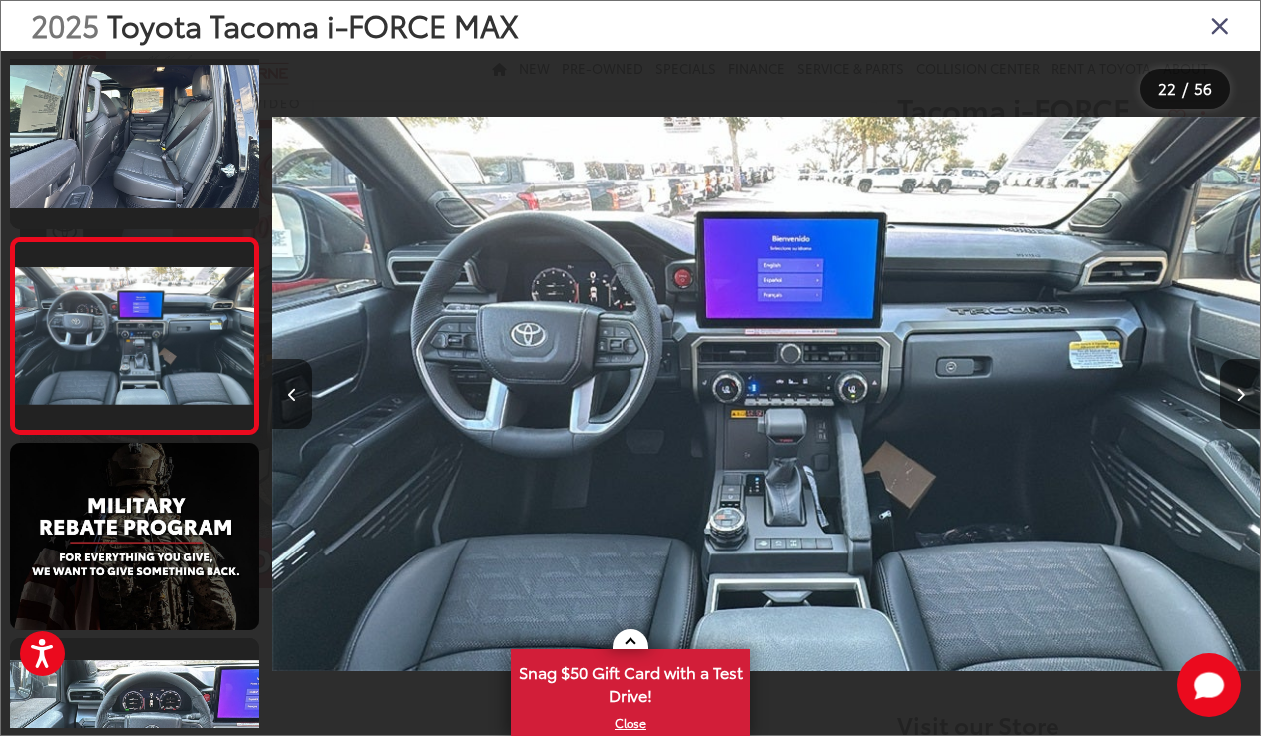
click at [863, 476] on img "2025 Toyota Tacoma i-FORCE MAX TRD Off-Road i-FORCE MAX 21" at bounding box center [766, 394] width 988 height 663
click at [1237, 396] on icon "Next image" at bounding box center [1240, 395] width 9 height 14
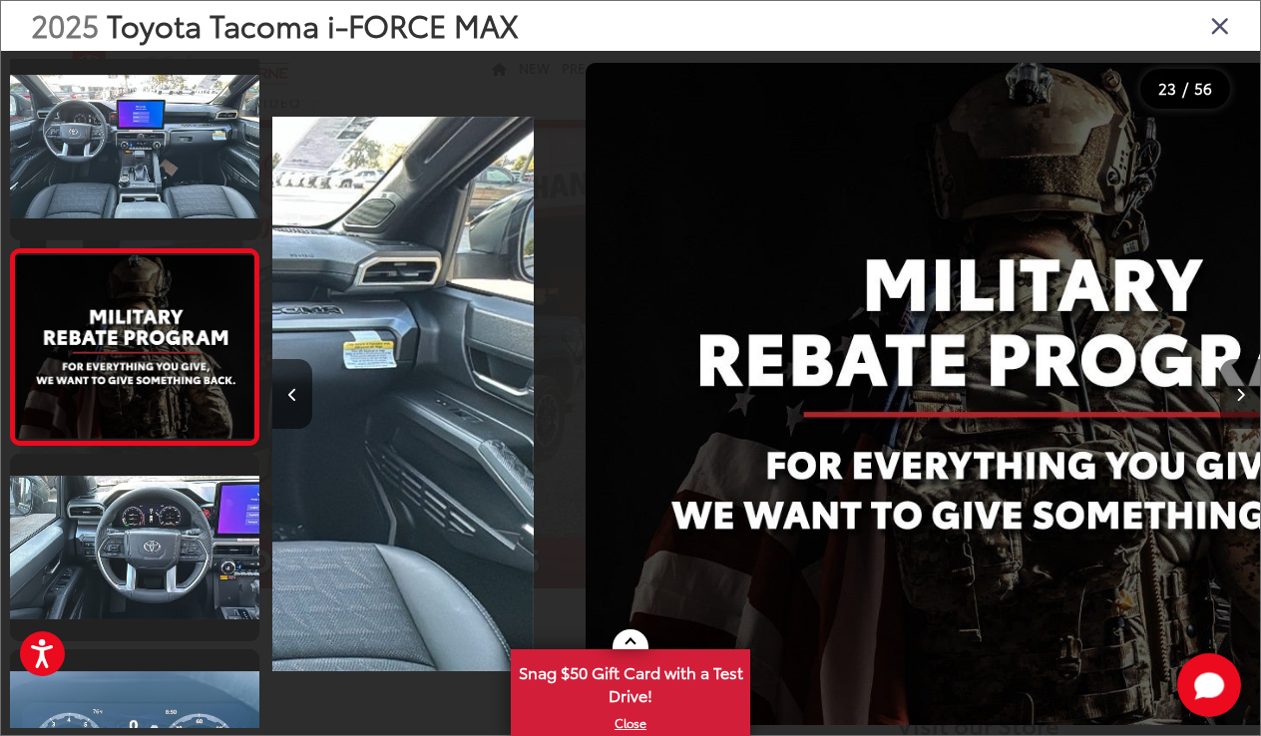
scroll to position [4121, 0]
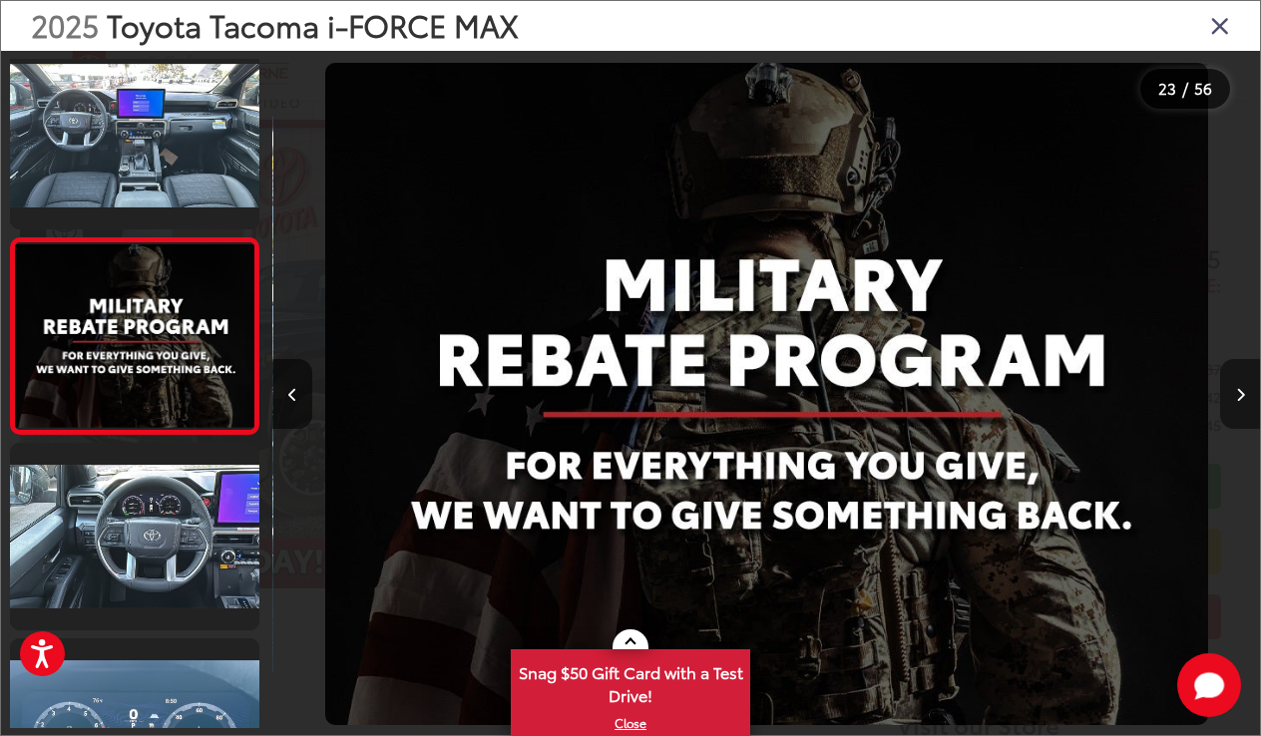
click at [1237, 396] on icon "Next image" at bounding box center [1240, 395] width 9 height 14
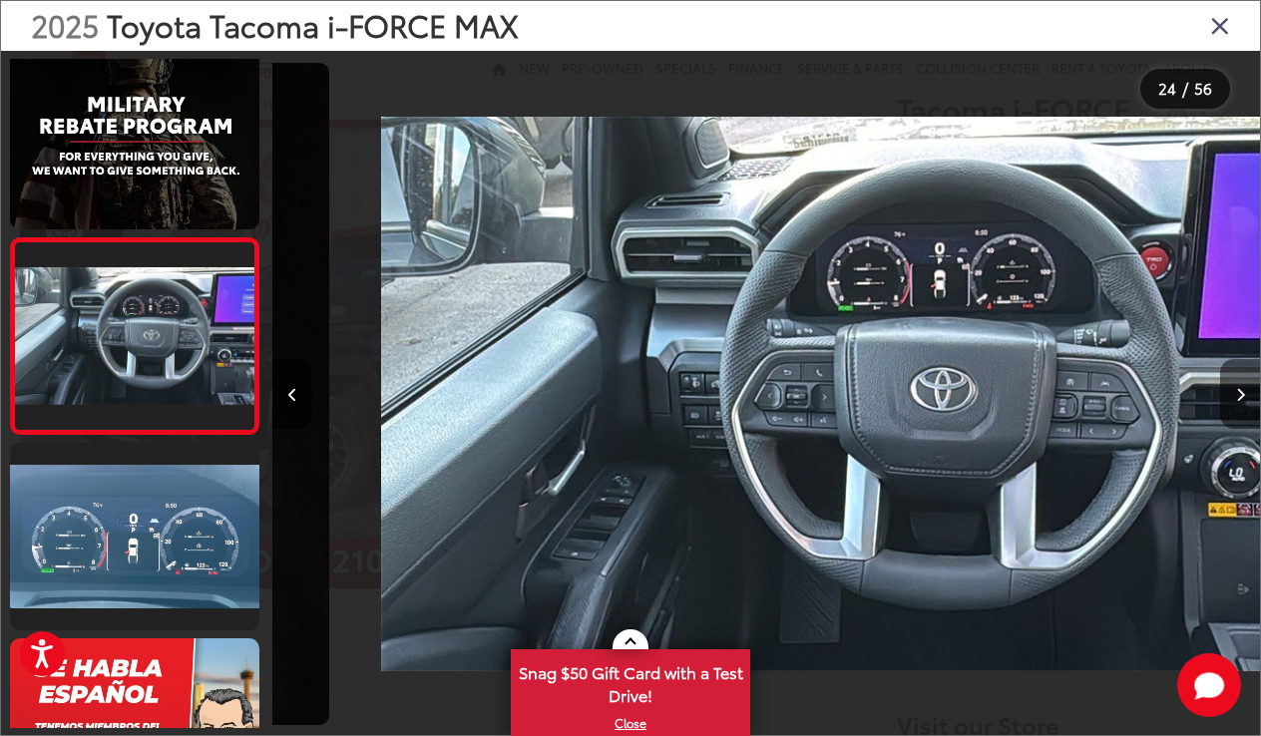
scroll to position [0, 22715]
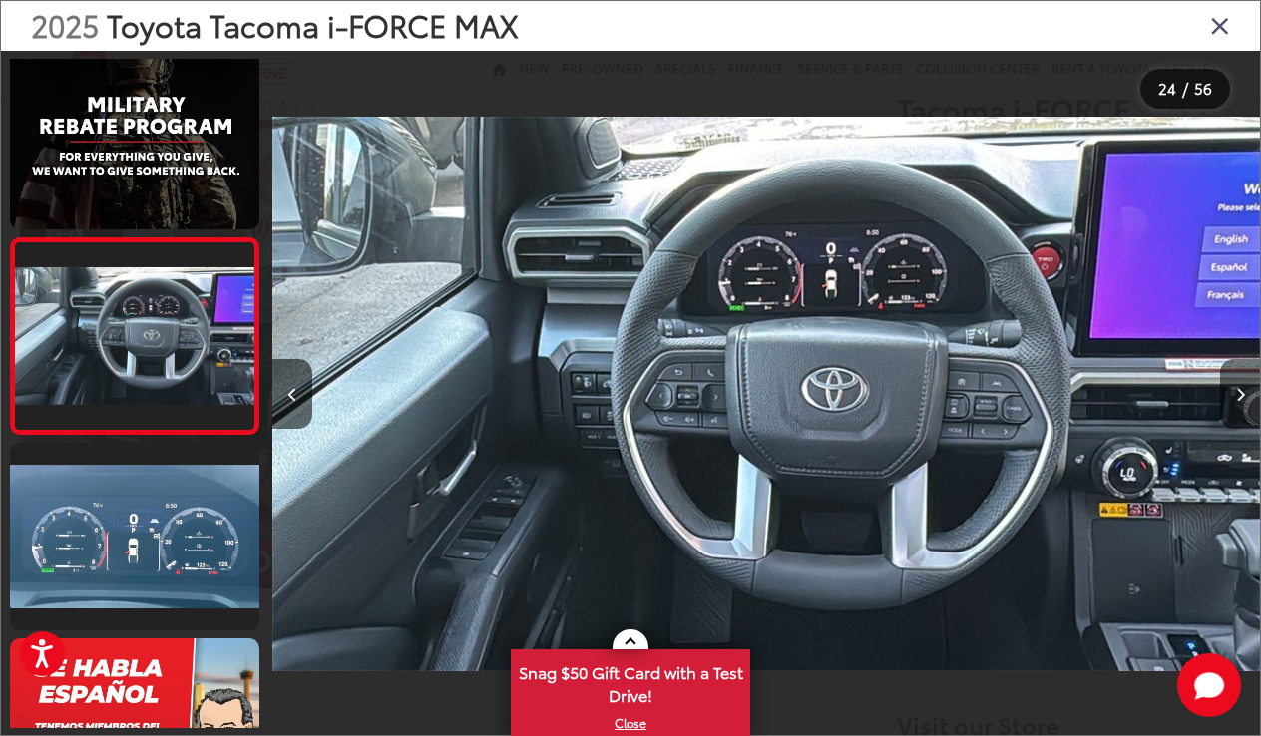
click at [1243, 395] on icon "Next image" at bounding box center [1240, 395] width 9 height 14
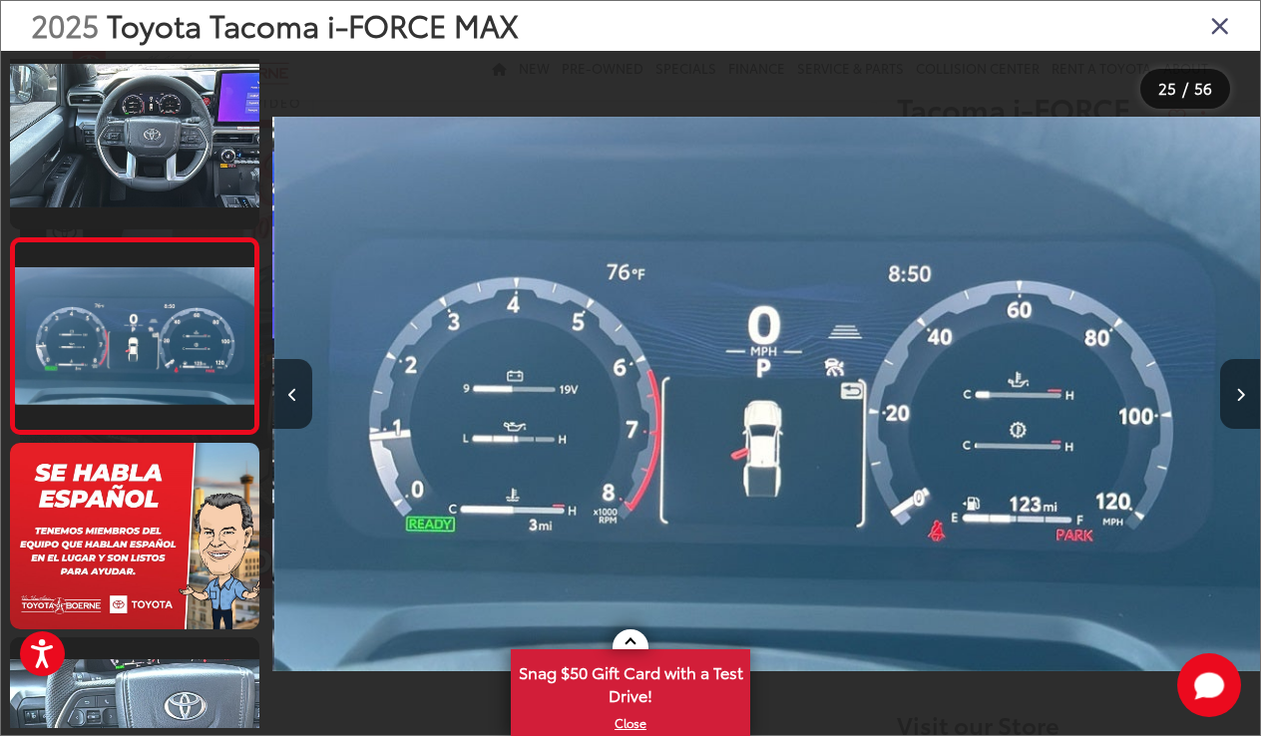
scroll to position [0, 23703]
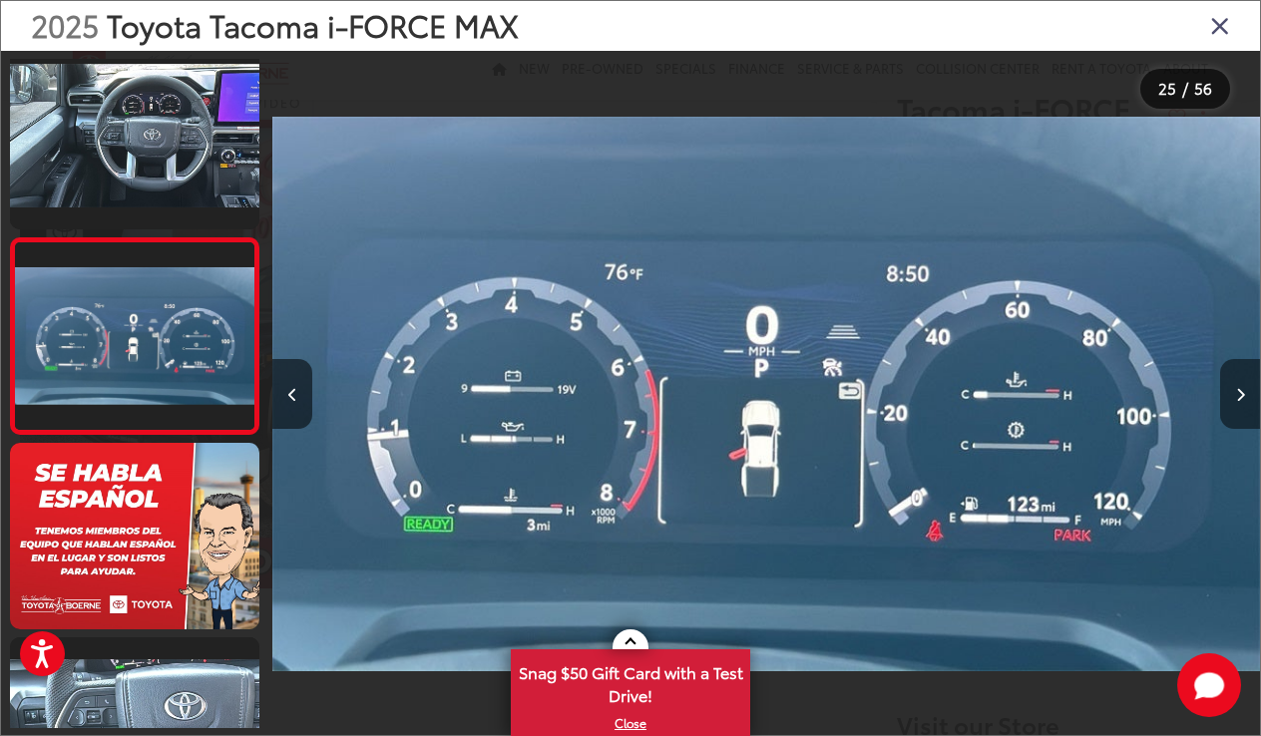
click at [1243, 395] on icon "Next image" at bounding box center [1240, 395] width 9 height 14
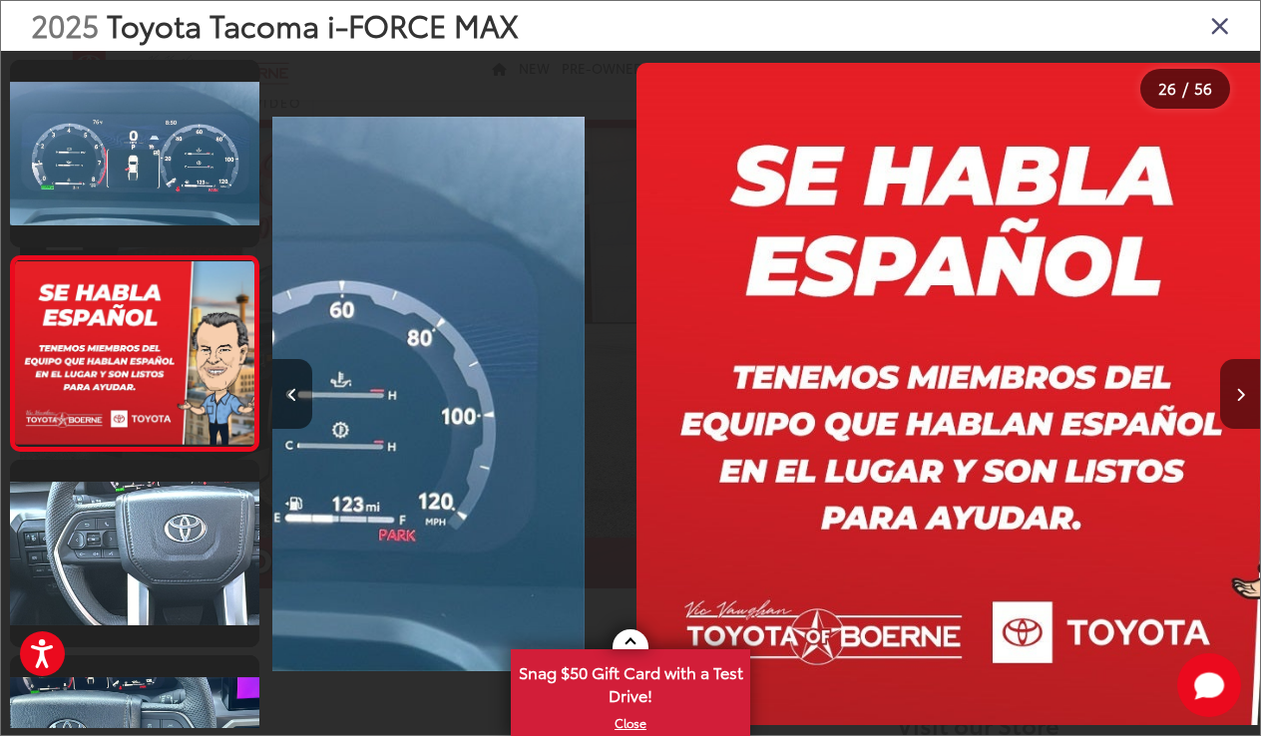
scroll to position [4707, 0]
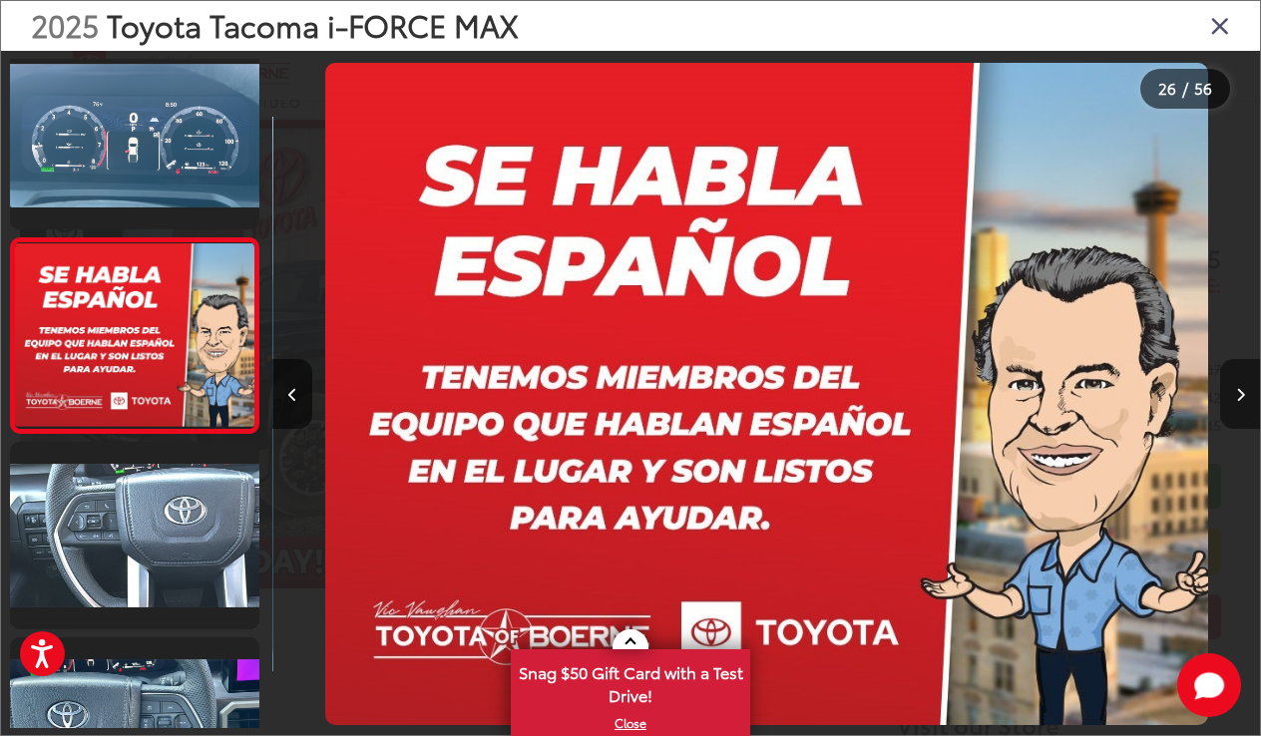
click at [1243, 395] on icon "Next image" at bounding box center [1240, 395] width 9 height 14
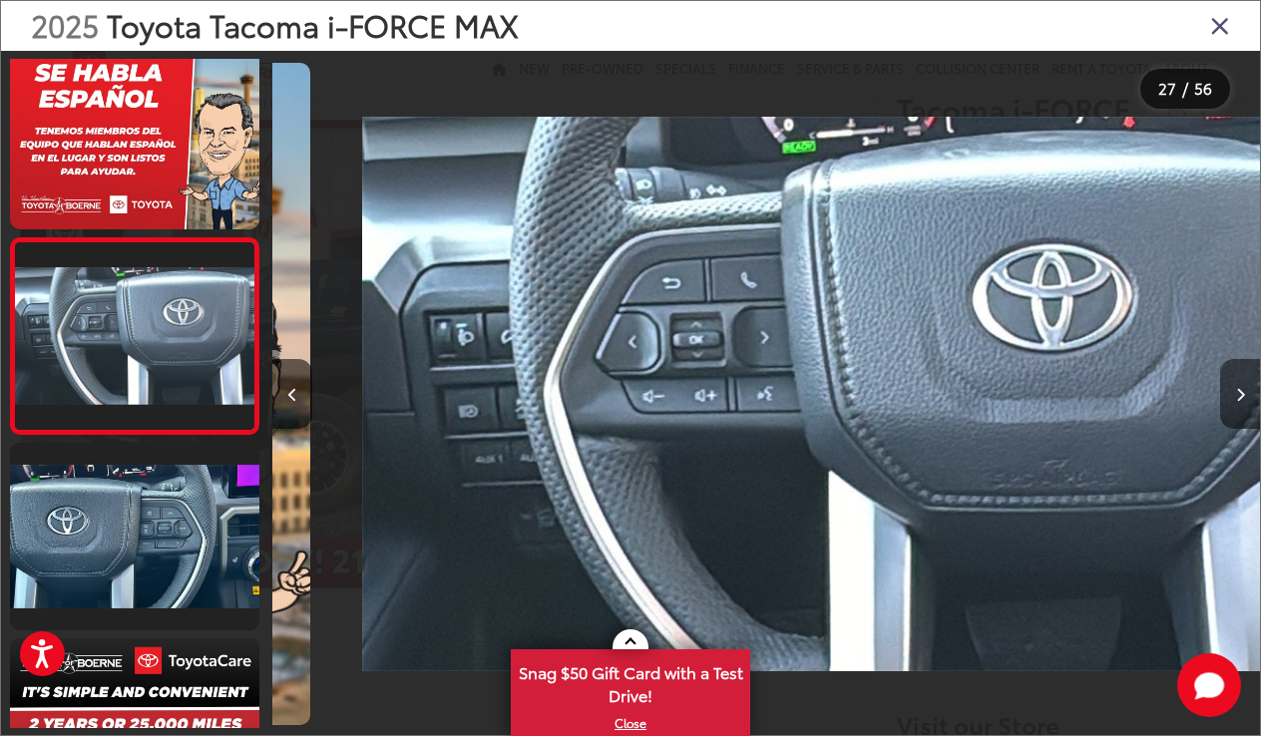
scroll to position [0, 25678]
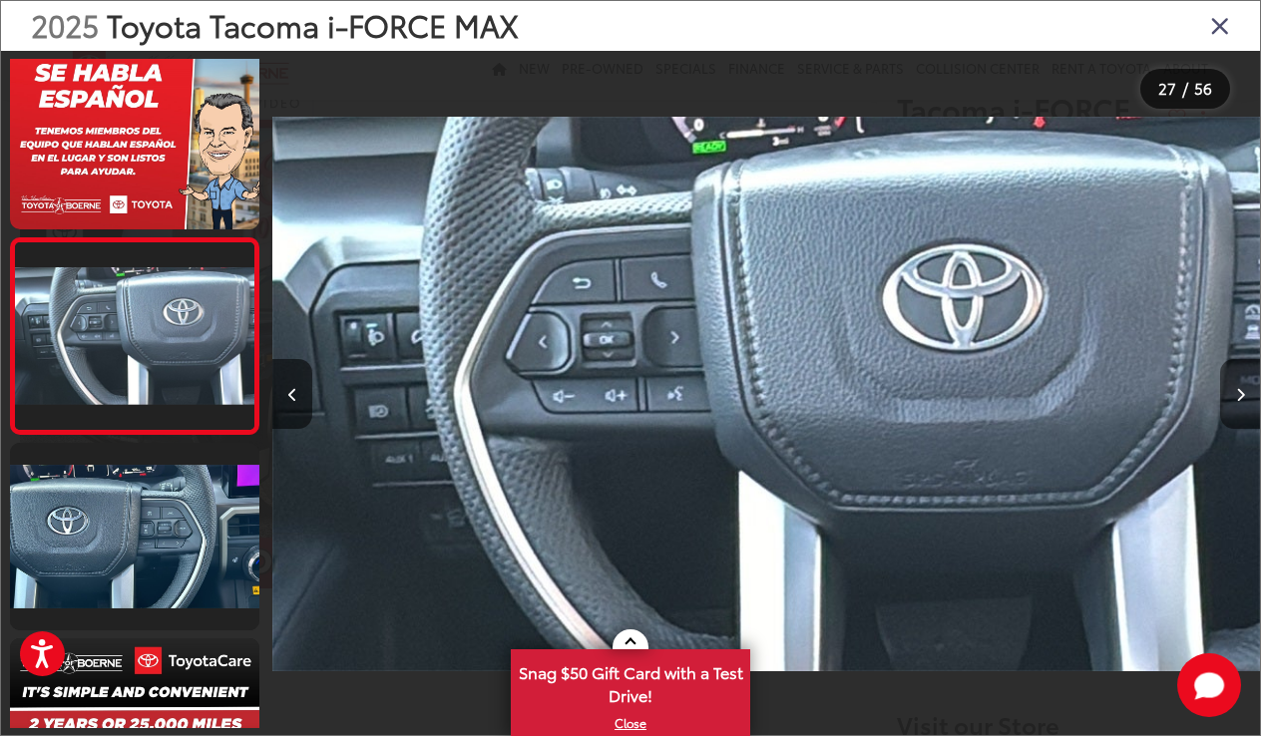
click at [1243, 395] on icon "Next image" at bounding box center [1240, 395] width 9 height 14
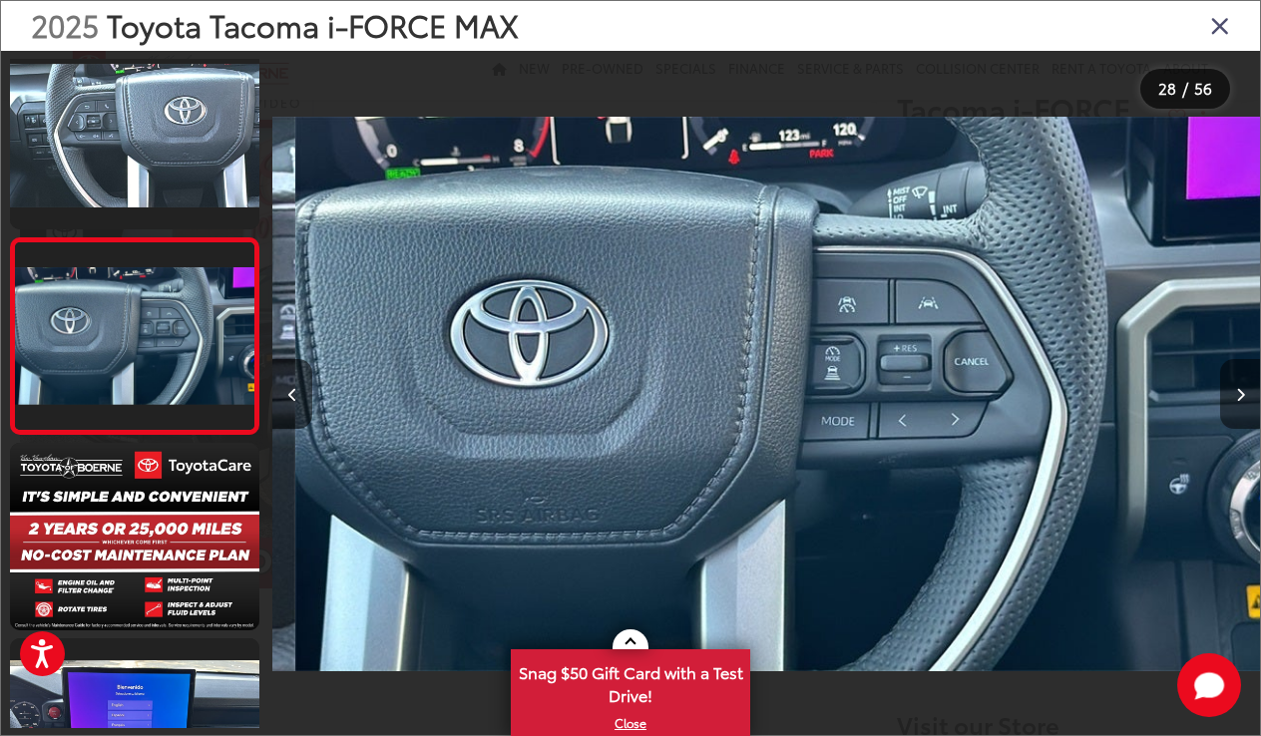
scroll to position [0, 26665]
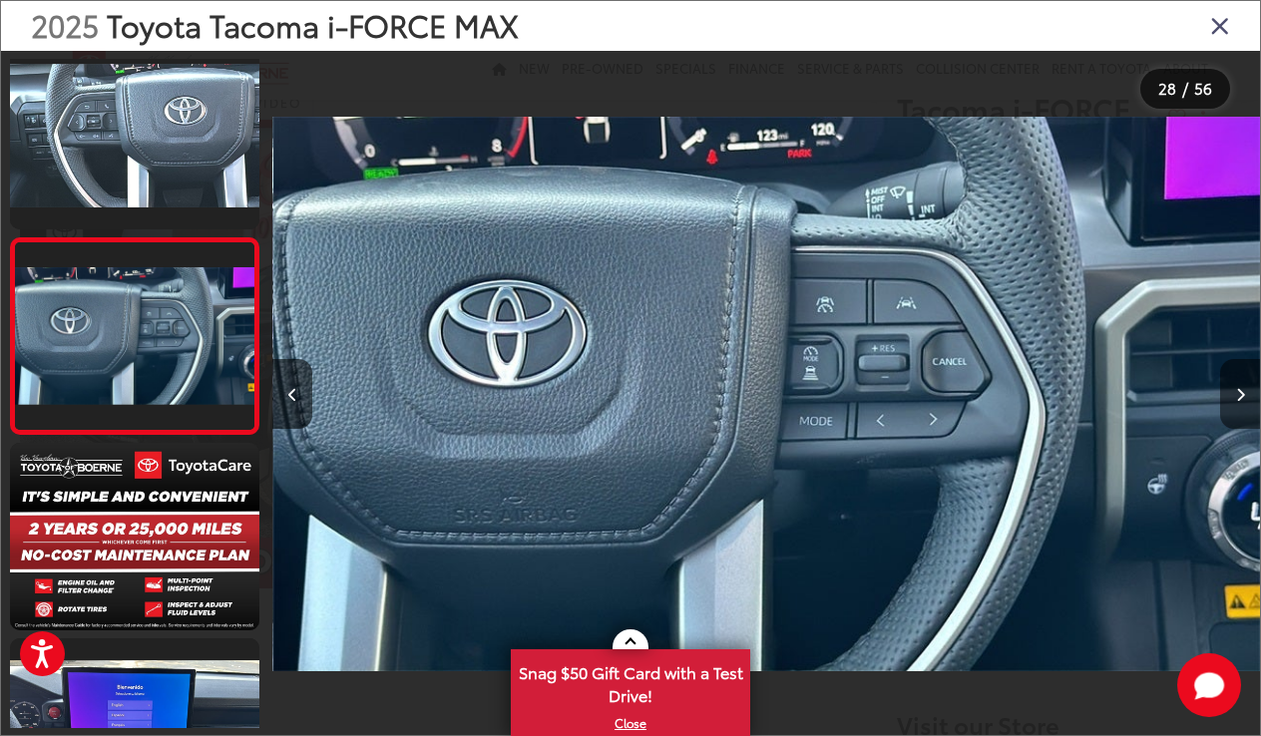
click at [1243, 395] on icon "Next image" at bounding box center [1240, 395] width 9 height 14
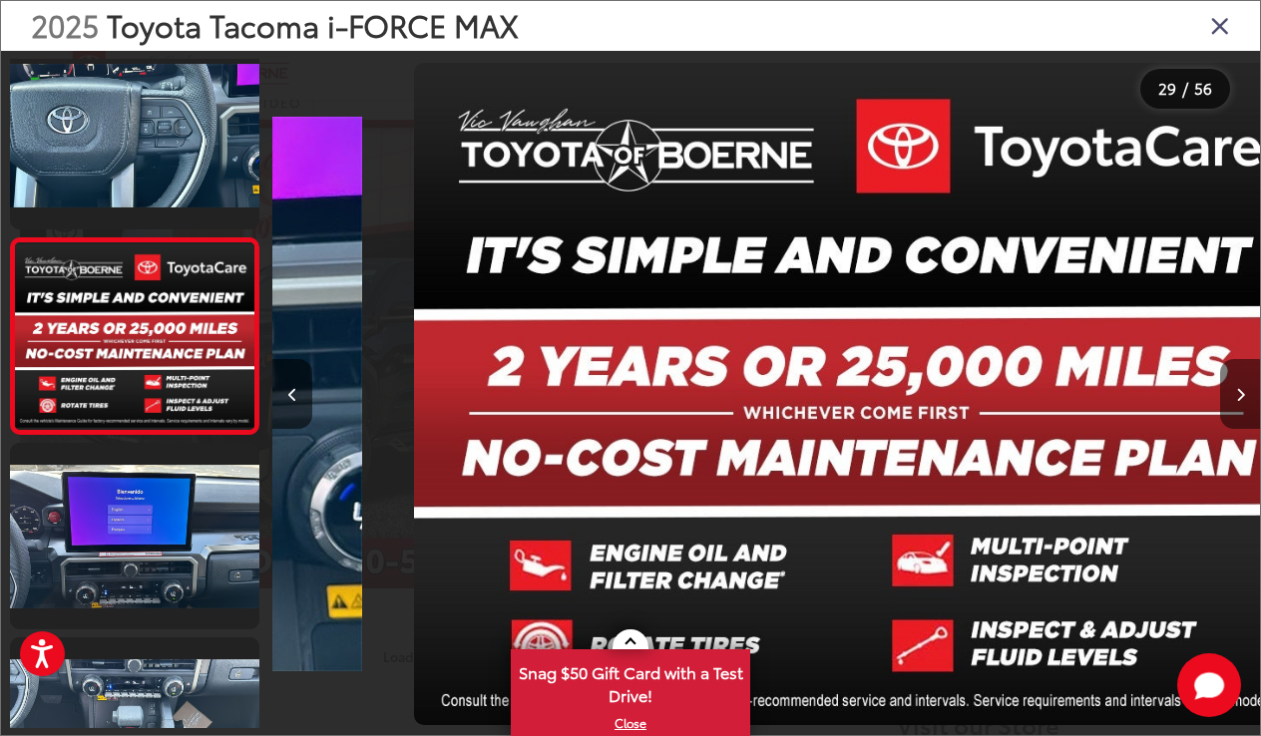
scroll to position [0, 27652]
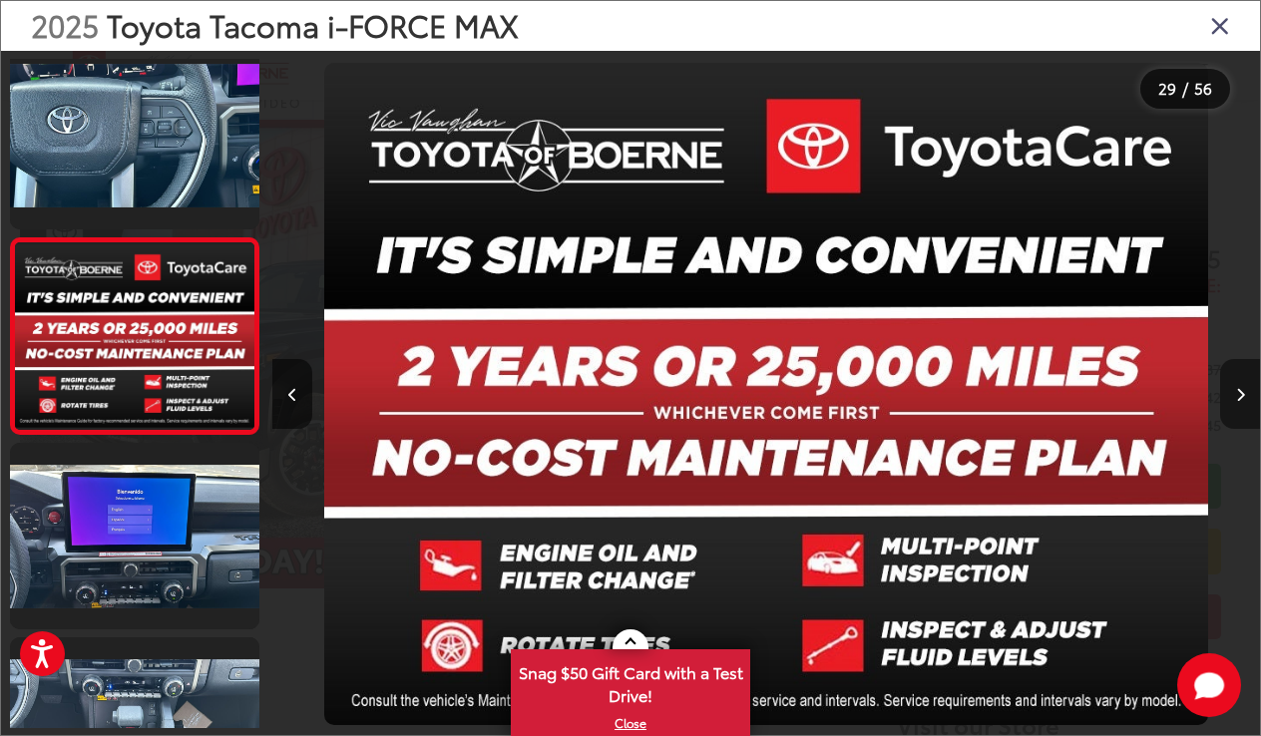
click at [1243, 395] on icon "Next image" at bounding box center [1240, 395] width 9 height 14
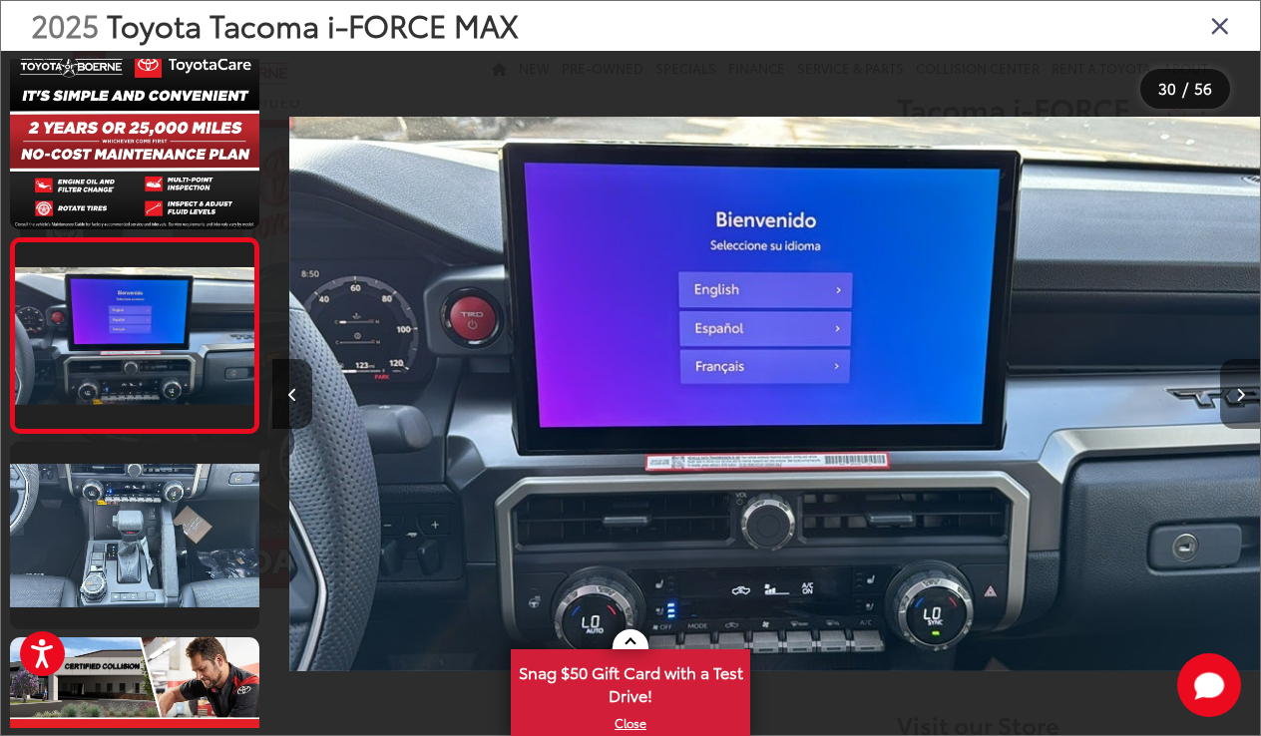
scroll to position [0, 28640]
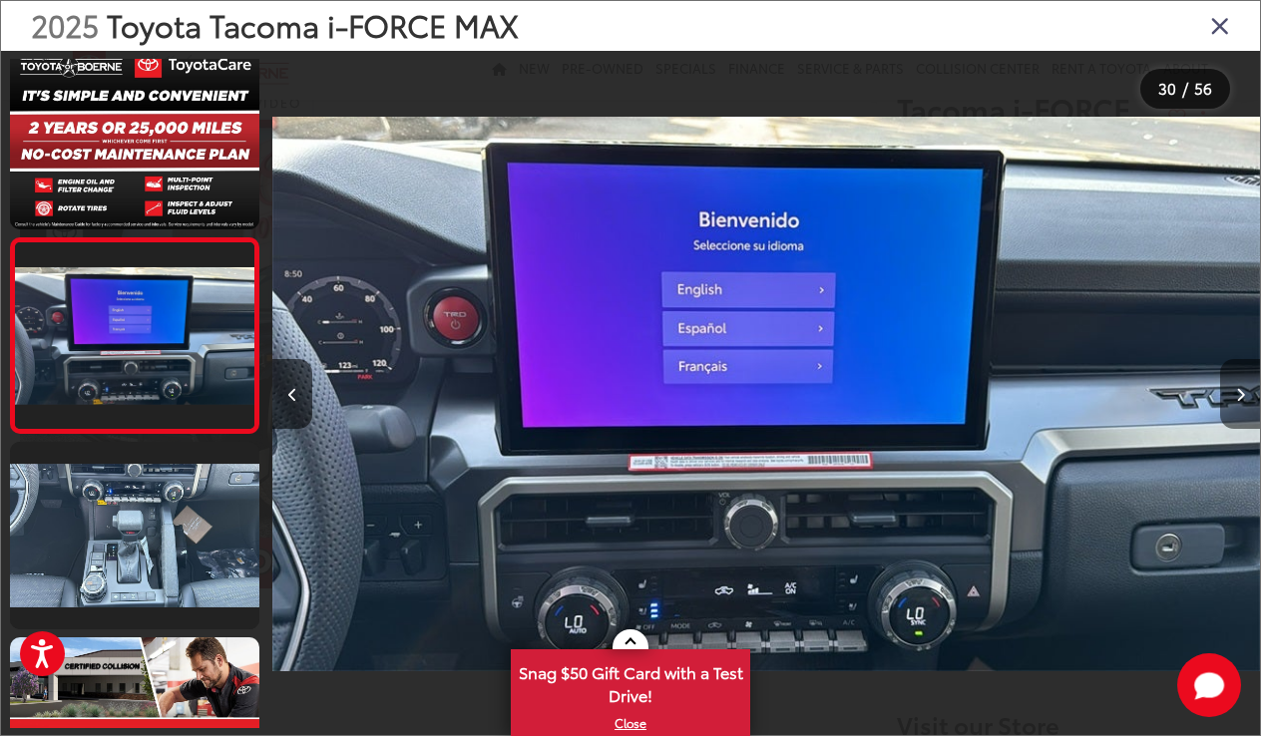
click at [1243, 395] on icon "Next image" at bounding box center [1240, 395] width 9 height 14
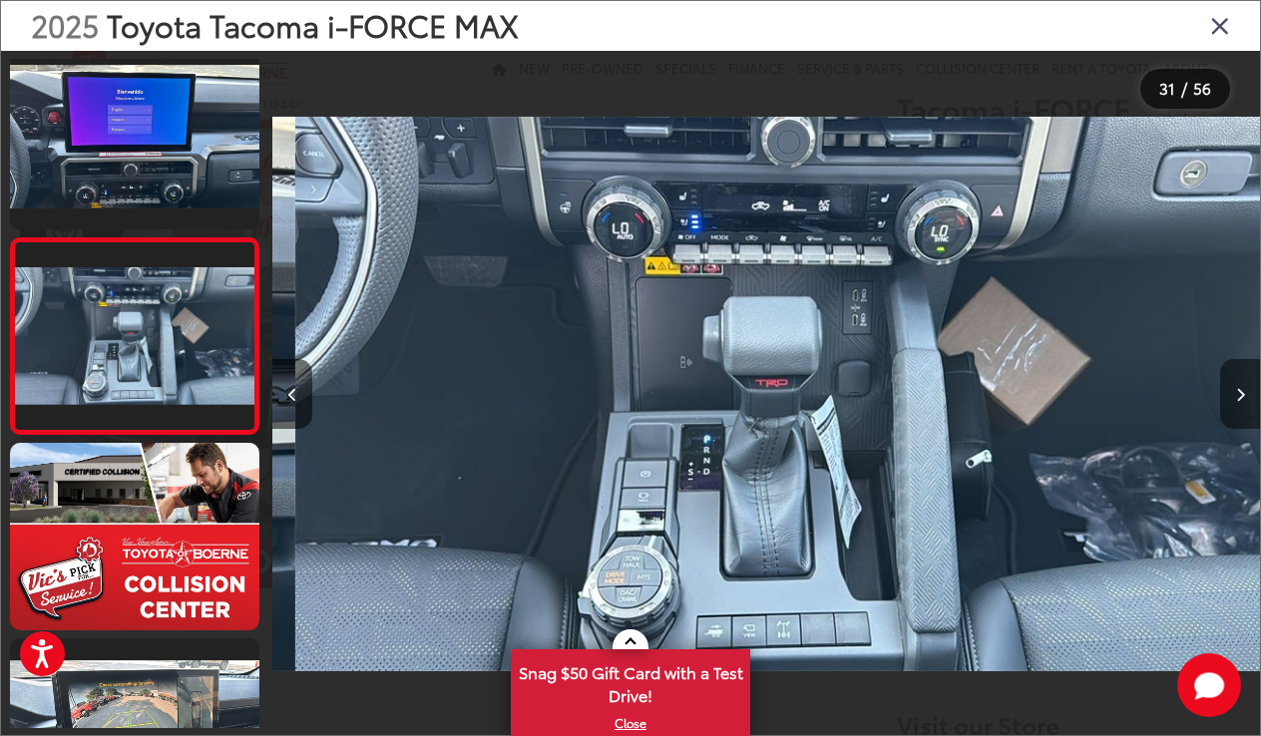
scroll to position [0, 29627]
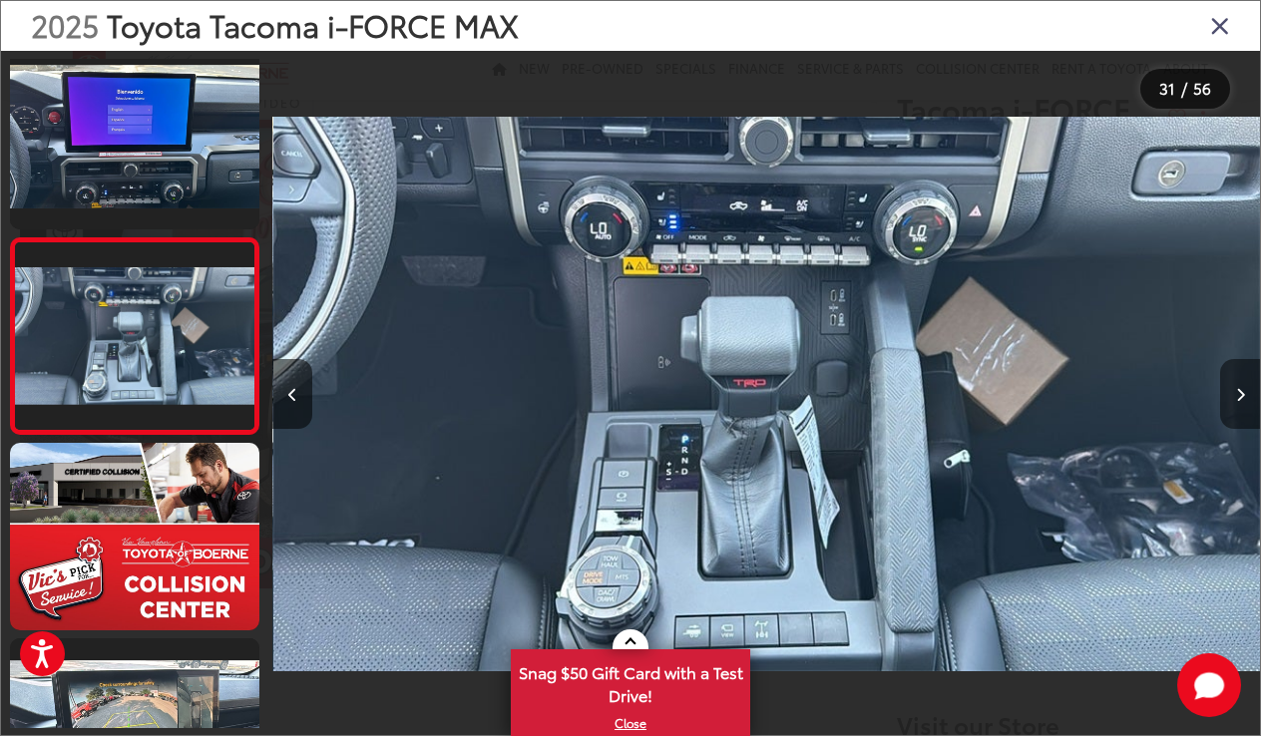
click at [1242, 395] on icon "Next image" at bounding box center [1240, 395] width 9 height 14
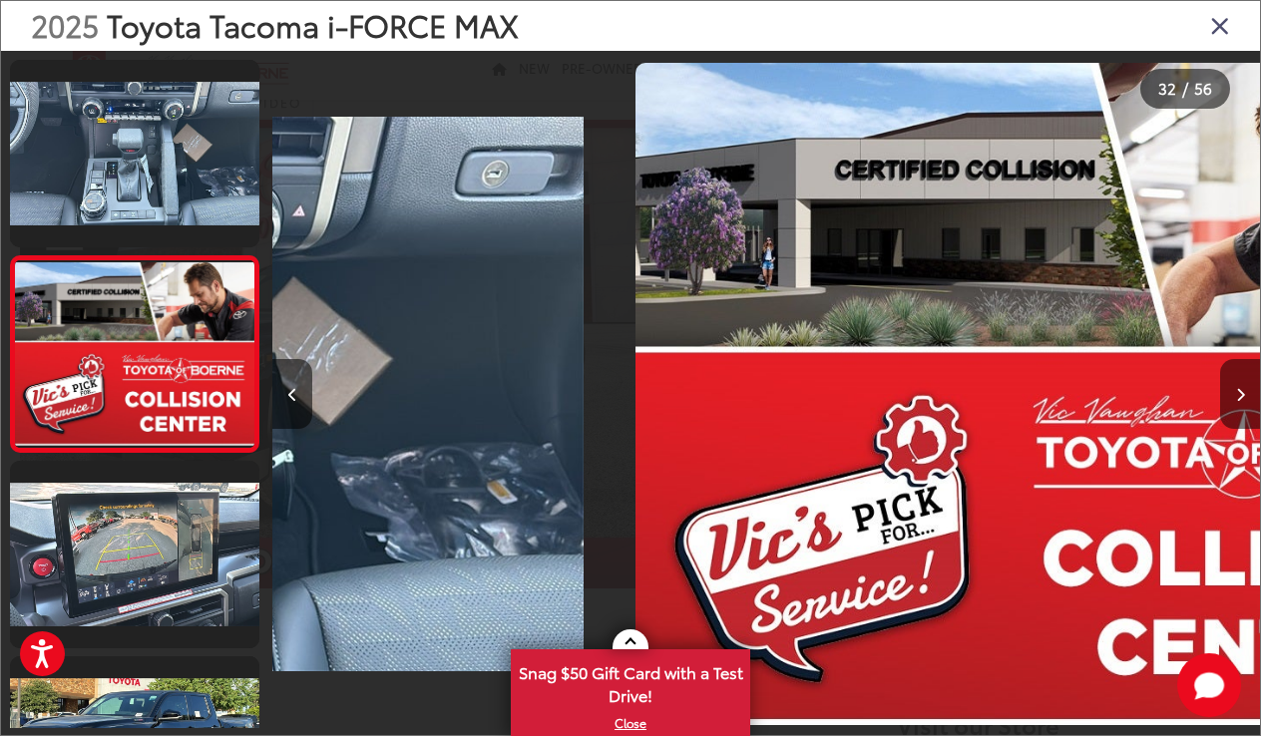
scroll to position [5879, 0]
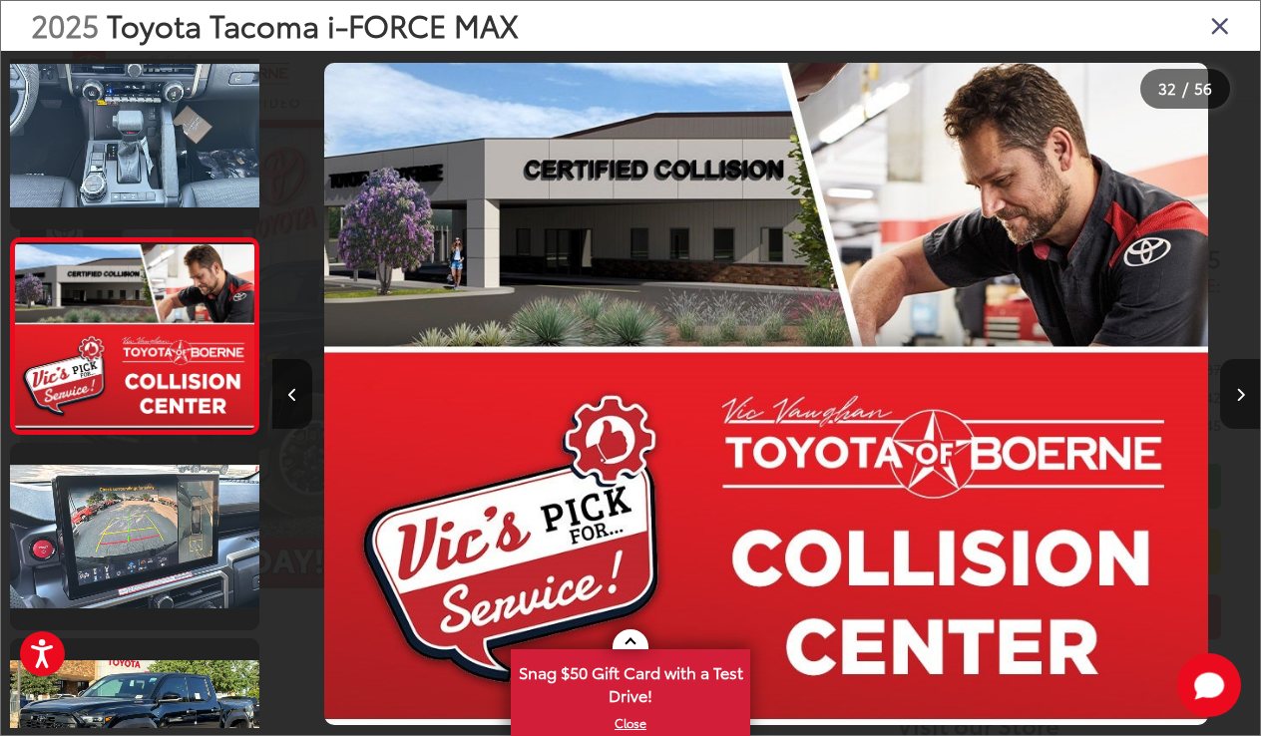
click at [1242, 395] on icon "Next image" at bounding box center [1240, 395] width 9 height 14
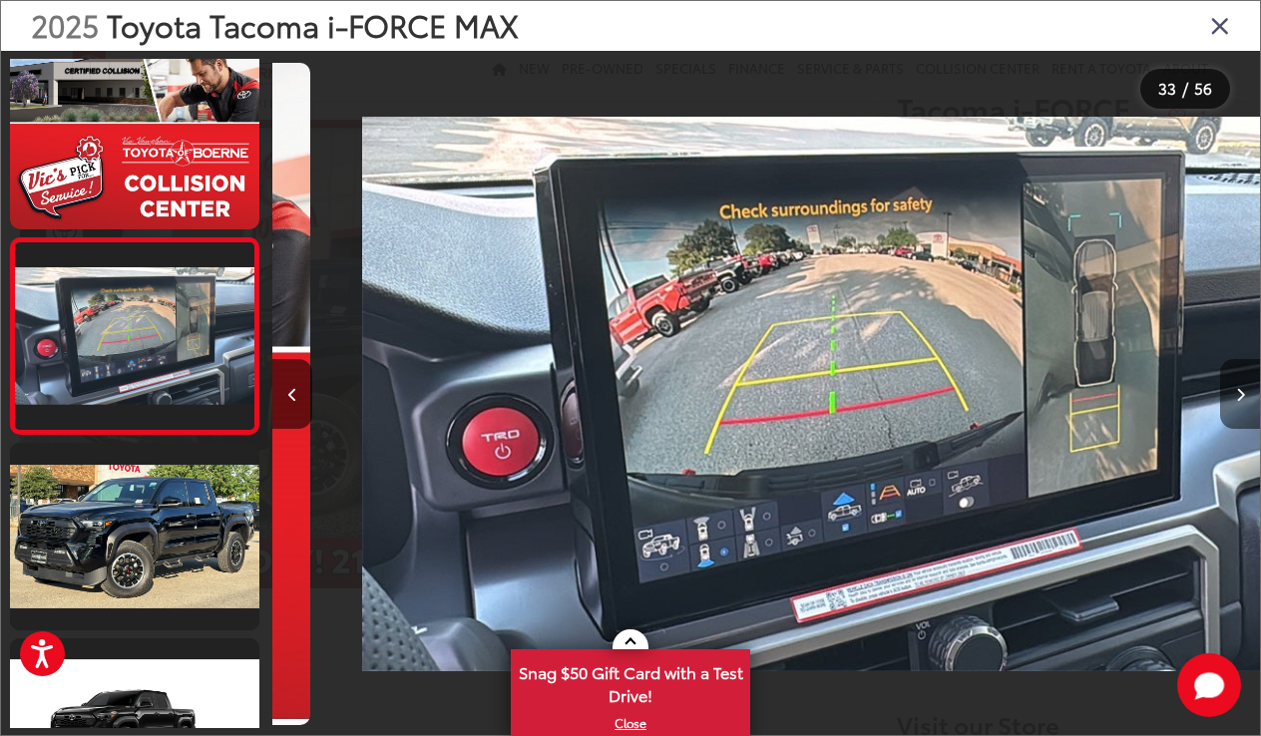
scroll to position [0, 31603]
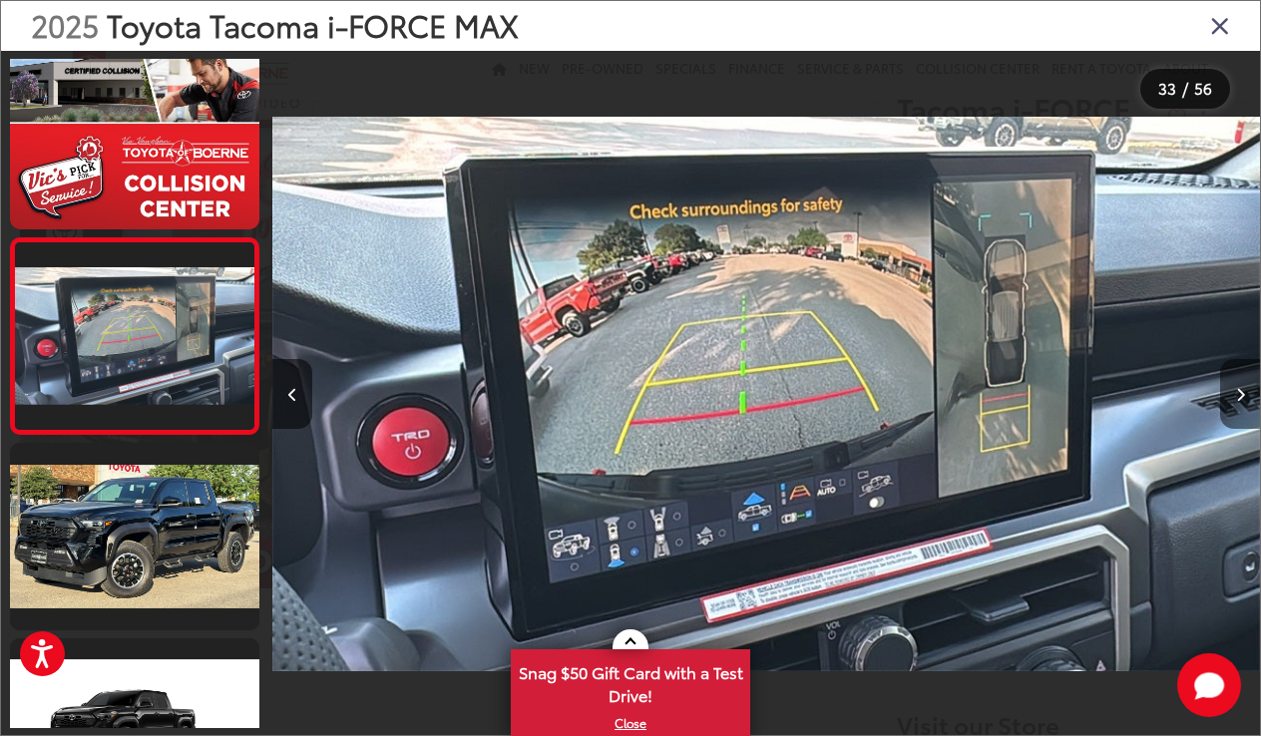
click at [1232, 395] on button "Next image" at bounding box center [1241, 394] width 40 height 70
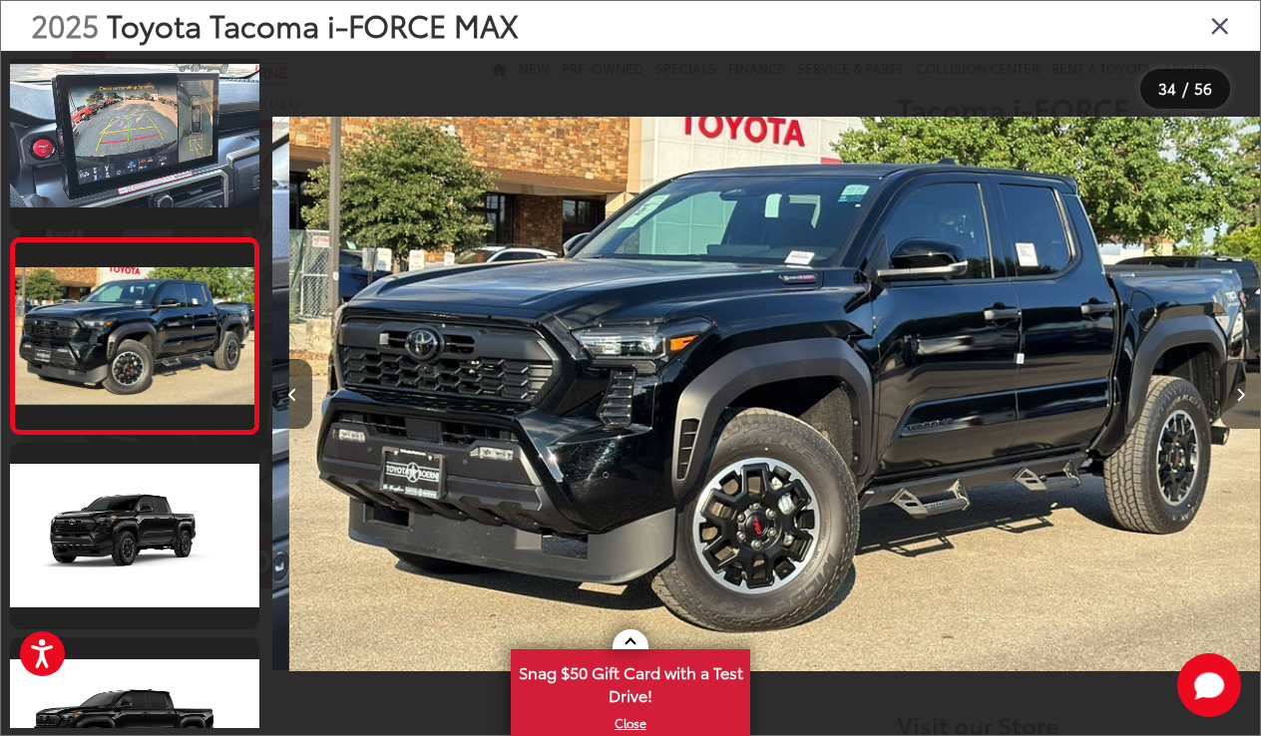
scroll to position [0, 32590]
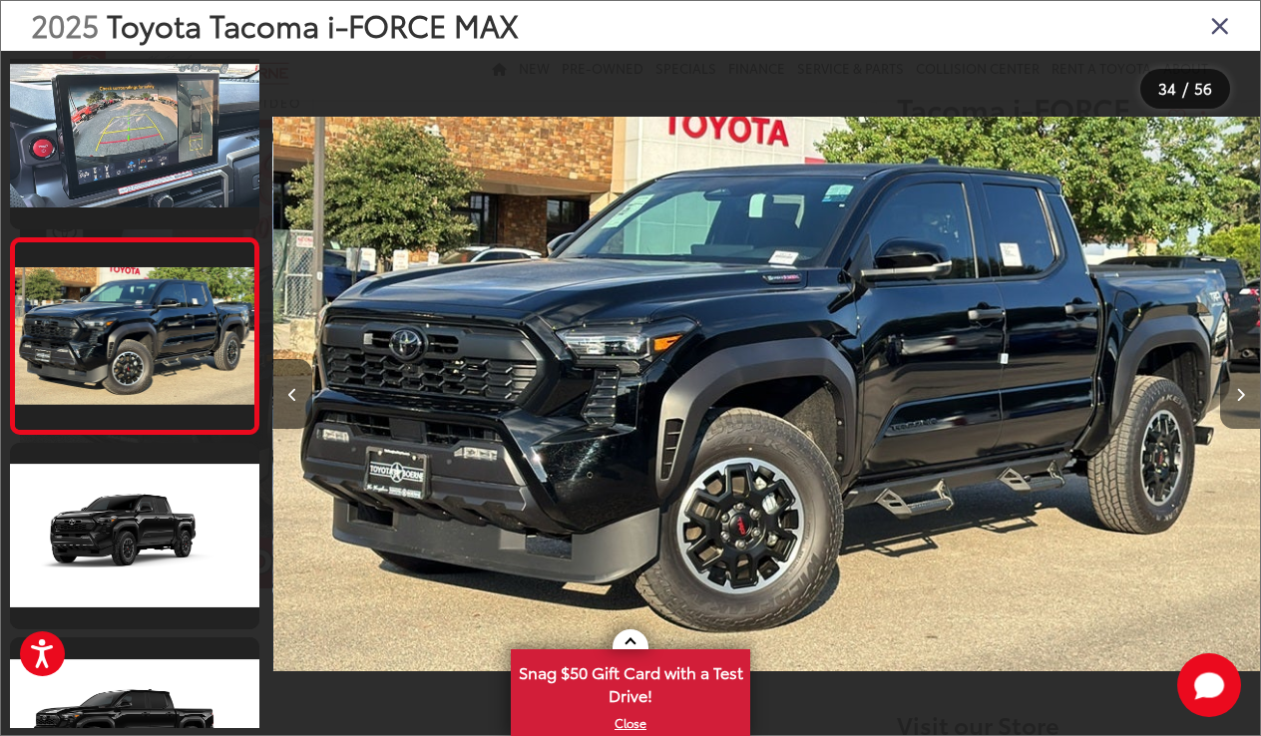
click at [1232, 395] on button "Next image" at bounding box center [1241, 394] width 40 height 70
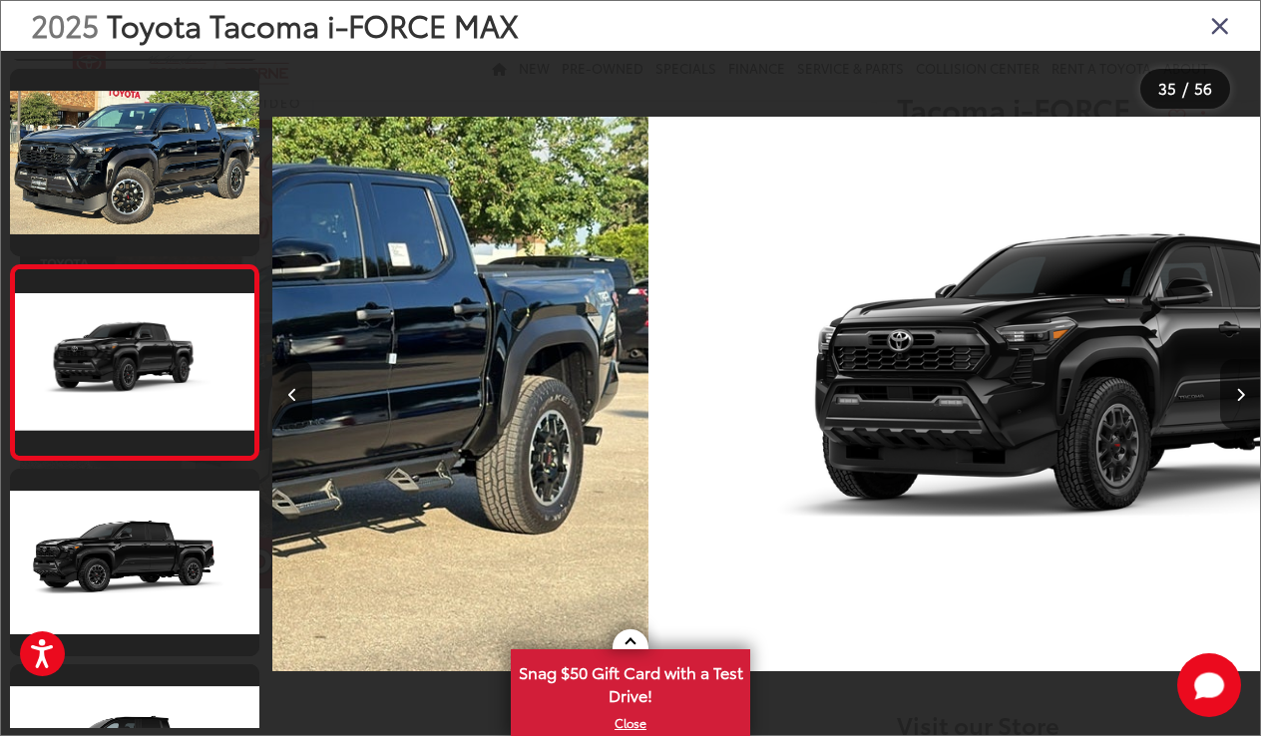
scroll to position [6466, 0]
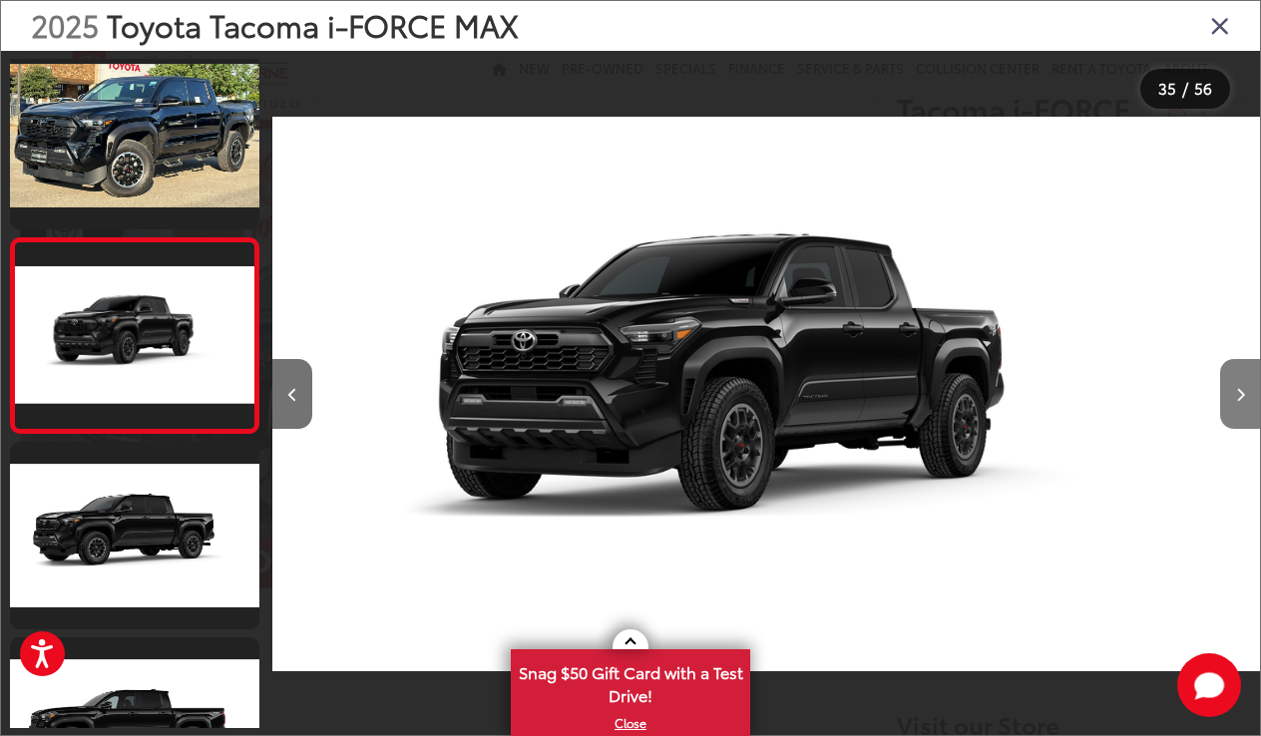
click at [1232, 395] on button "Next image" at bounding box center [1241, 394] width 40 height 70
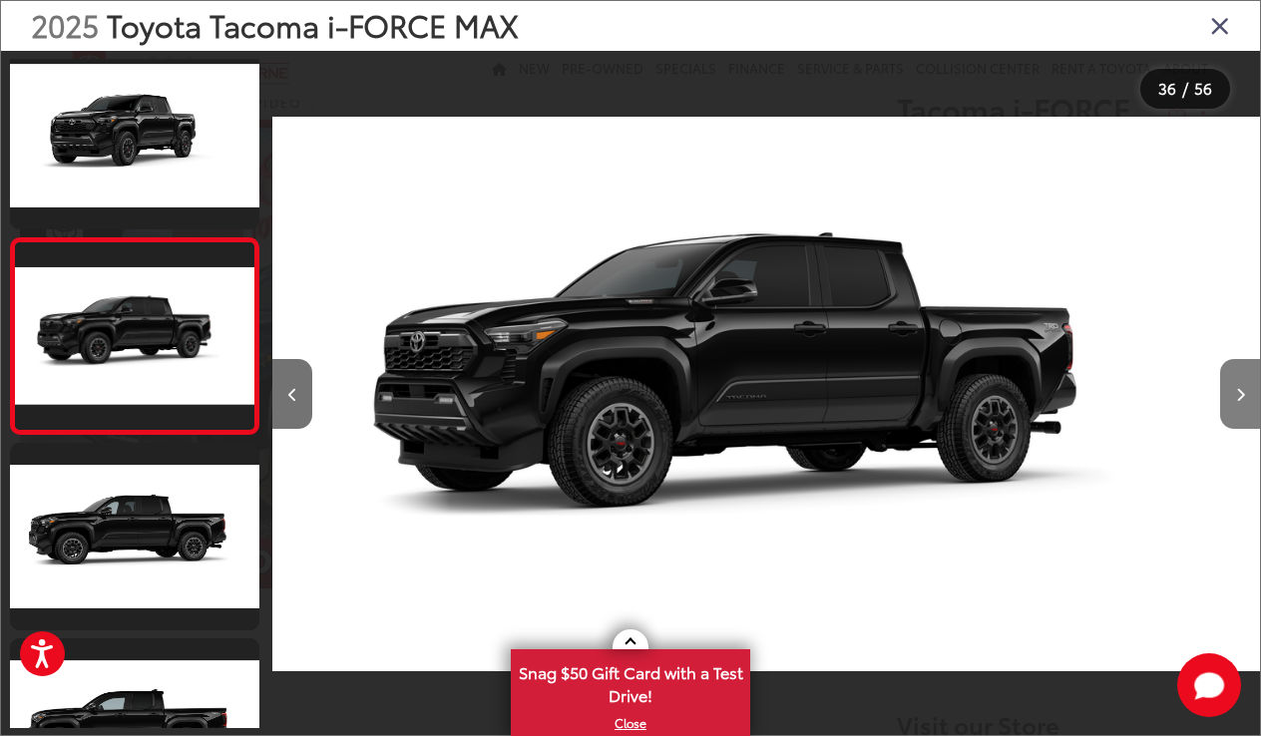
click at [1232, 395] on button "Next image" at bounding box center [1241, 394] width 40 height 70
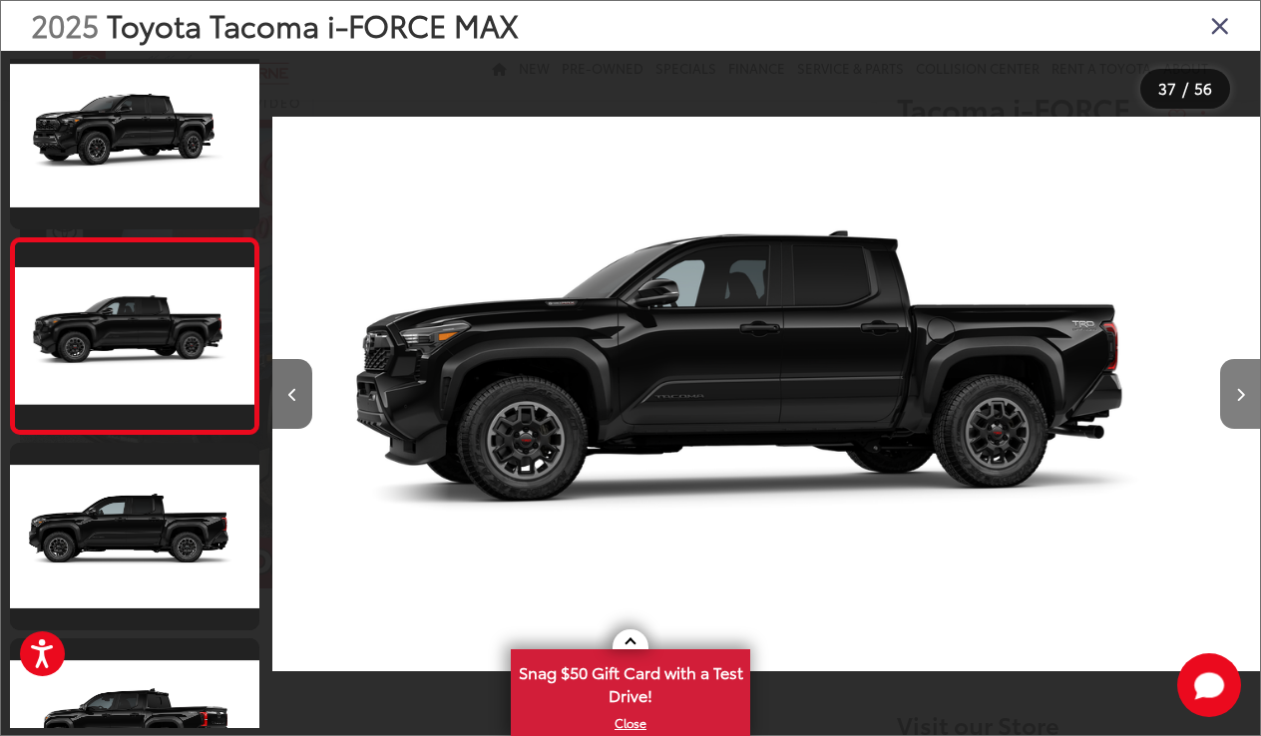
click at [1232, 395] on button "Next image" at bounding box center [1241, 394] width 40 height 70
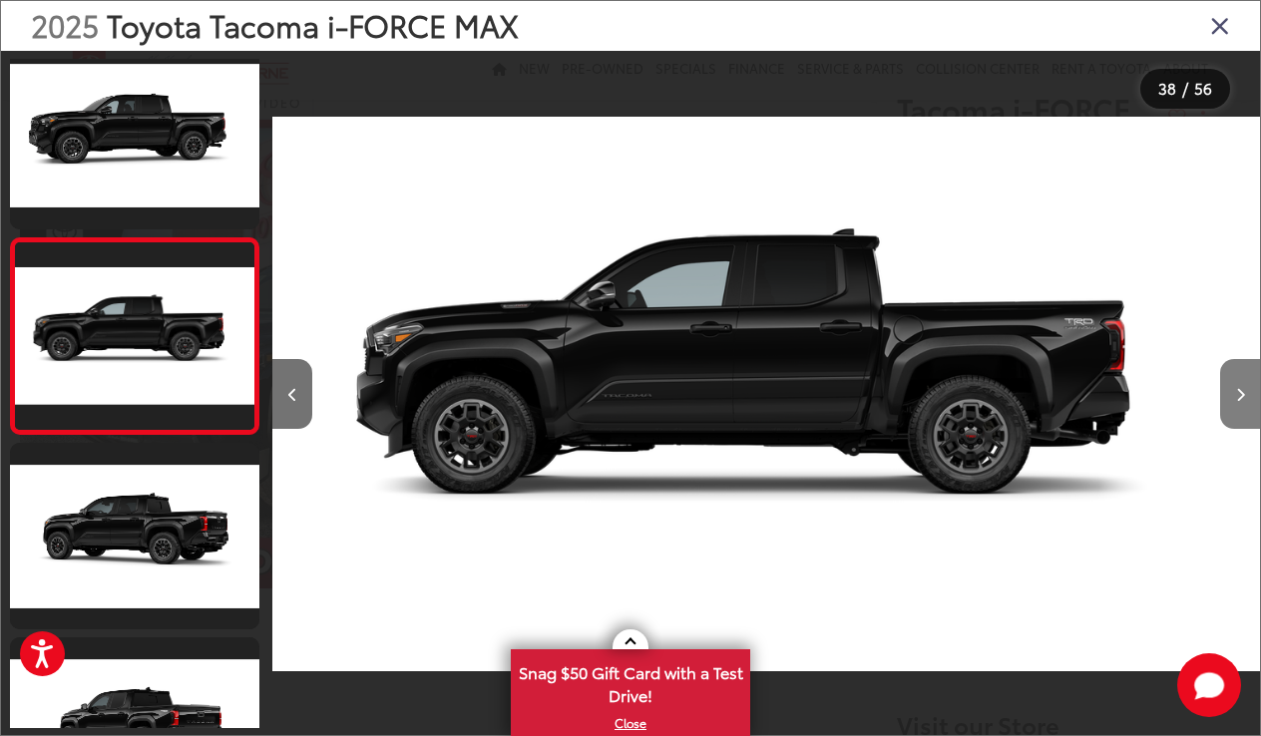
click at [1232, 395] on button "Next image" at bounding box center [1241, 394] width 40 height 70
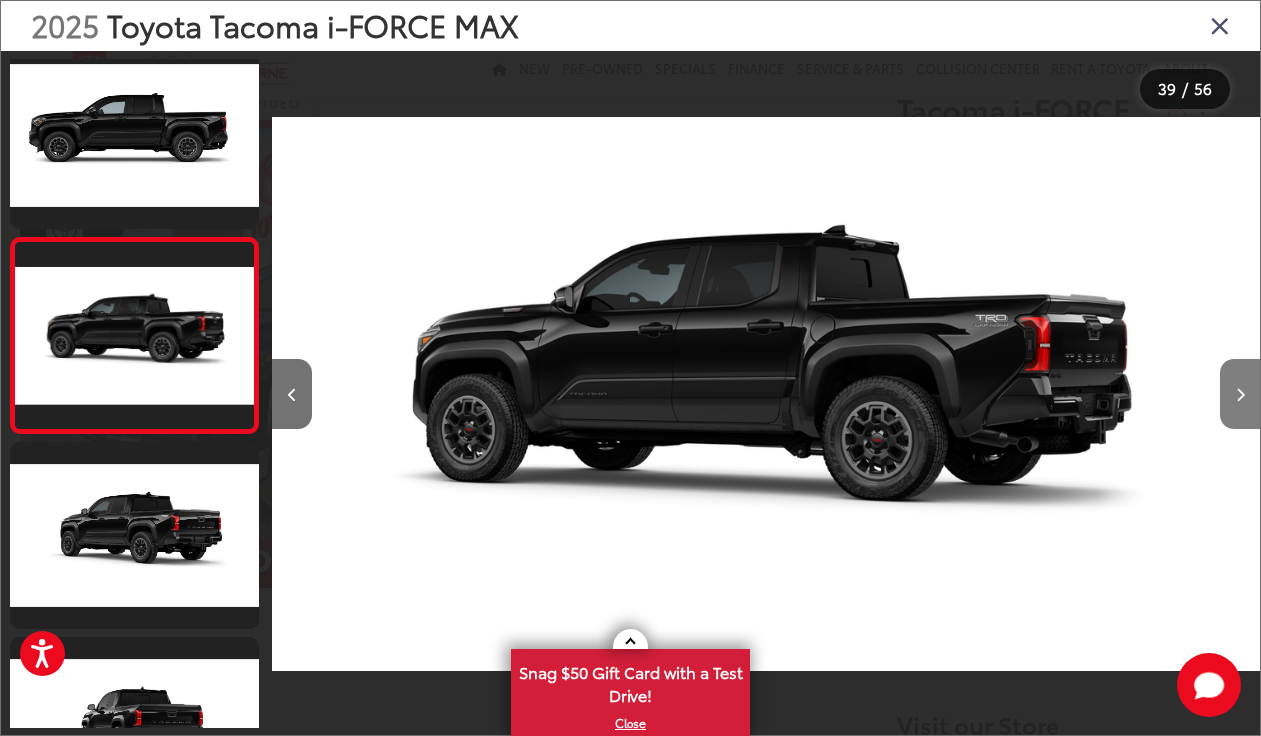
click at [1232, 395] on button "Next image" at bounding box center [1241, 394] width 40 height 70
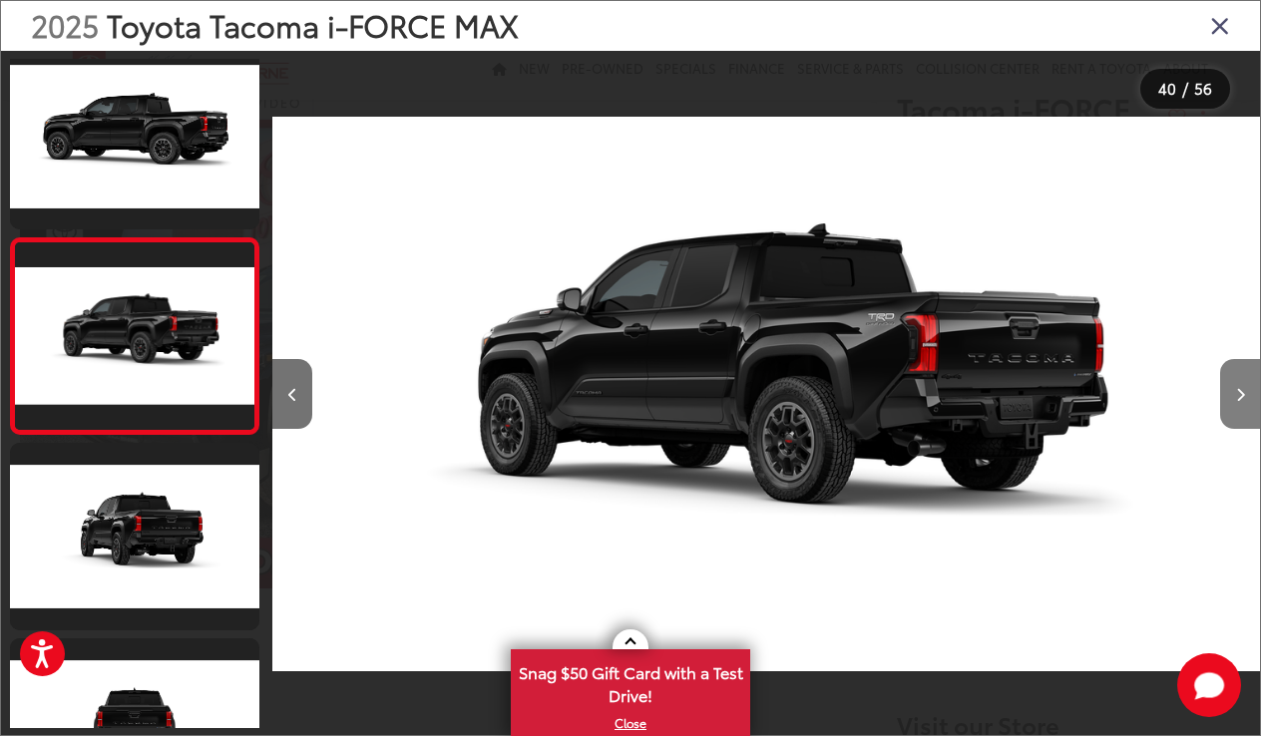
click at [1232, 395] on button "Next image" at bounding box center [1241, 394] width 40 height 70
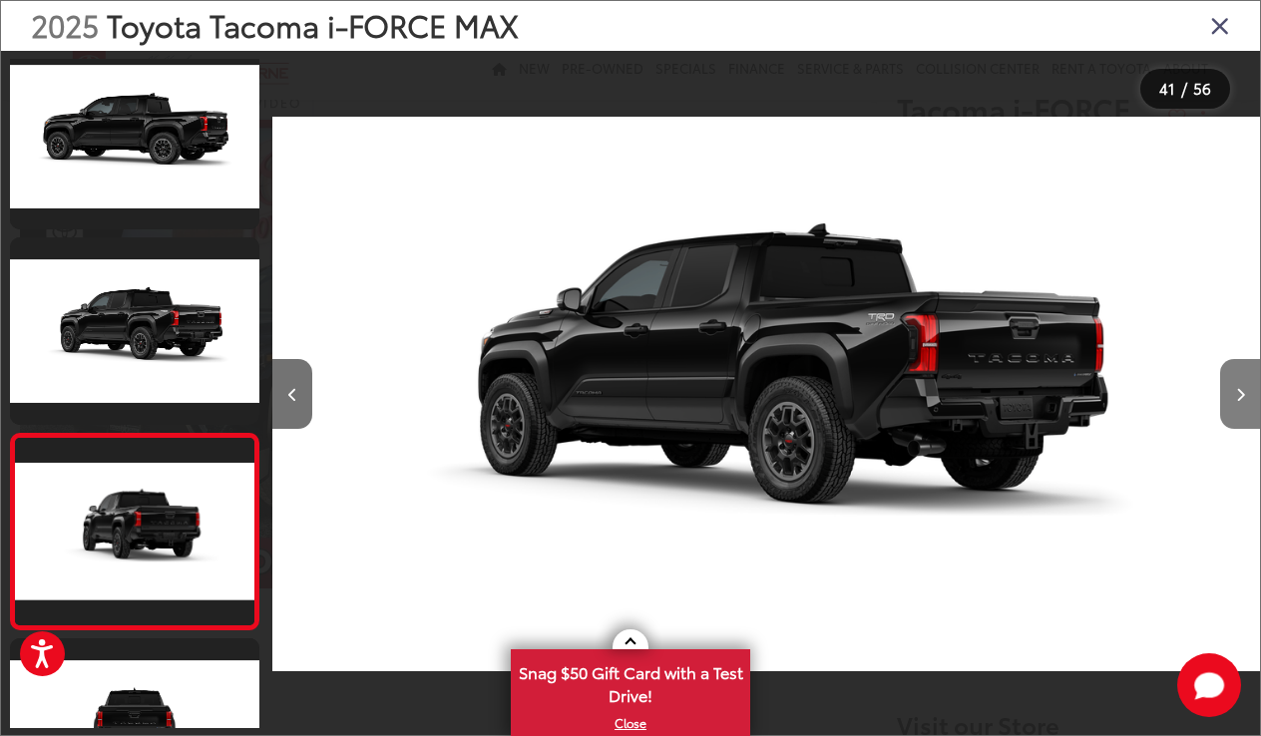
scroll to position [7637, 0]
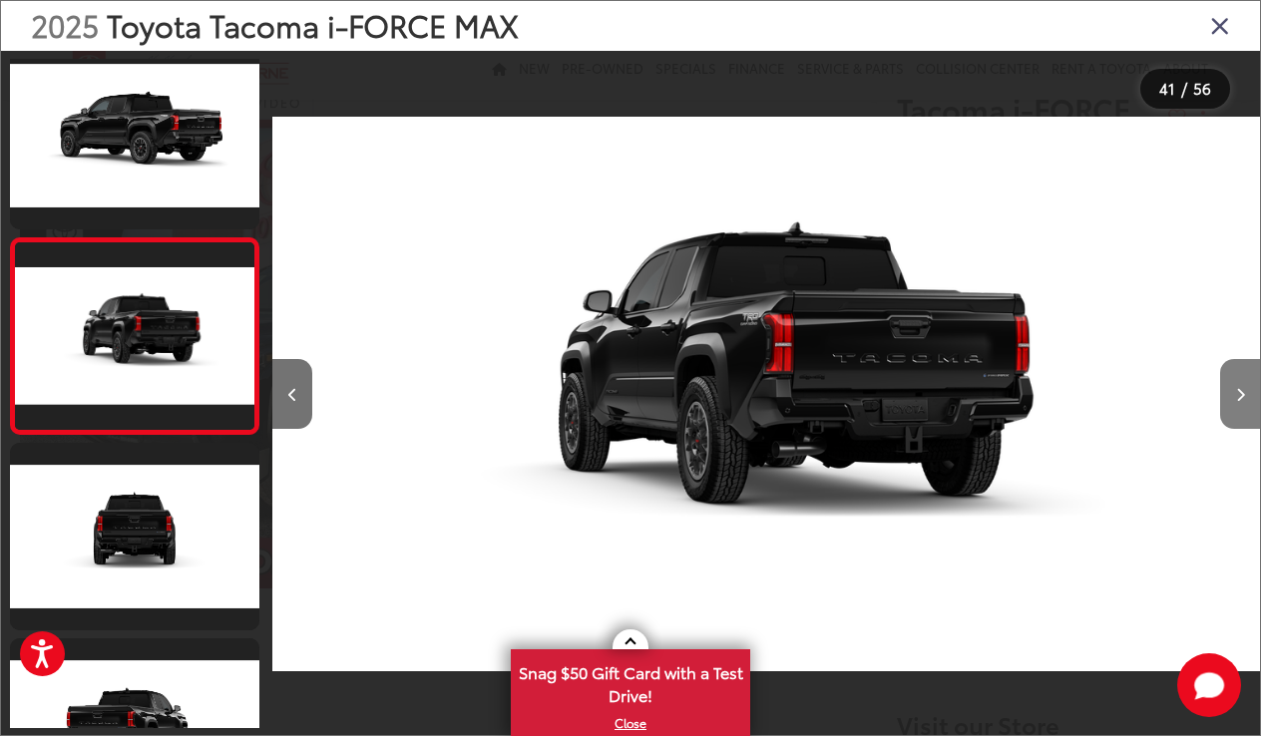
click at [1232, 395] on button "Next image" at bounding box center [1241, 394] width 40 height 70
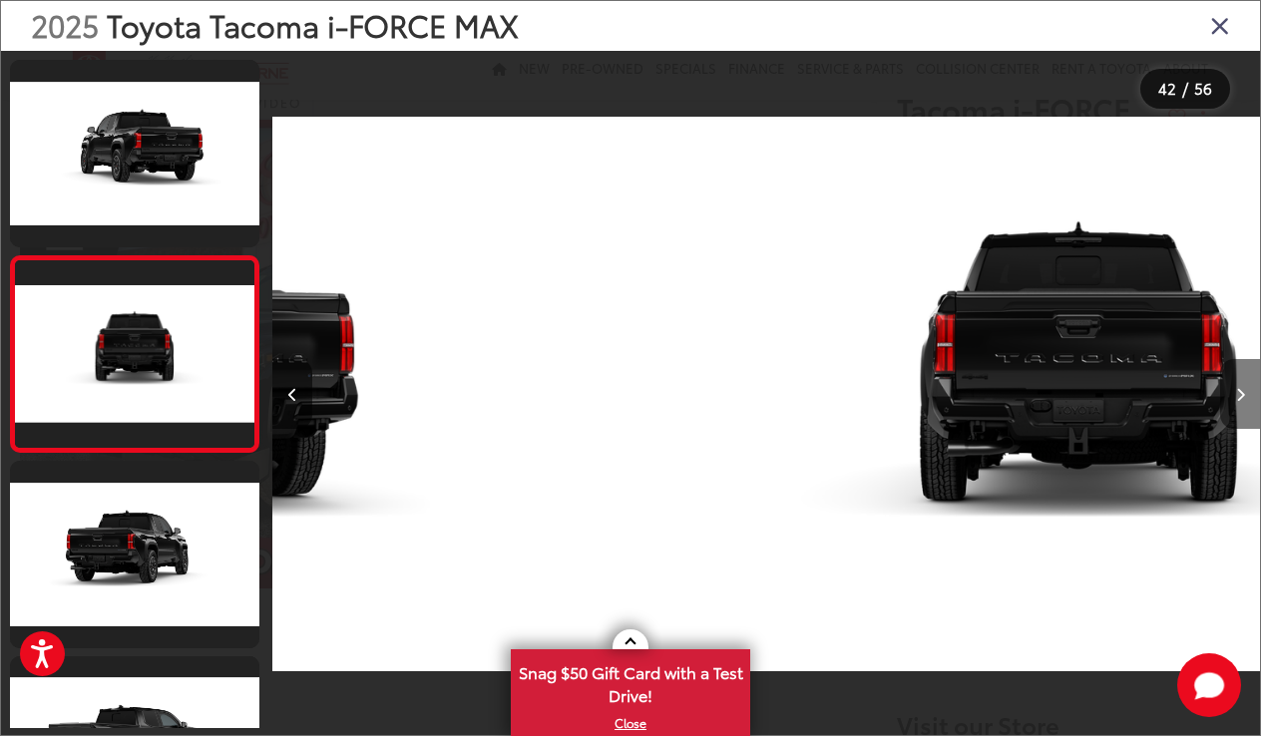
scroll to position [7833, 0]
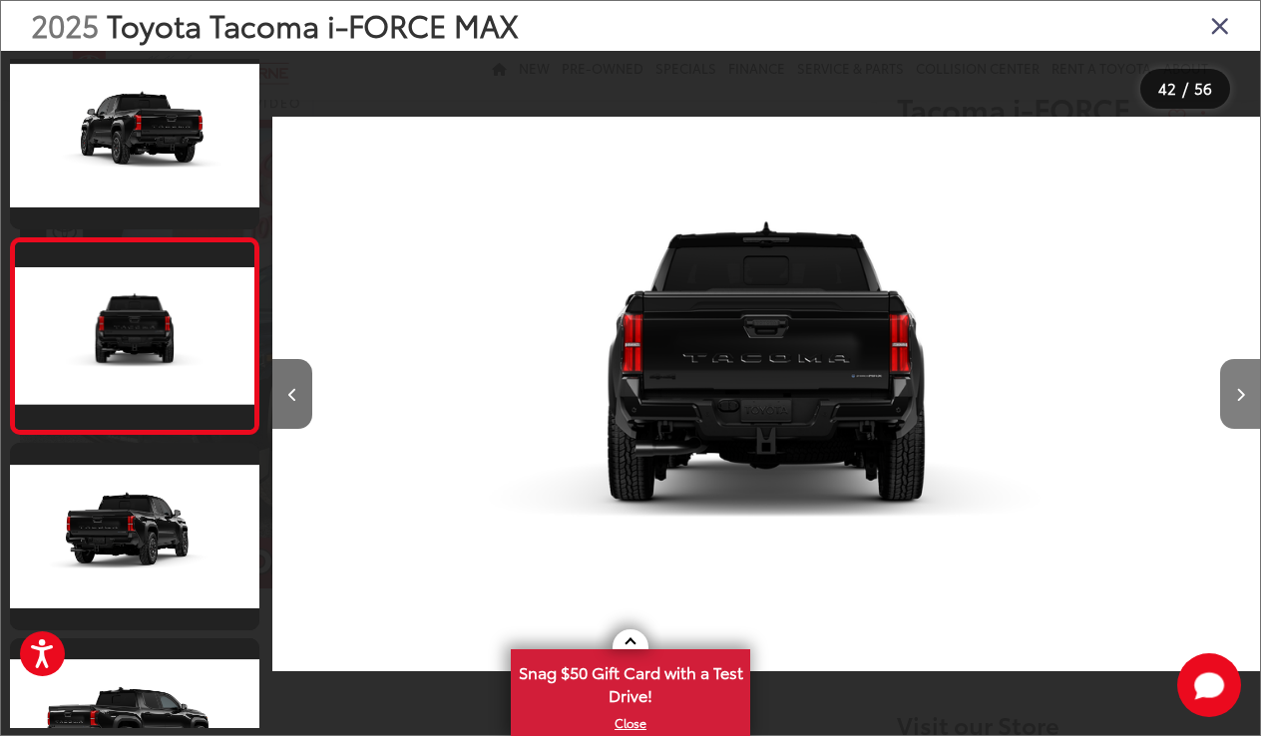
click at [1232, 395] on button "Next image" at bounding box center [1241, 394] width 40 height 70
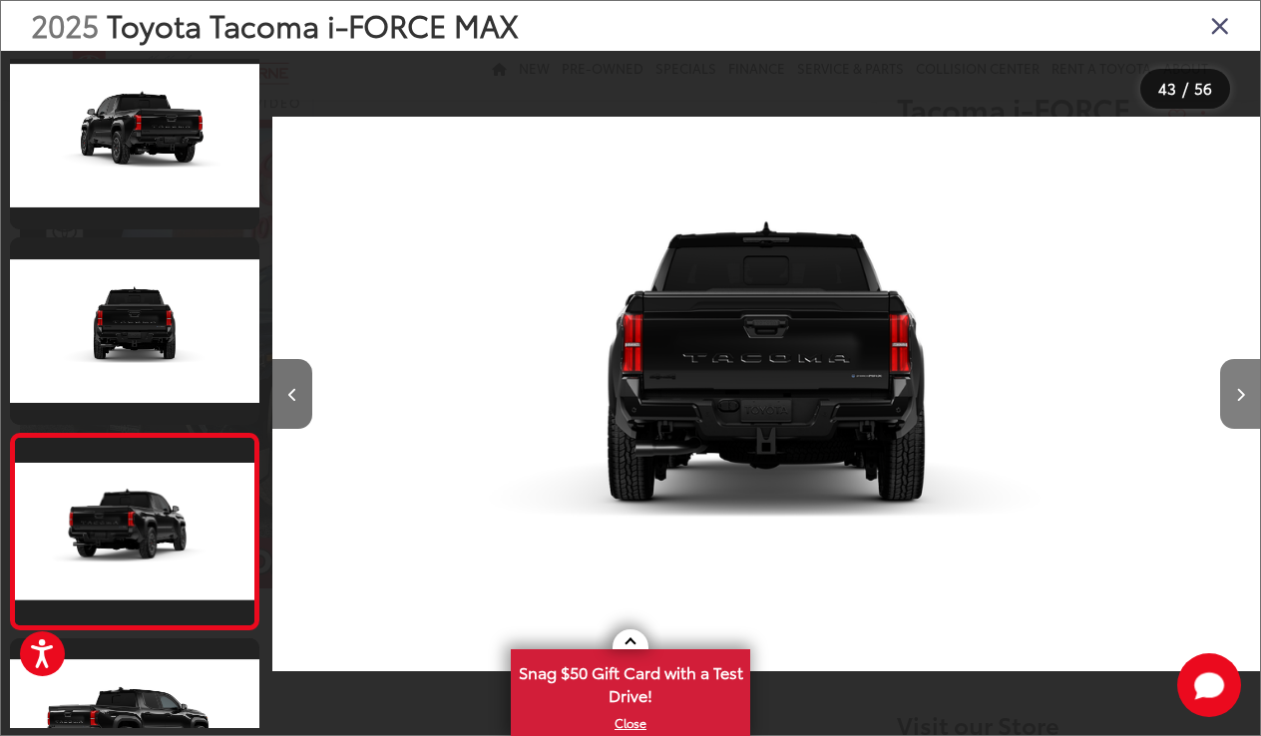
scroll to position [8029, 0]
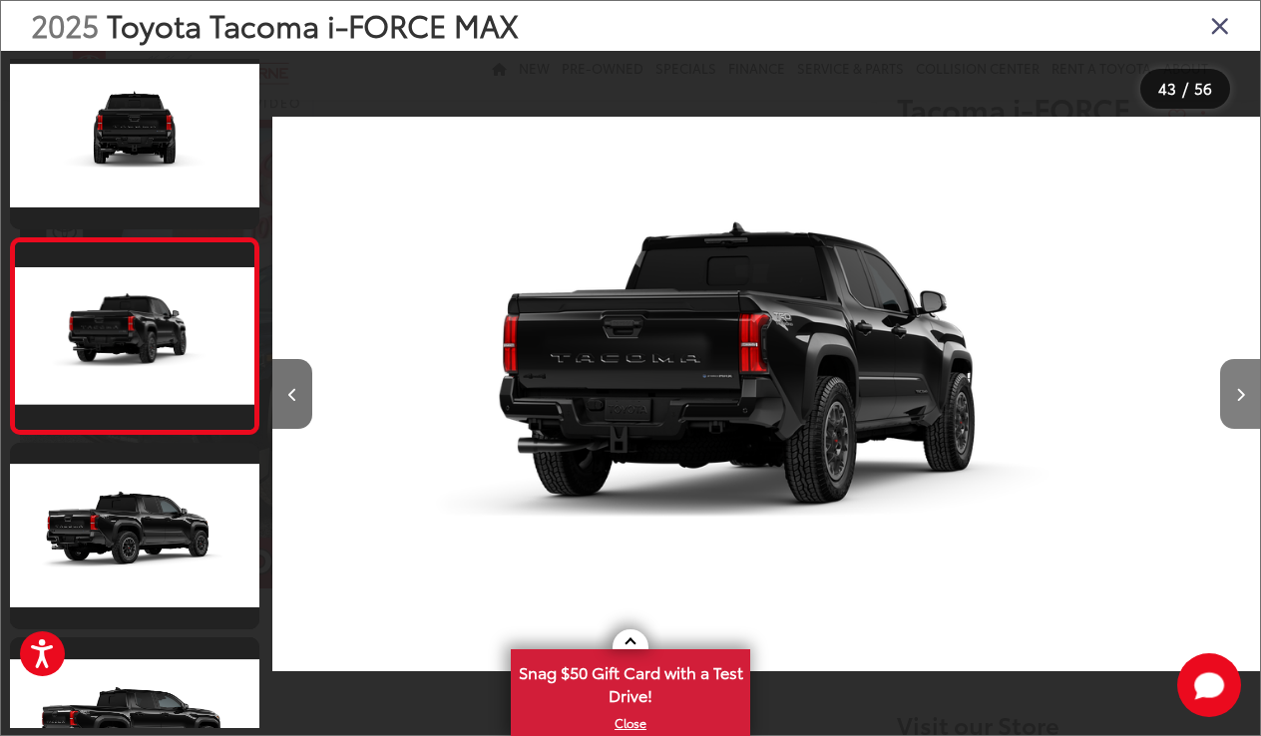
click at [1232, 395] on button "Next image" at bounding box center [1241, 394] width 40 height 70
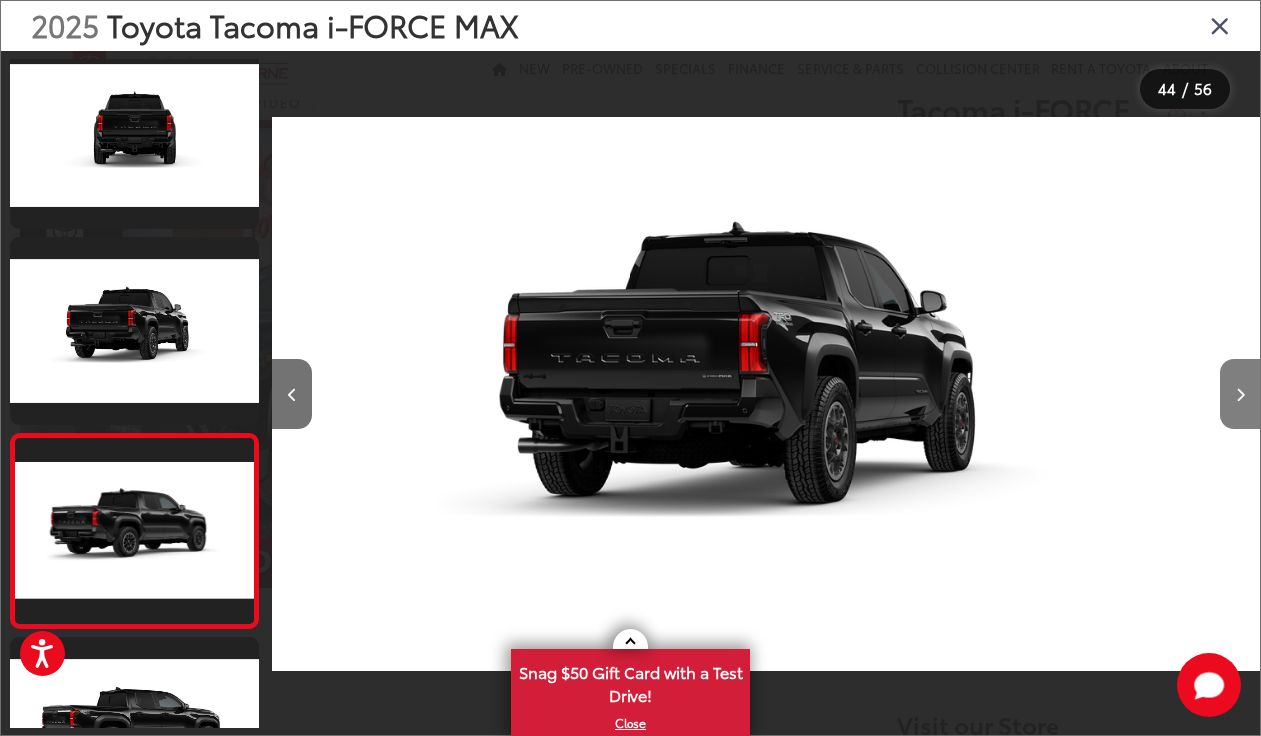
scroll to position [8224, 0]
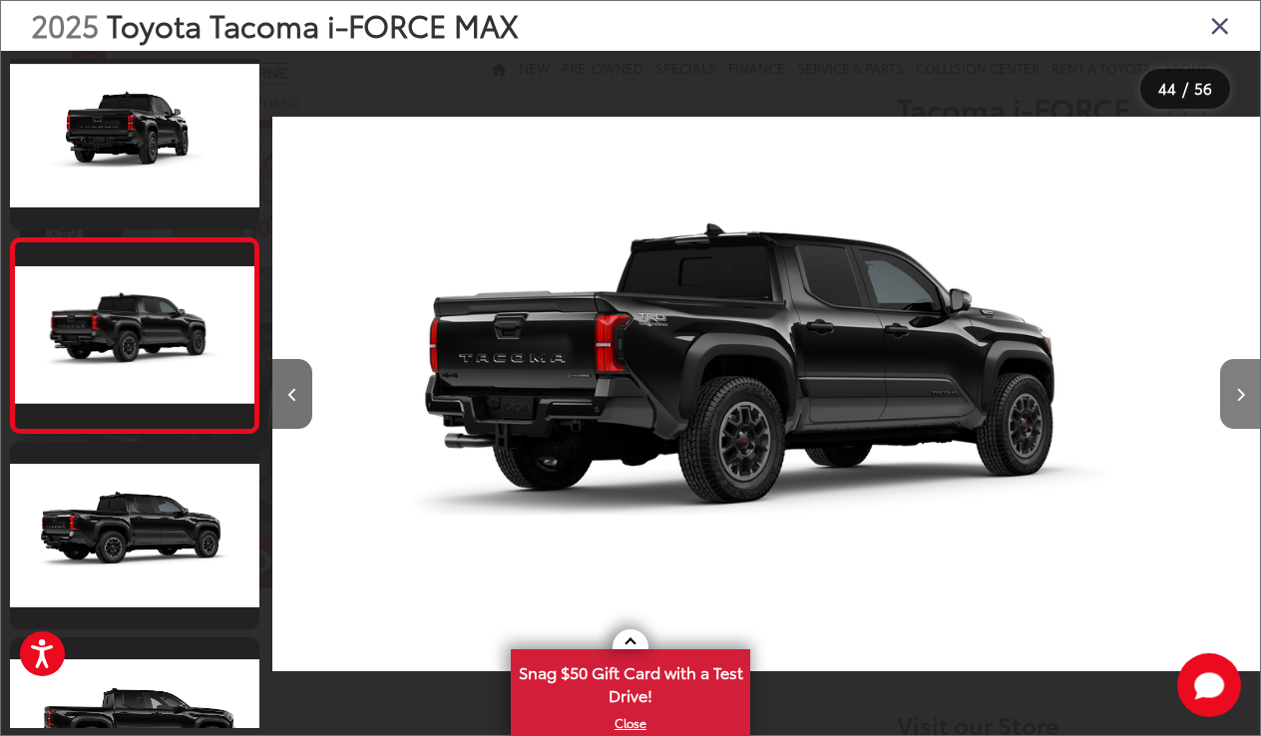
click at [1232, 395] on button "Next image" at bounding box center [1241, 394] width 40 height 70
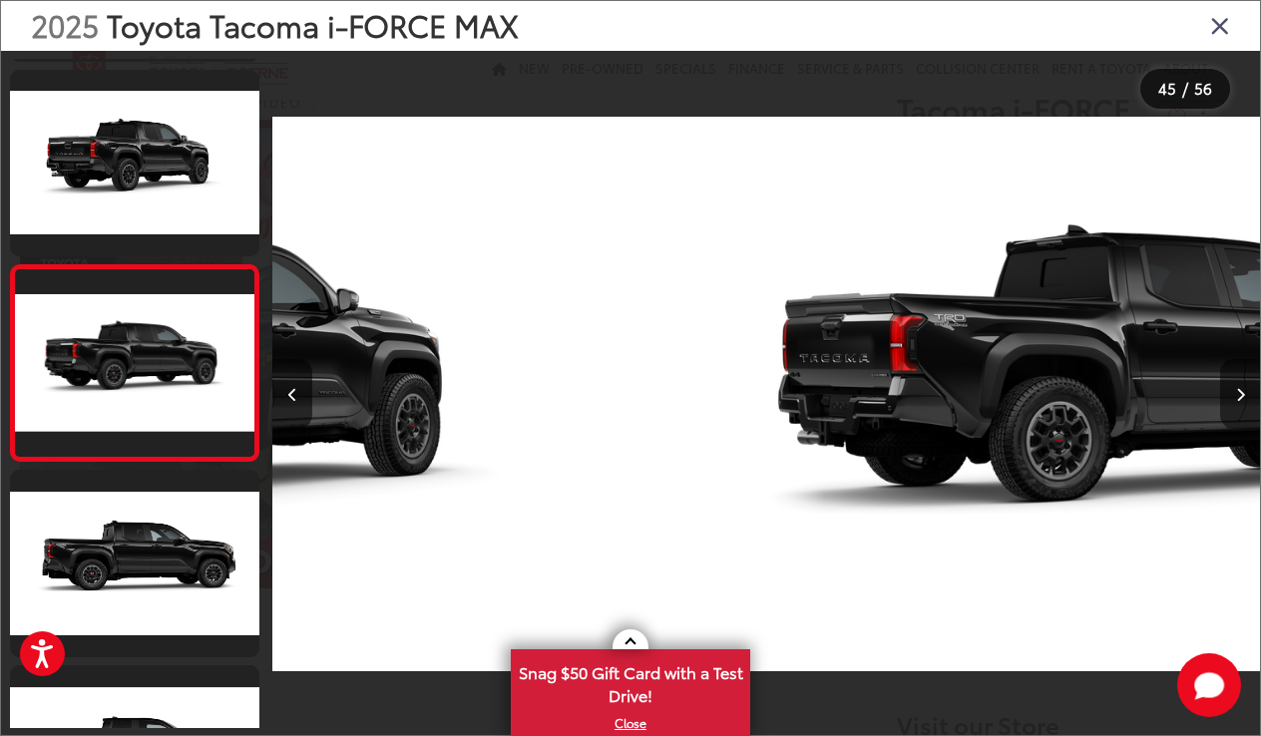
scroll to position [8419, 0]
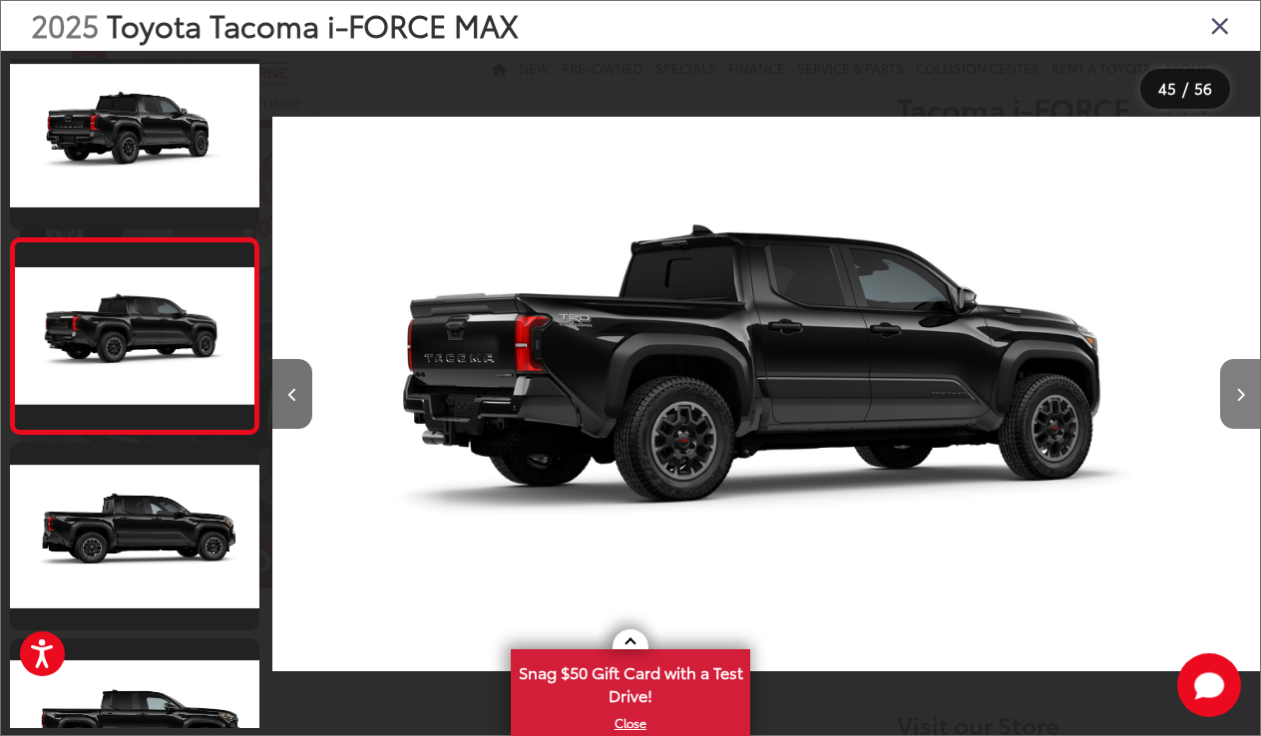
click at [1232, 395] on button "Next image" at bounding box center [1241, 394] width 40 height 70
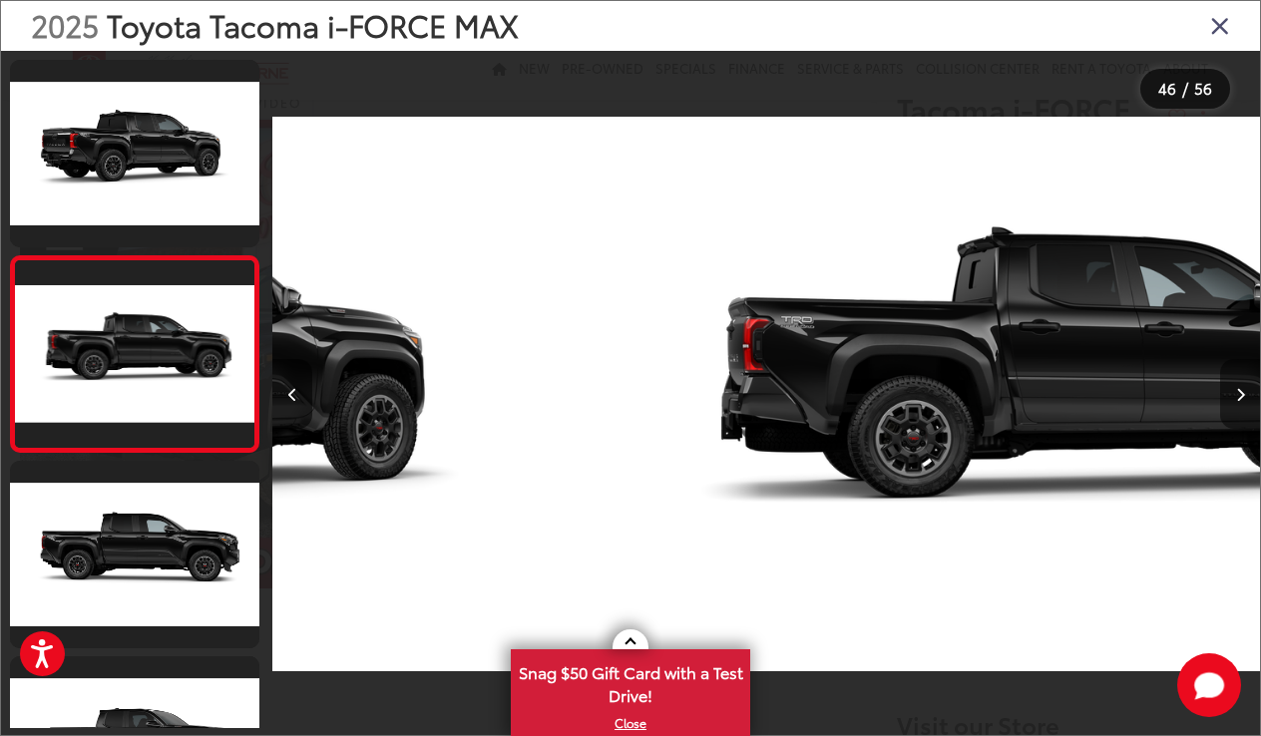
scroll to position [8614, 0]
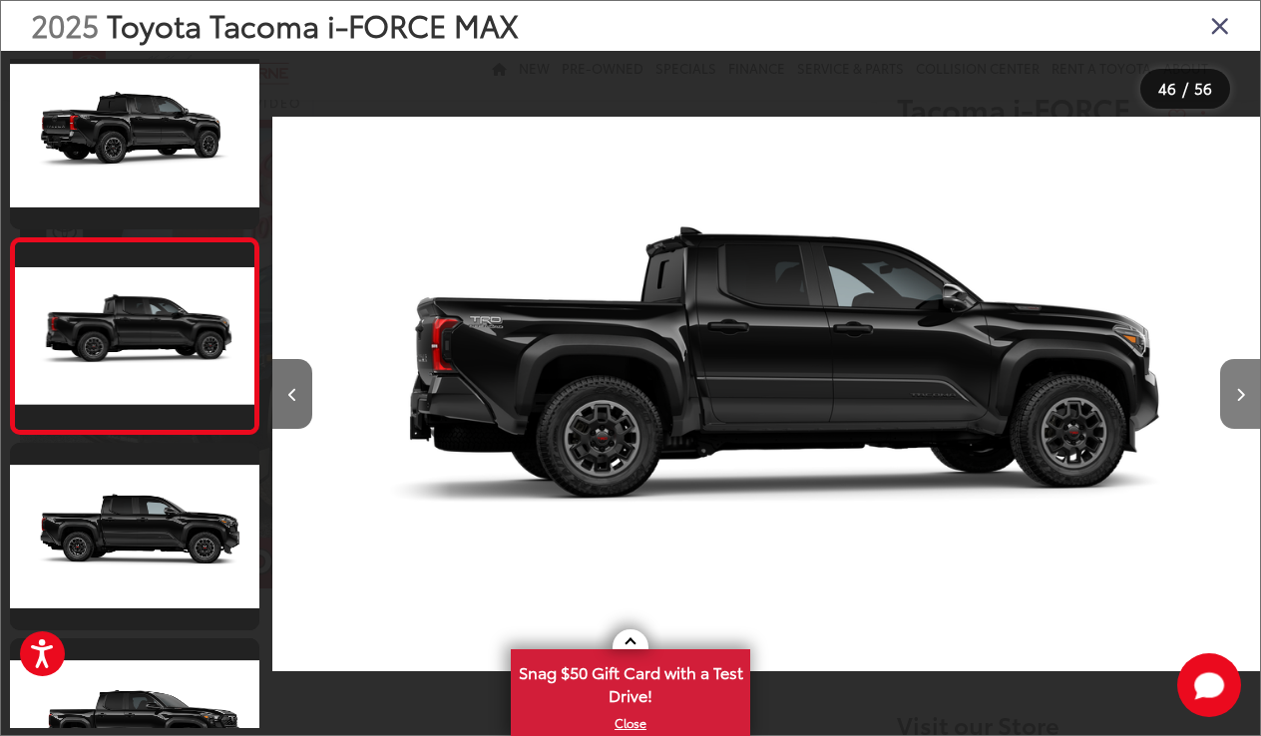
click at [1232, 395] on button "Next image" at bounding box center [1241, 394] width 40 height 70
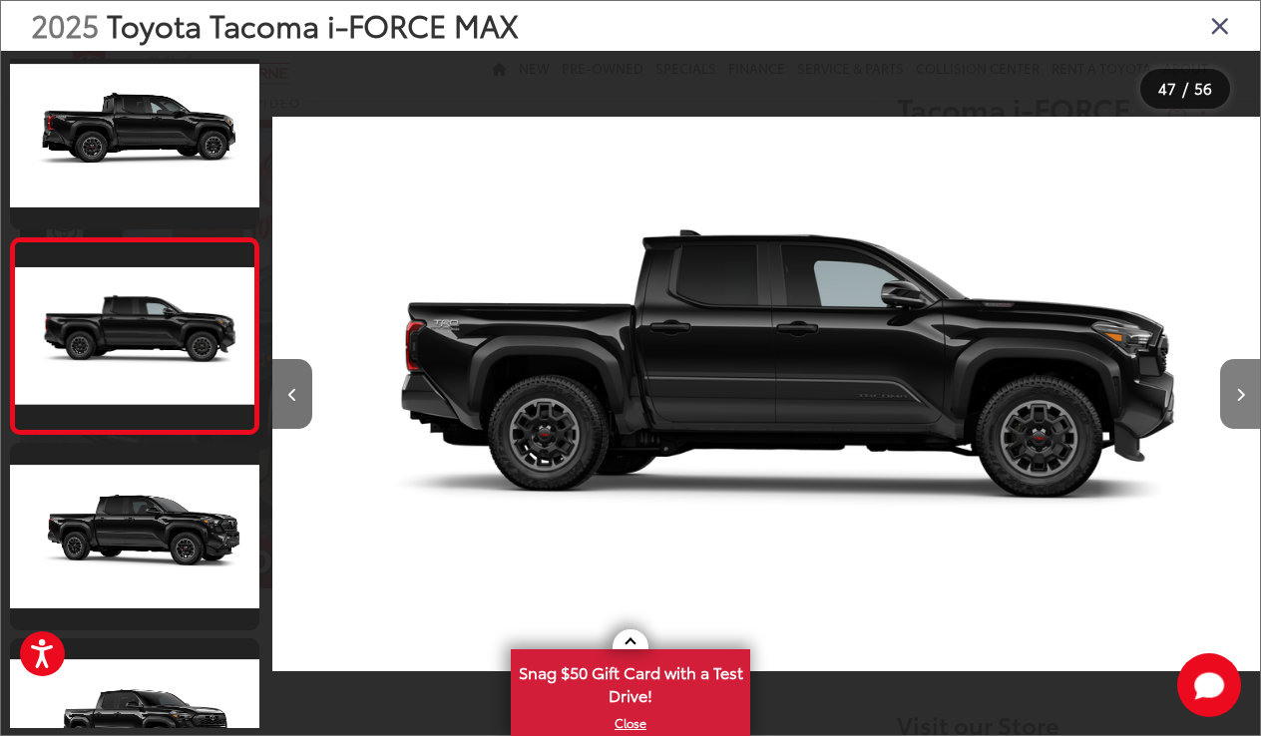
click at [1232, 395] on button "Next image" at bounding box center [1241, 394] width 40 height 70
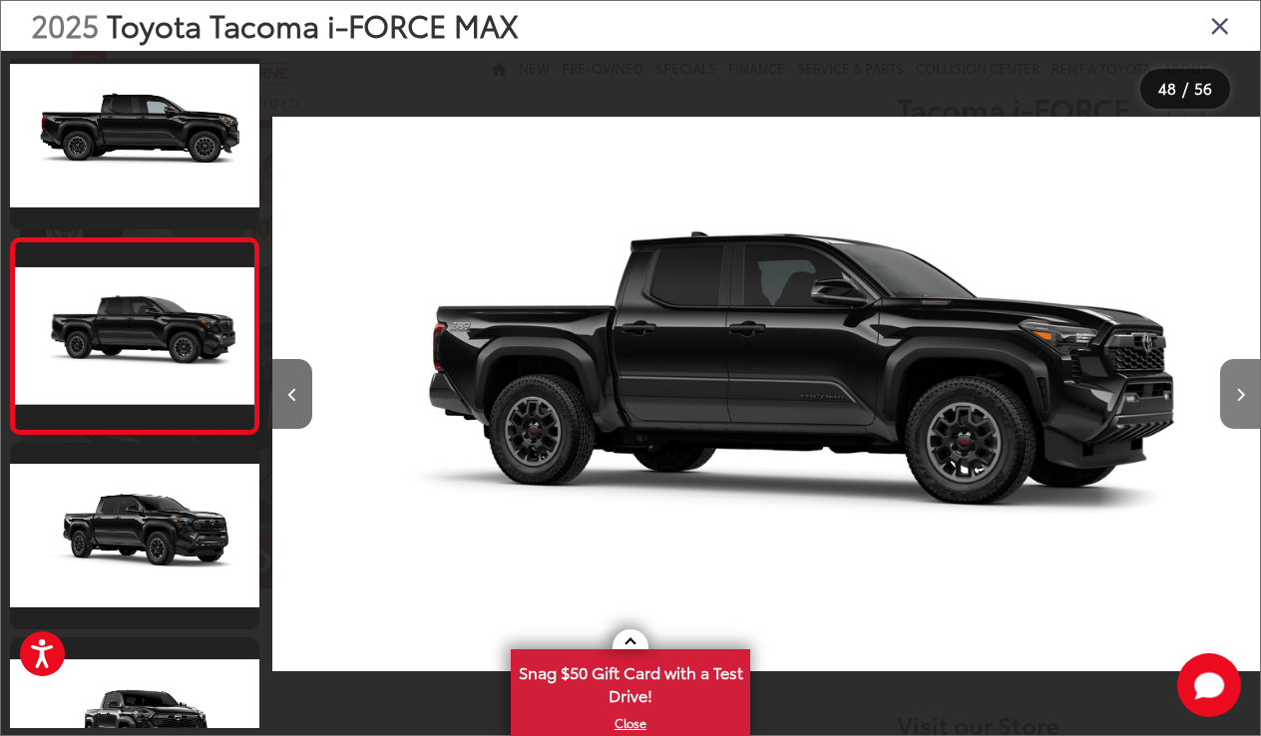
click at [1232, 395] on button "Next image" at bounding box center [1241, 394] width 40 height 70
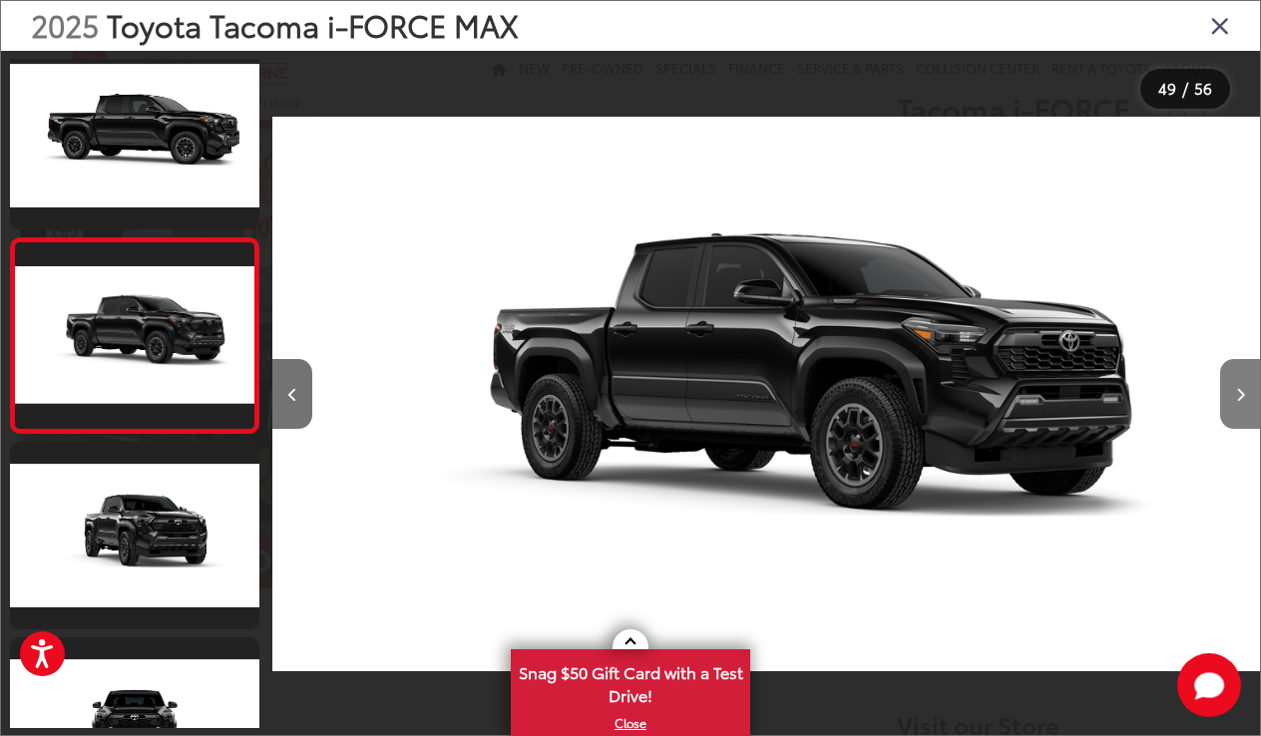
click at [1232, 395] on button "Next image" at bounding box center [1241, 394] width 40 height 70
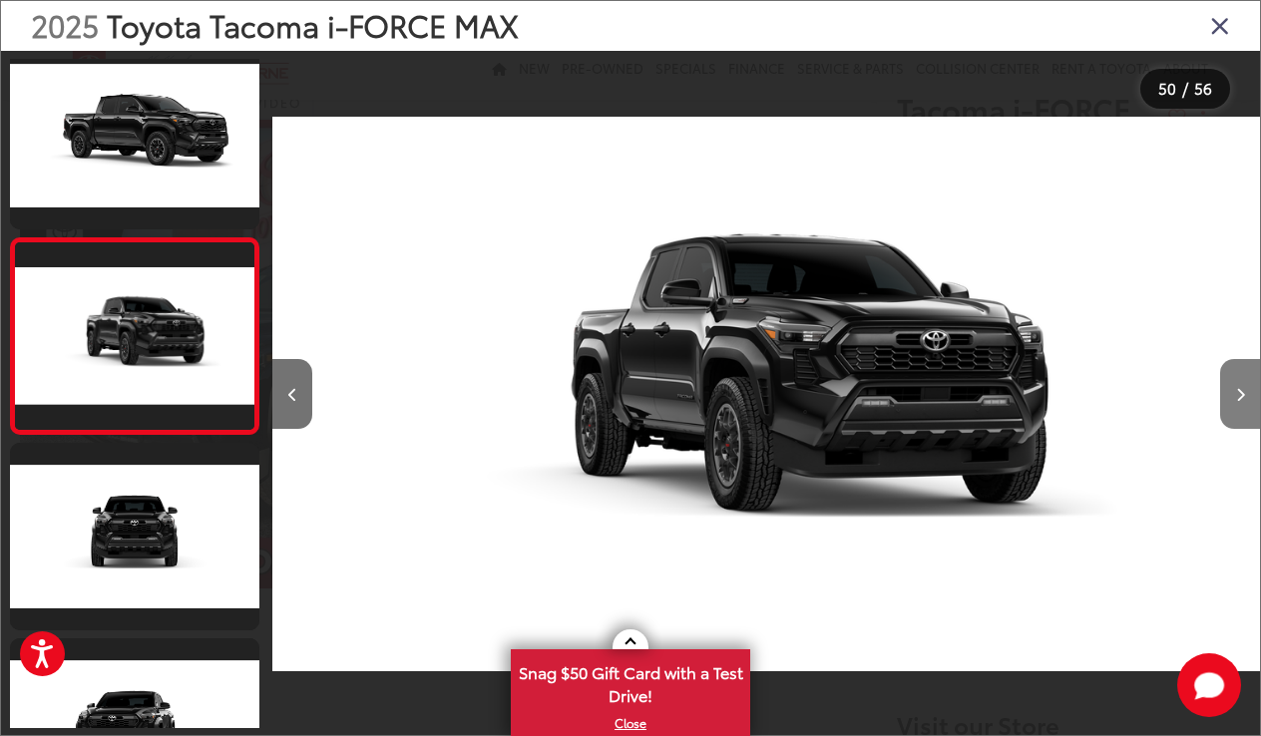
click at [1232, 395] on button "Next image" at bounding box center [1241, 394] width 40 height 70
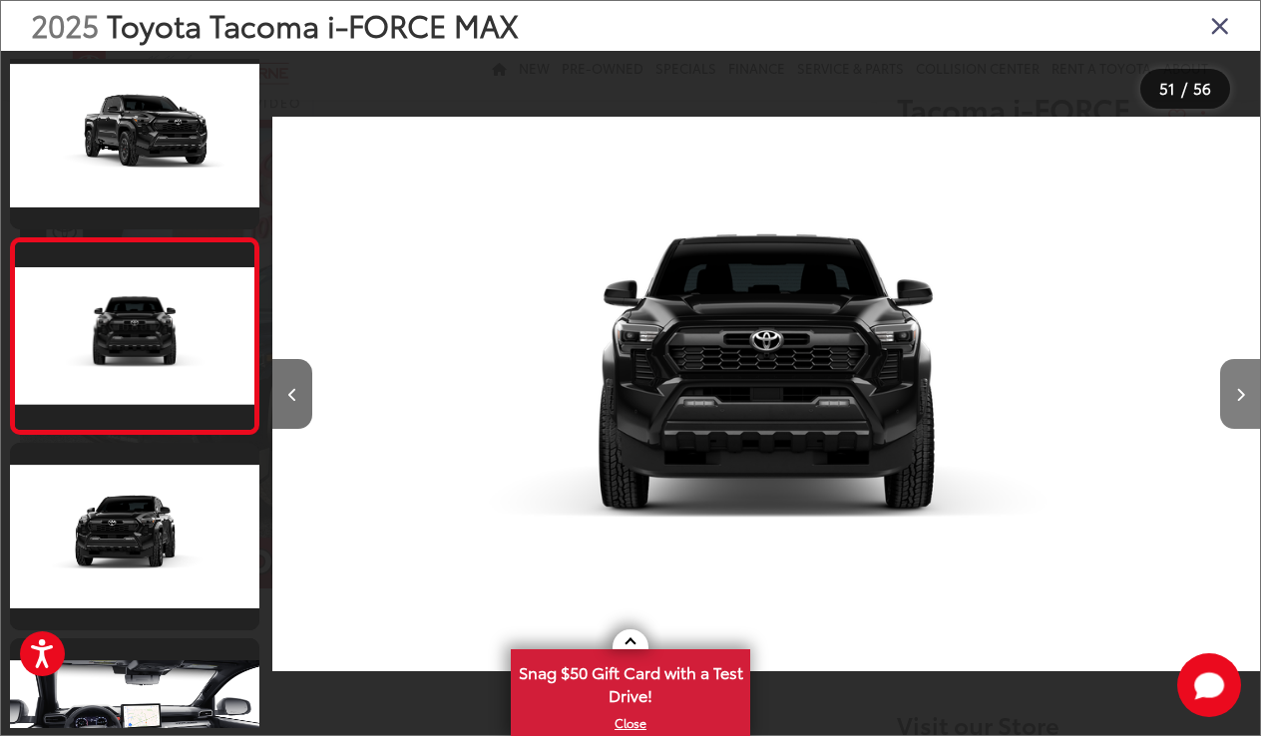
click at [1232, 395] on button "Next image" at bounding box center [1241, 394] width 40 height 70
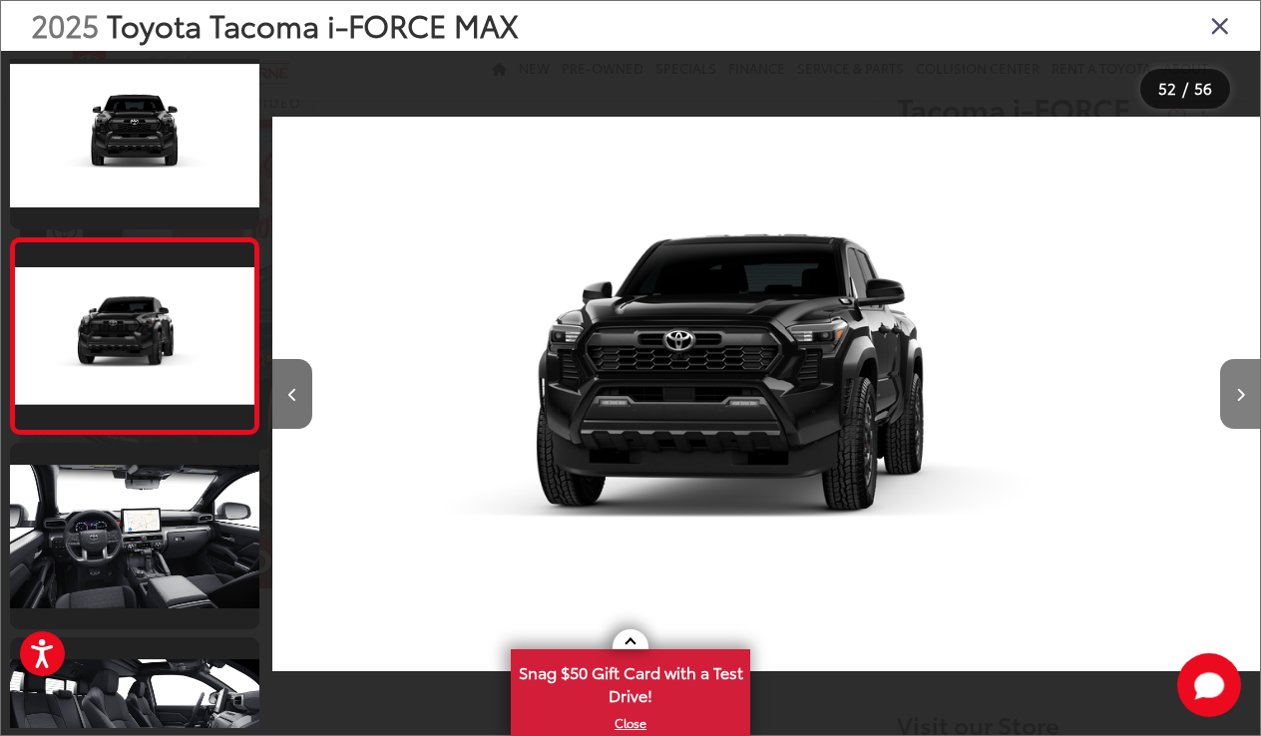
click at [1232, 395] on button "Next image" at bounding box center [1241, 394] width 40 height 70
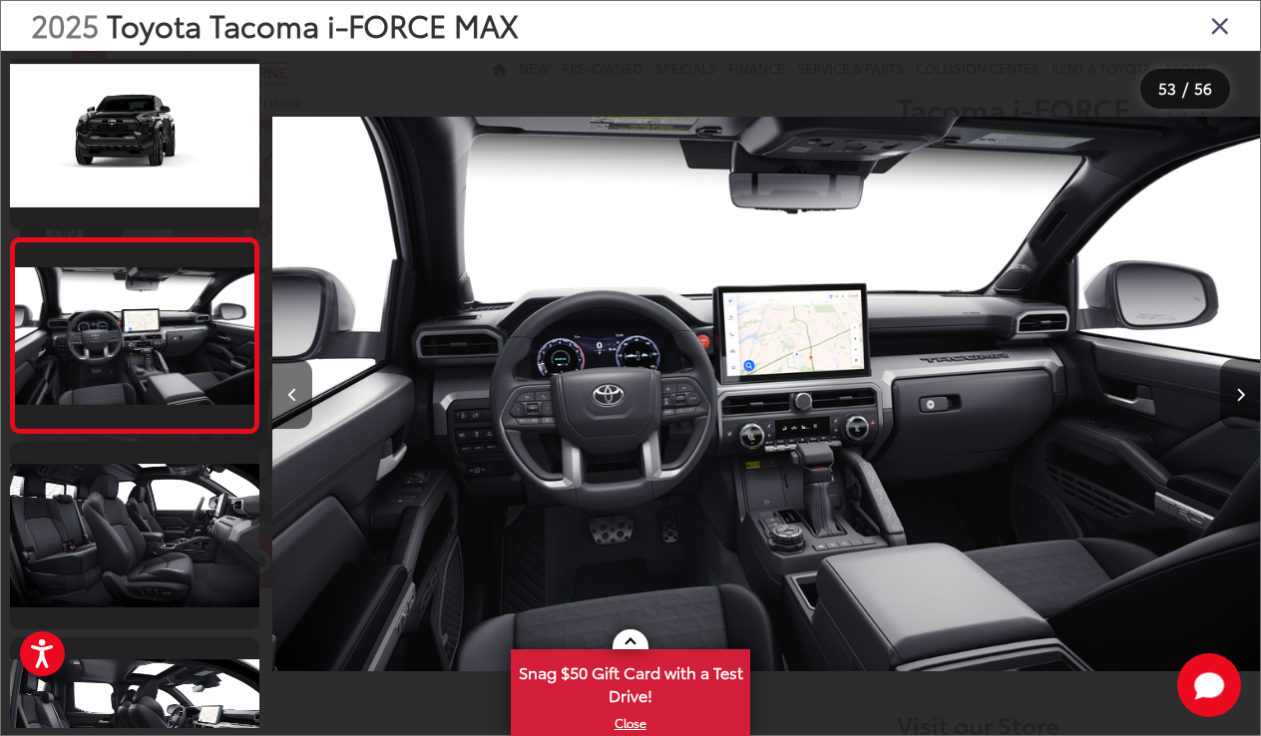
click at [1238, 389] on icon "Next image" at bounding box center [1240, 395] width 9 height 14
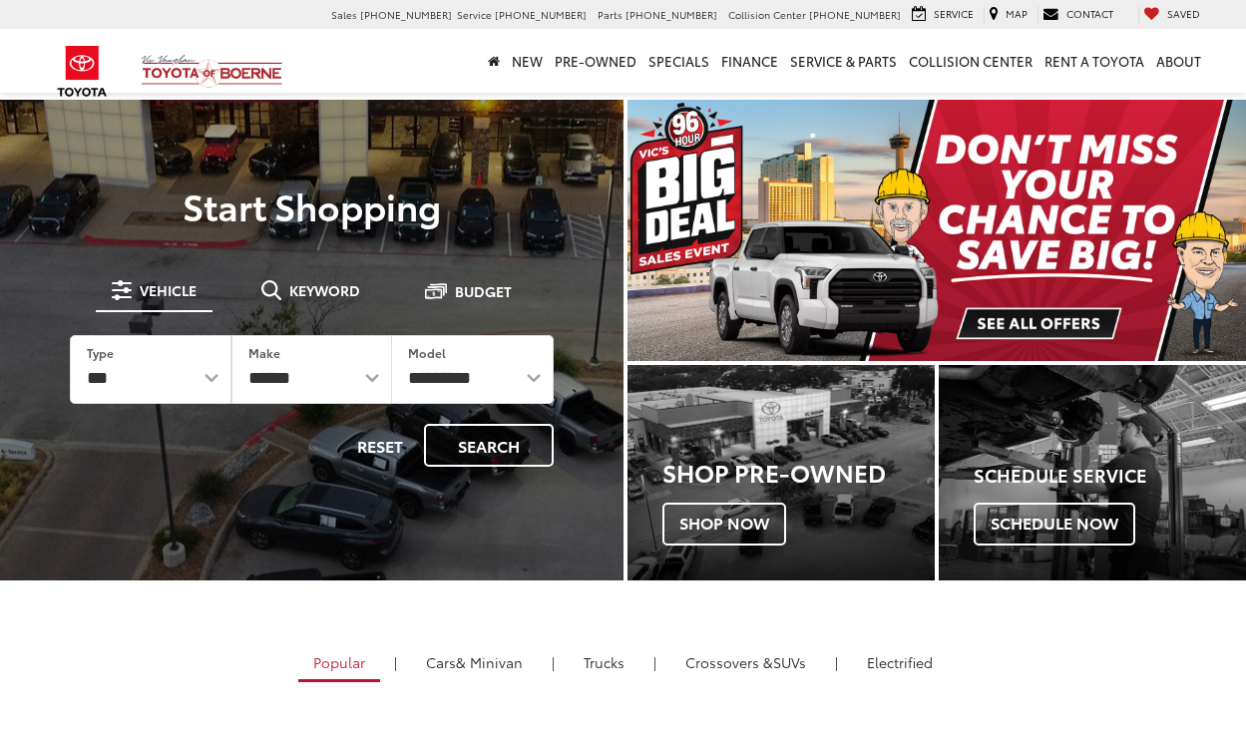
select select "******"
